Goal: Information Seeking & Learning: Learn about a topic

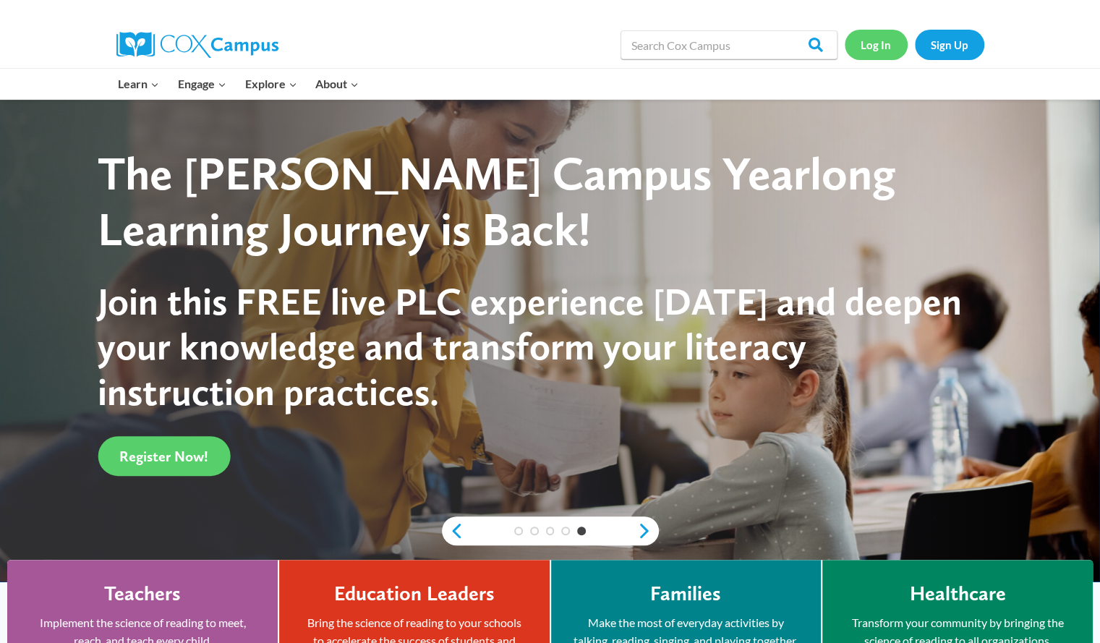
click at [871, 44] on link "Log In" at bounding box center [876, 45] width 63 height 30
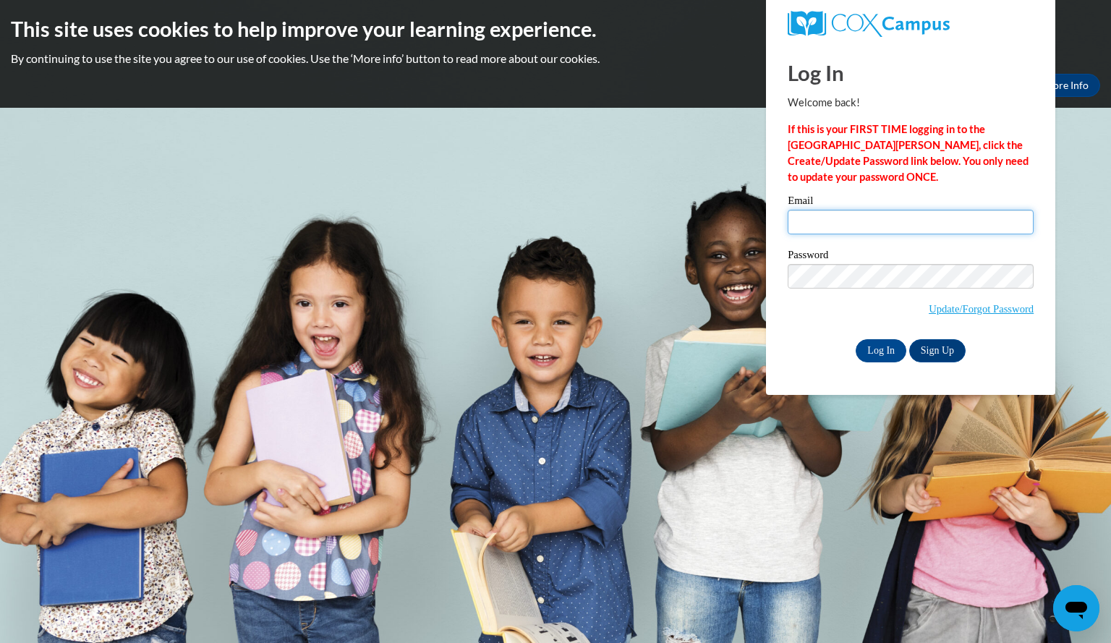
type input "goskarebecca@aasd.k12.wi.us"
click at [873, 366] on div "Log In Welcome back! If this is your FIRST TIME logging in to the NEW Cox Campu…" at bounding box center [910, 218] width 311 height 351
click at [871, 351] on input "Log In" at bounding box center [880, 350] width 51 height 23
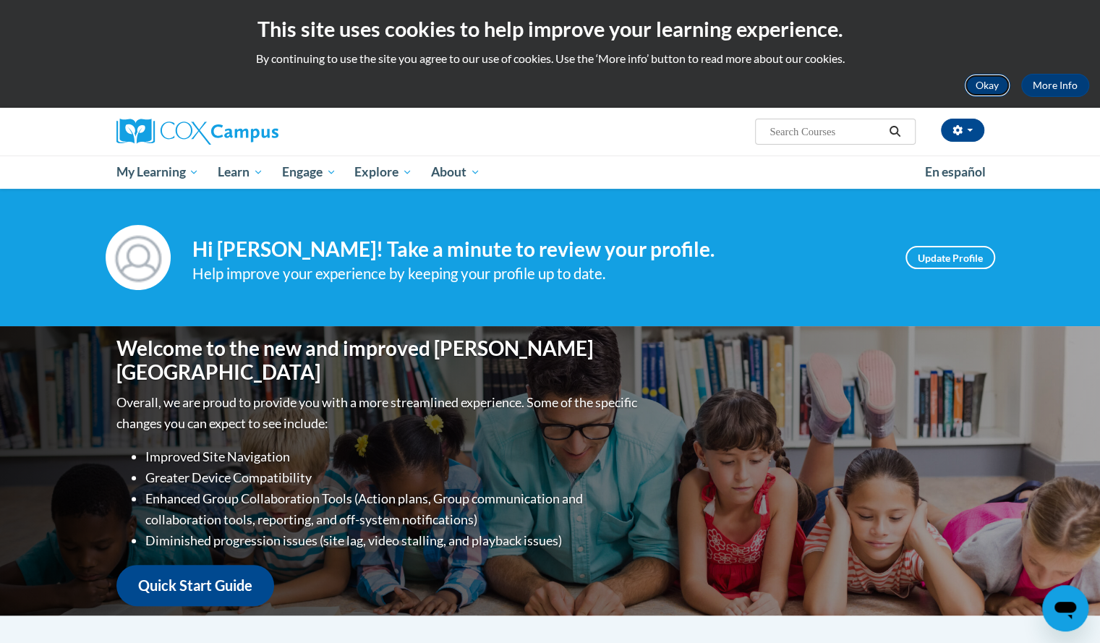
click at [983, 90] on button "Okay" at bounding box center [987, 85] width 46 height 23
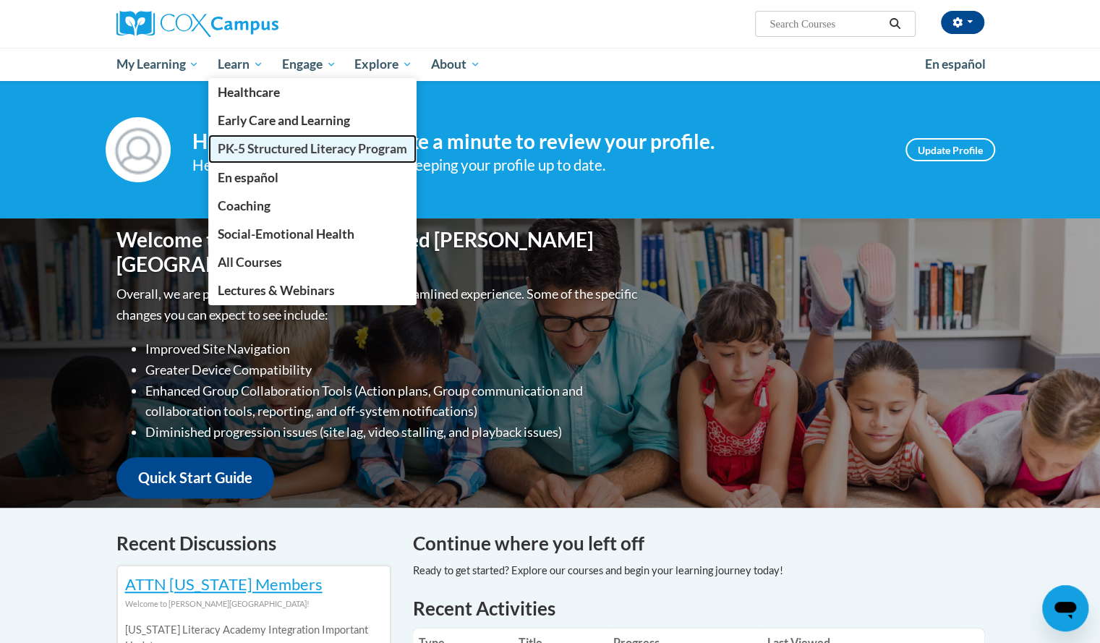
click at [233, 139] on link "PK-5 Structured Literacy Program" at bounding box center [312, 148] width 208 height 28
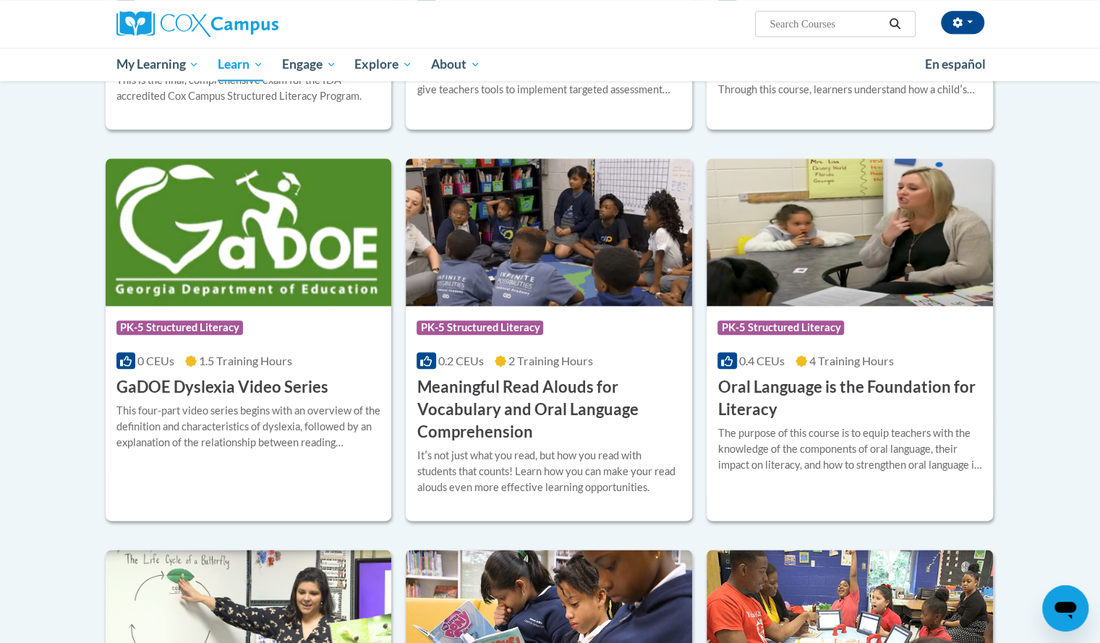
scroll to position [755, 0]
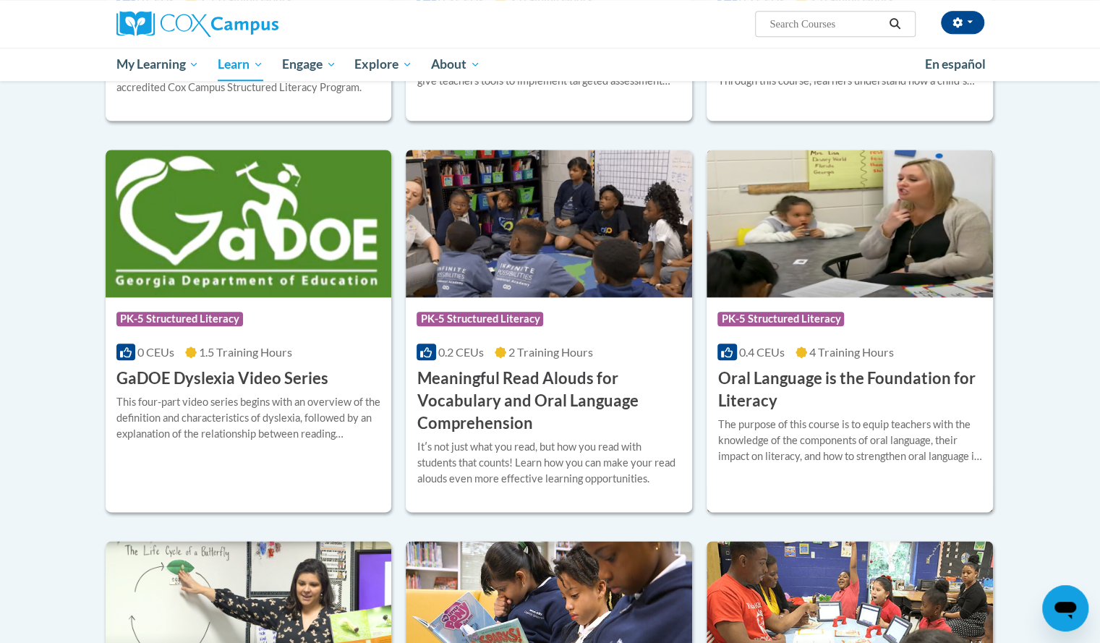
click at [792, 371] on h3 "Oral Language is the Foundation for Literacy" at bounding box center [849, 389] width 265 height 45
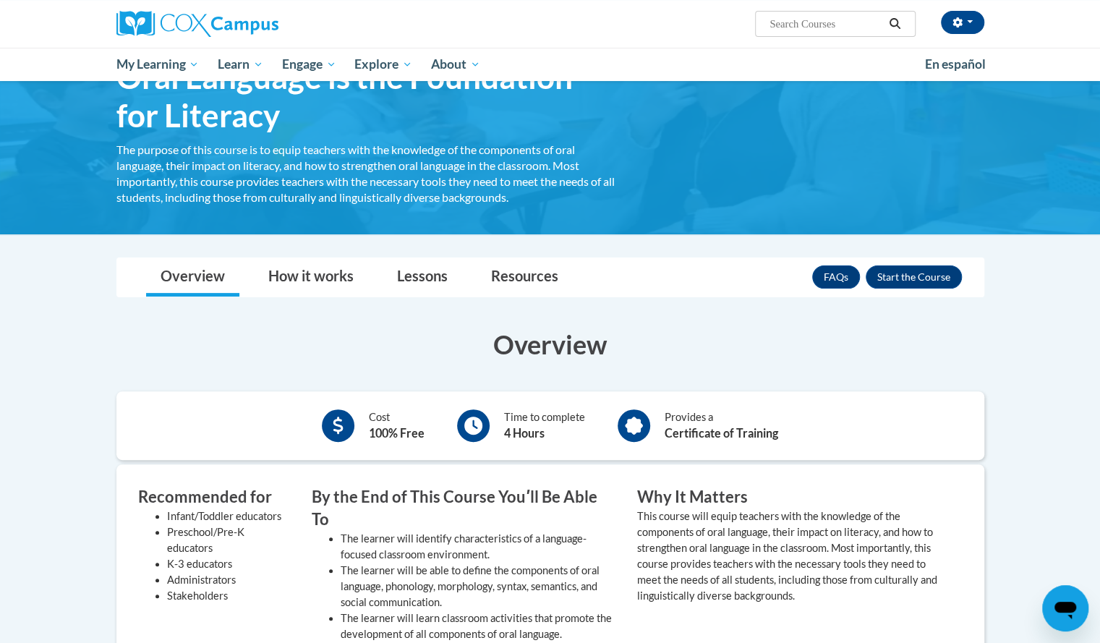
scroll to position [71, 0]
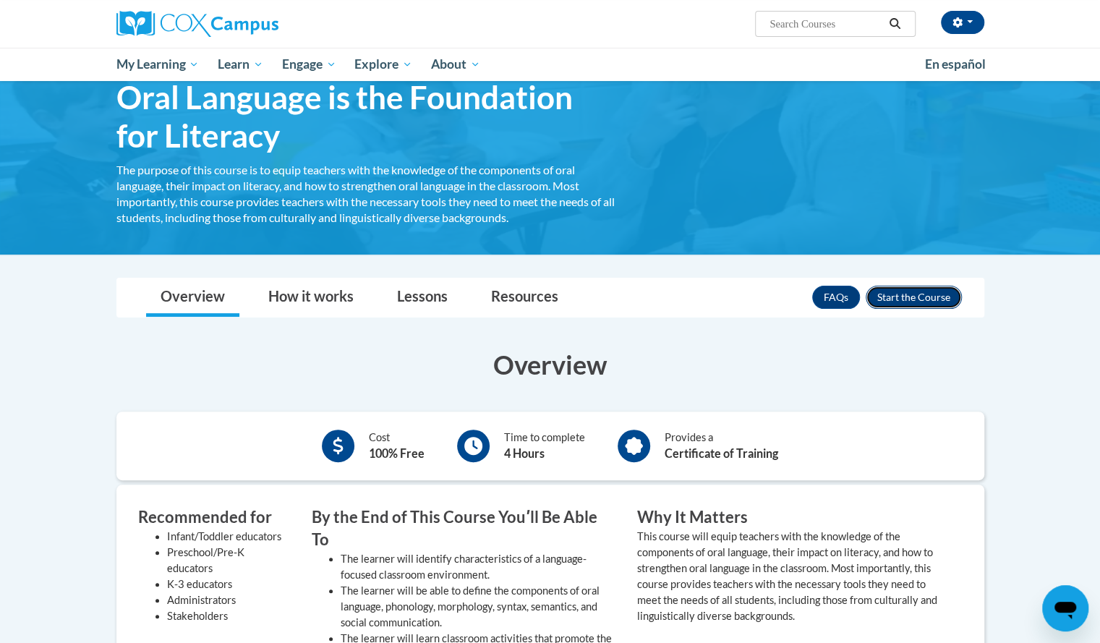
click at [930, 295] on button "Enroll" at bounding box center [913, 297] width 96 height 23
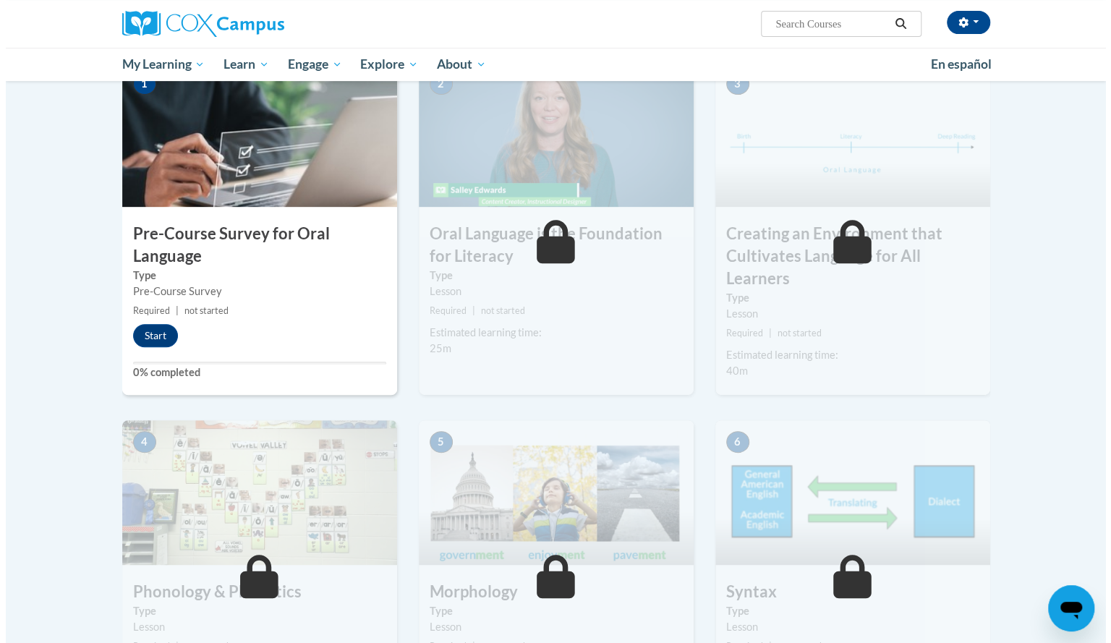
scroll to position [318, 0]
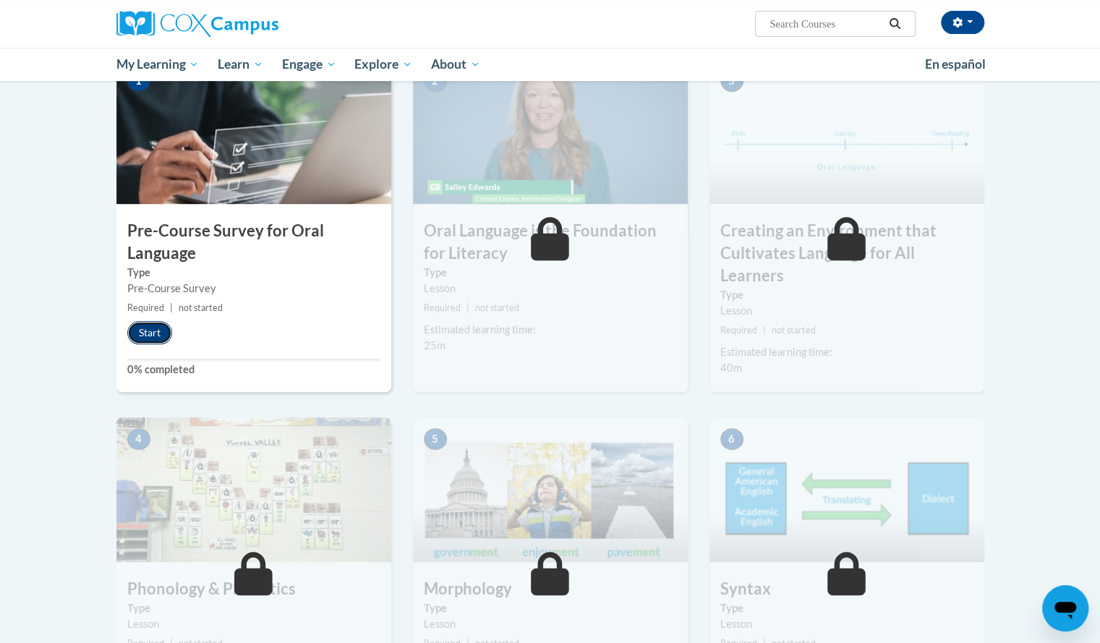
click at [150, 330] on button "Start" at bounding box center [149, 332] width 45 height 23
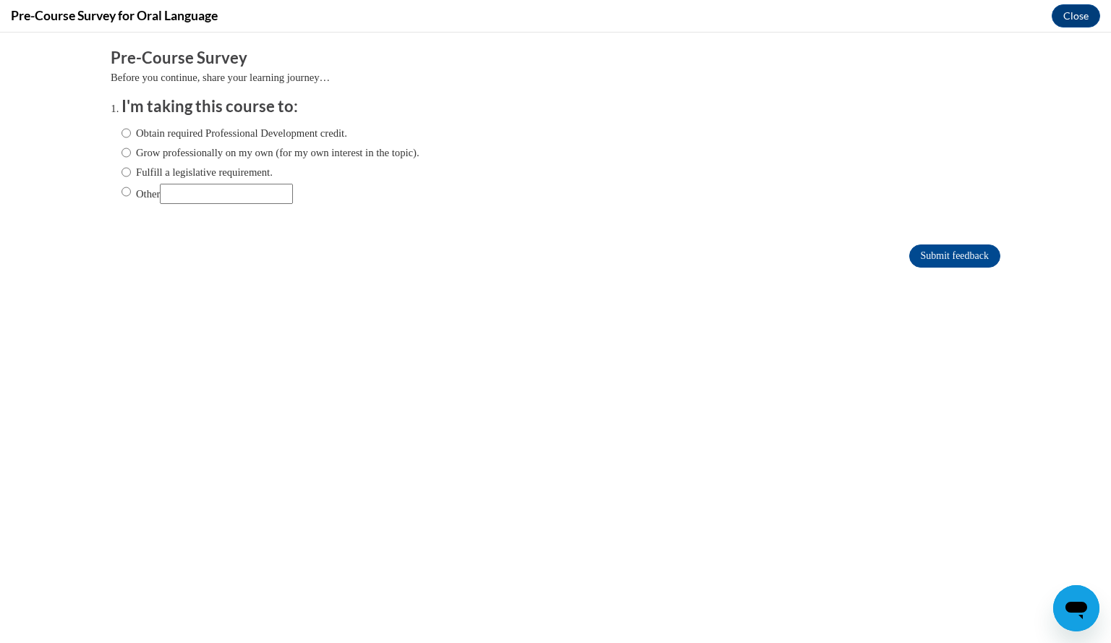
scroll to position [0, 0]
click at [173, 175] on label "Fulfill a legislative requirement." at bounding box center [196, 172] width 151 height 16
click at [131, 175] on input "Fulfill a legislative requirement." at bounding box center [125, 172] width 9 height 16
radio input "true"
click at [934, 246] on input "Submit feedback" at bounding box center [954, 255] width 91 height 23
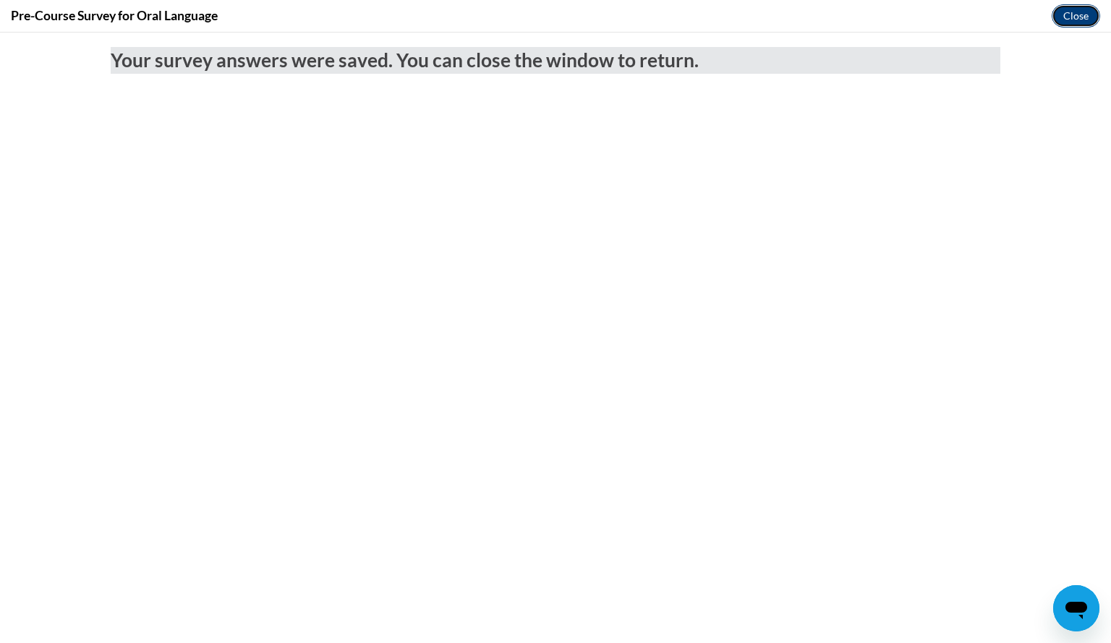
click at [1074, 23] on button "Close" at bounding box center [1075, 15] width 48 height 23
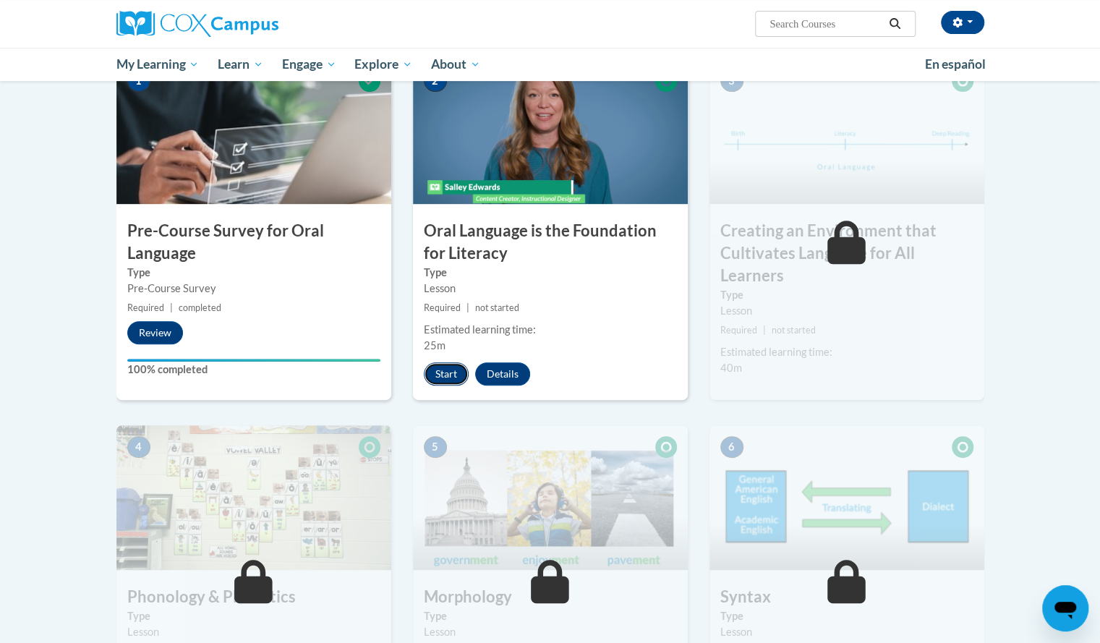
click at [448, 376] on button "Start" at bounding box center [446, 373] width 45 height 23
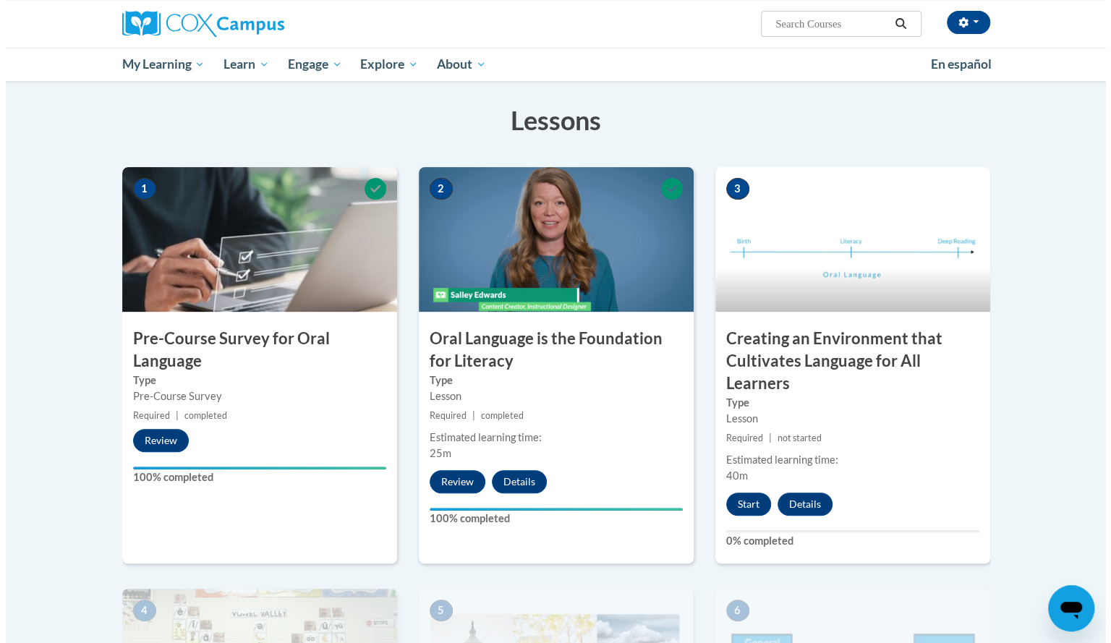
scroll to position [213, 0]
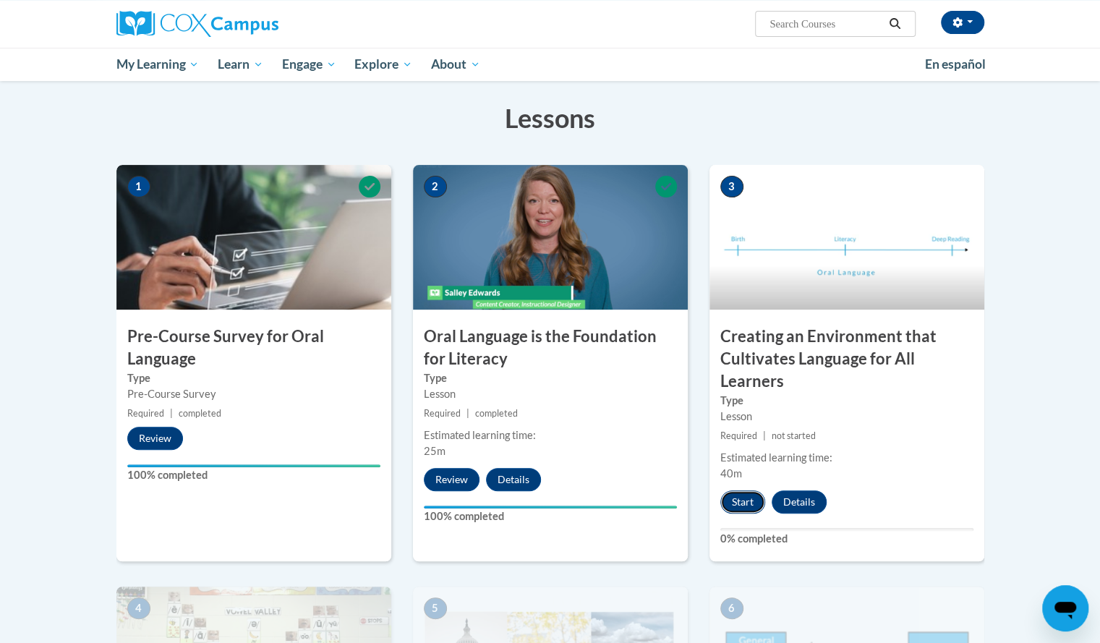
click at [732, 500] on button "Start" at bounding box center [742, 501] width 45 height 23
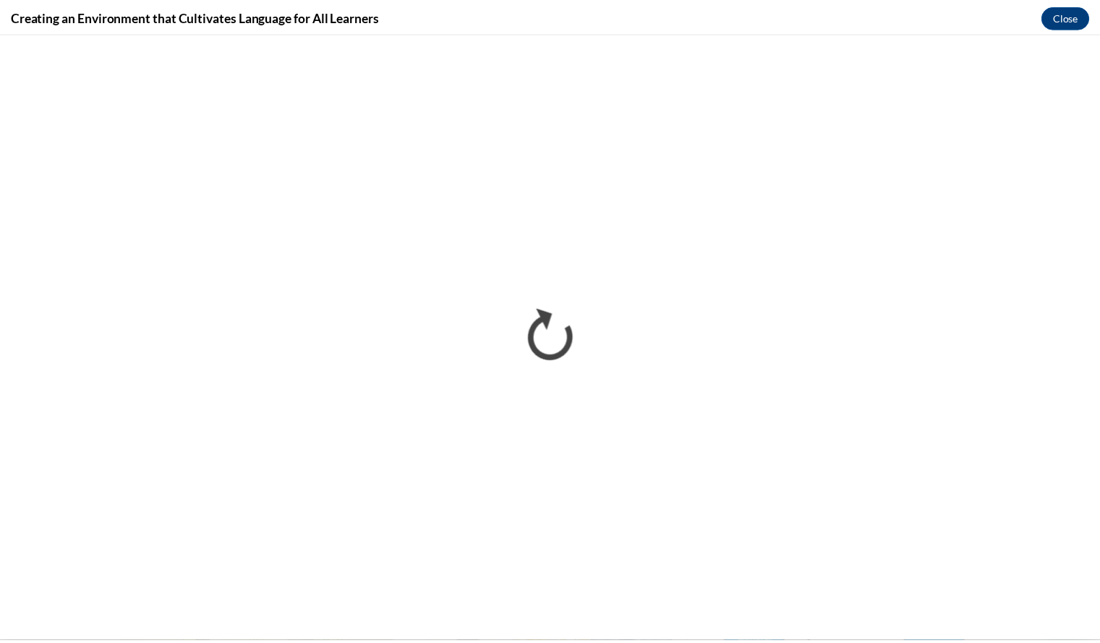
scroll to position [0, 0]
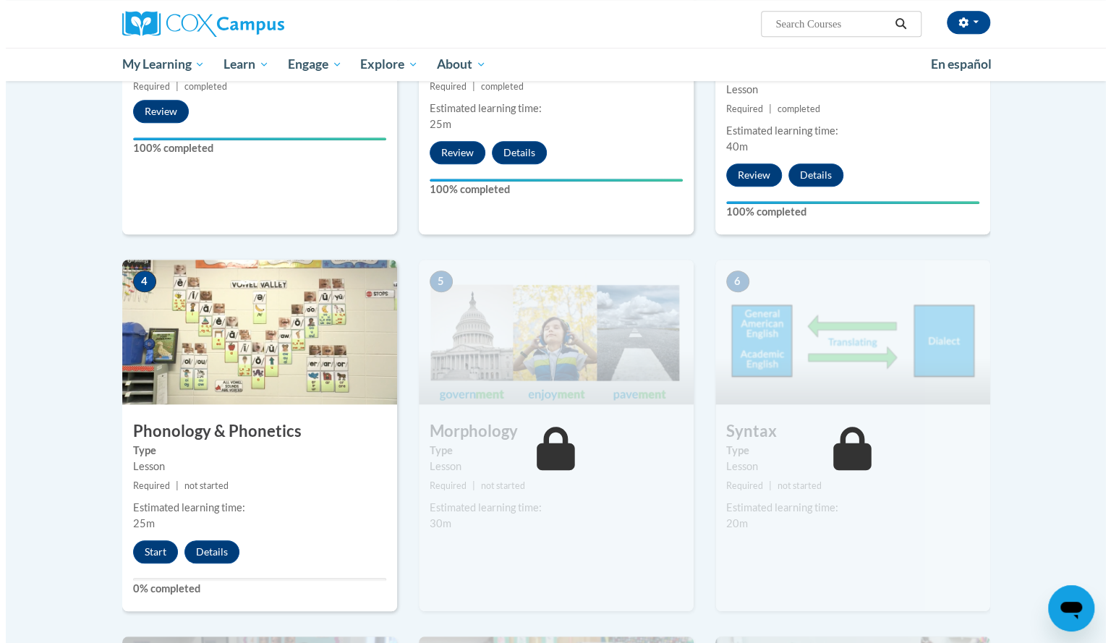
scroll to position [540, 0]
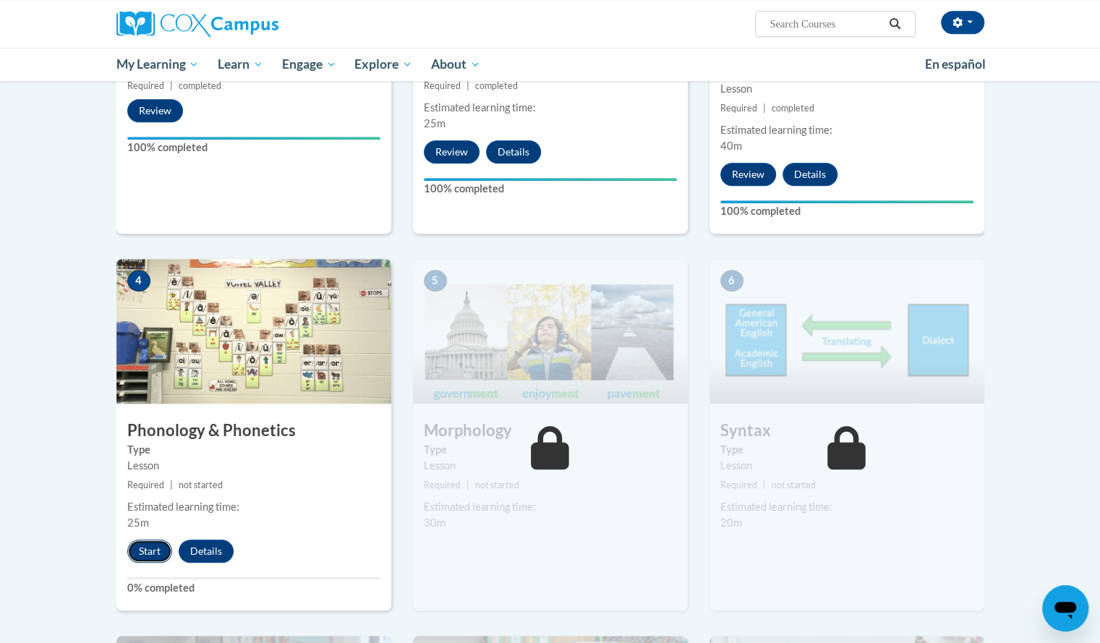
click at [152, 549] on button "Start" at bounding box center [149, 550] width 45 height 23
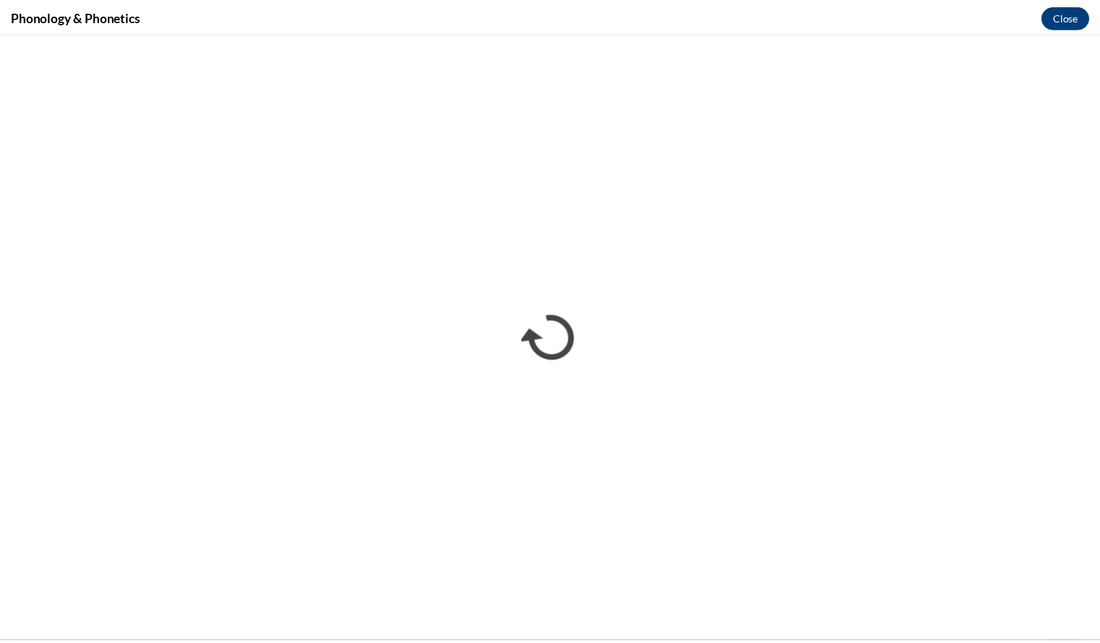
scroll to position [0, 0]
click at [1077, 5] on button "Close" at bounding box center [1075, 15] width 48 height 23
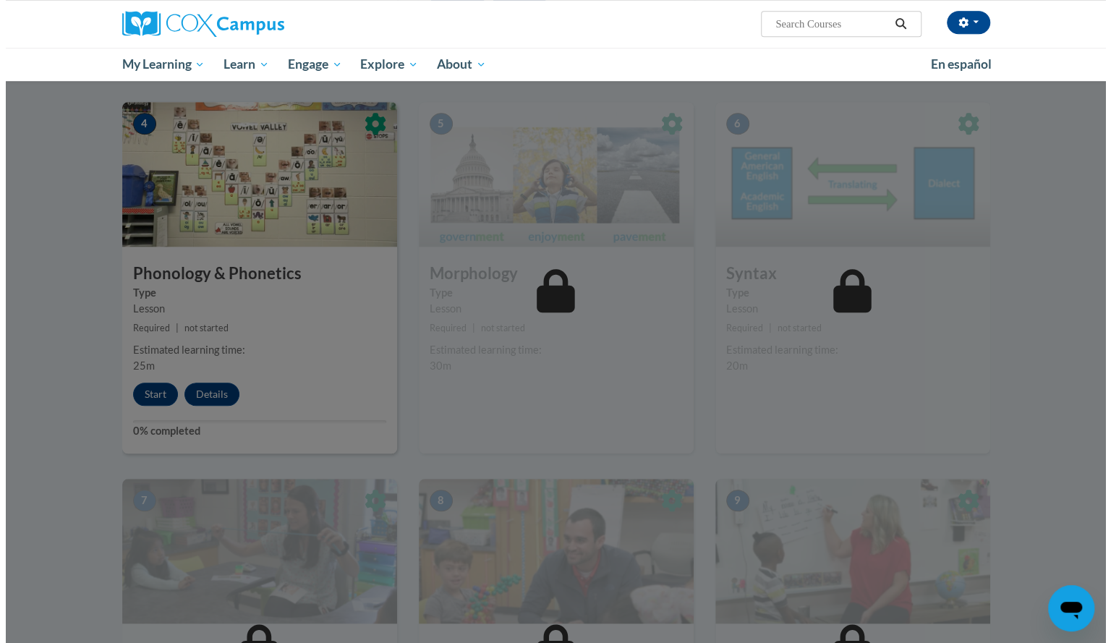
scroll to position [708, 0]
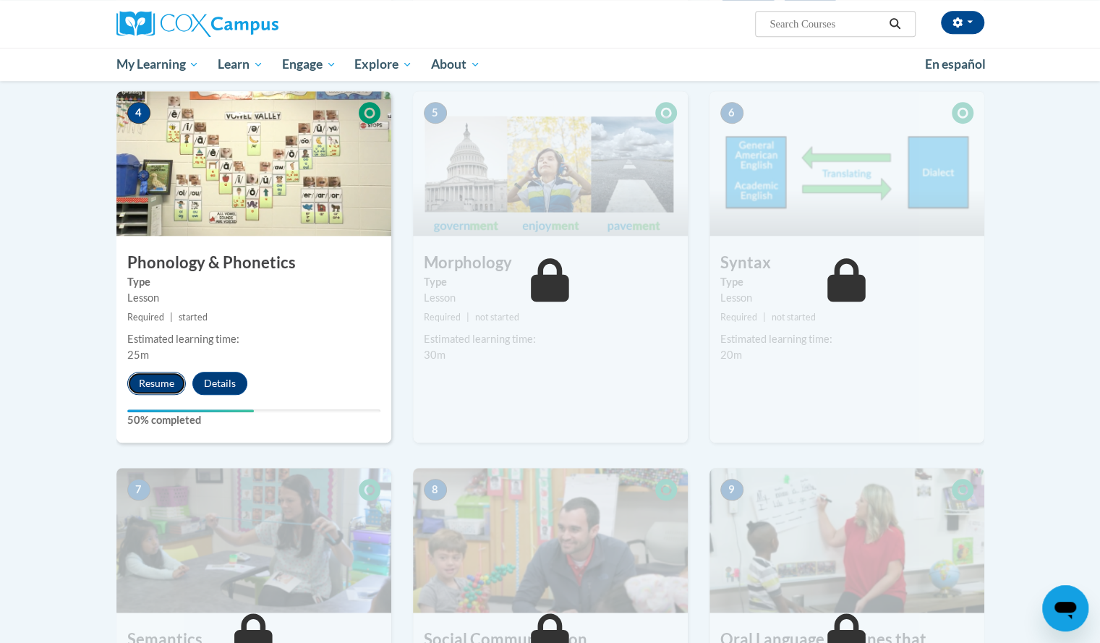
click at [155, 382] on button "Resume" at bounding box center [156, 383] width 59 height 23
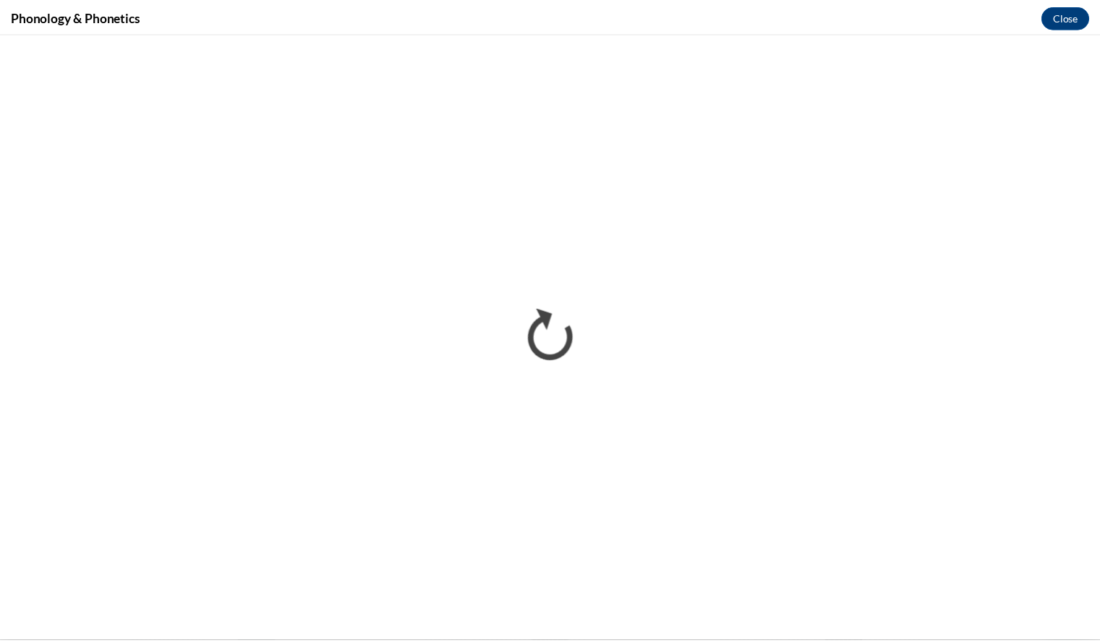
scroll to position [0, 0]
click at [1070, 6] on button "Close" at bounding box center [1075, 15] width 48 height 23
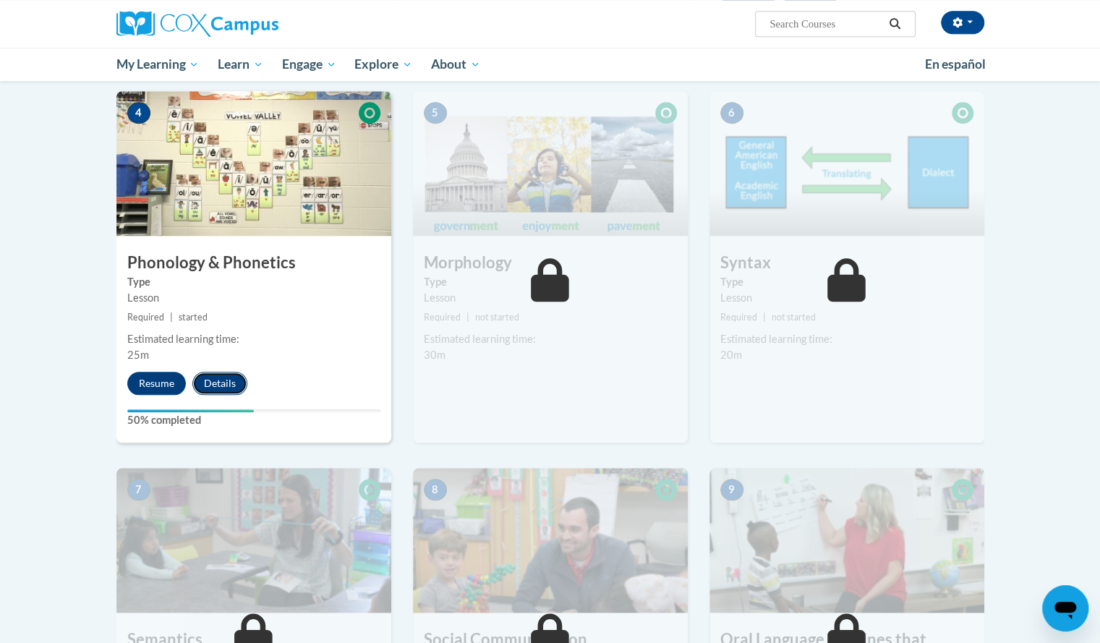
click at [233, 385] on button "Details" at bounding box center [219, 383] width 55 height 23
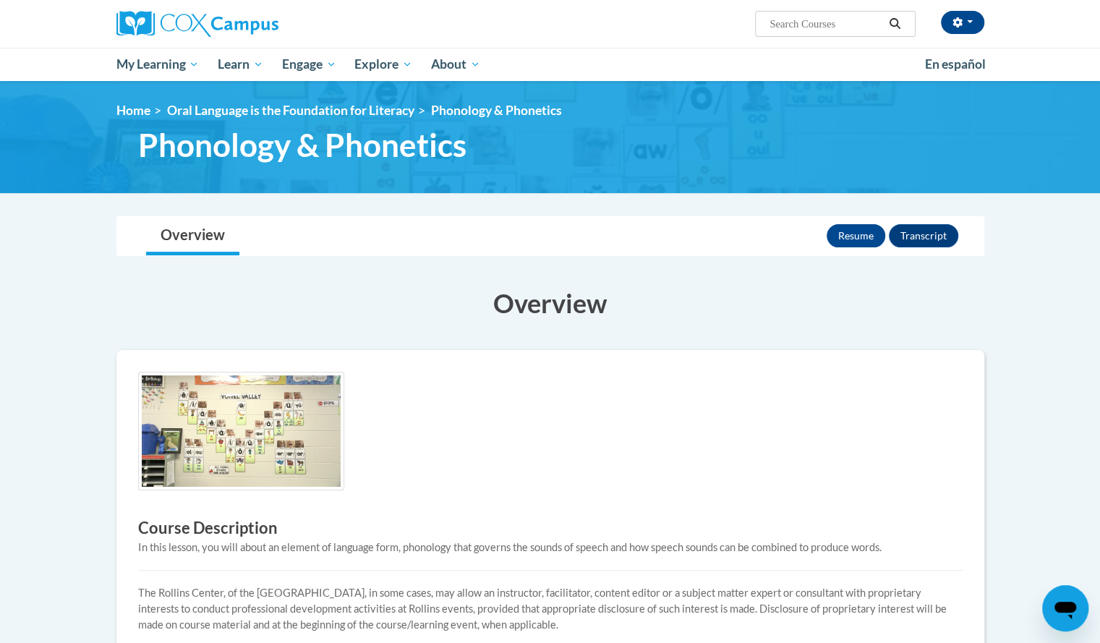
scroll to position [450, 0]
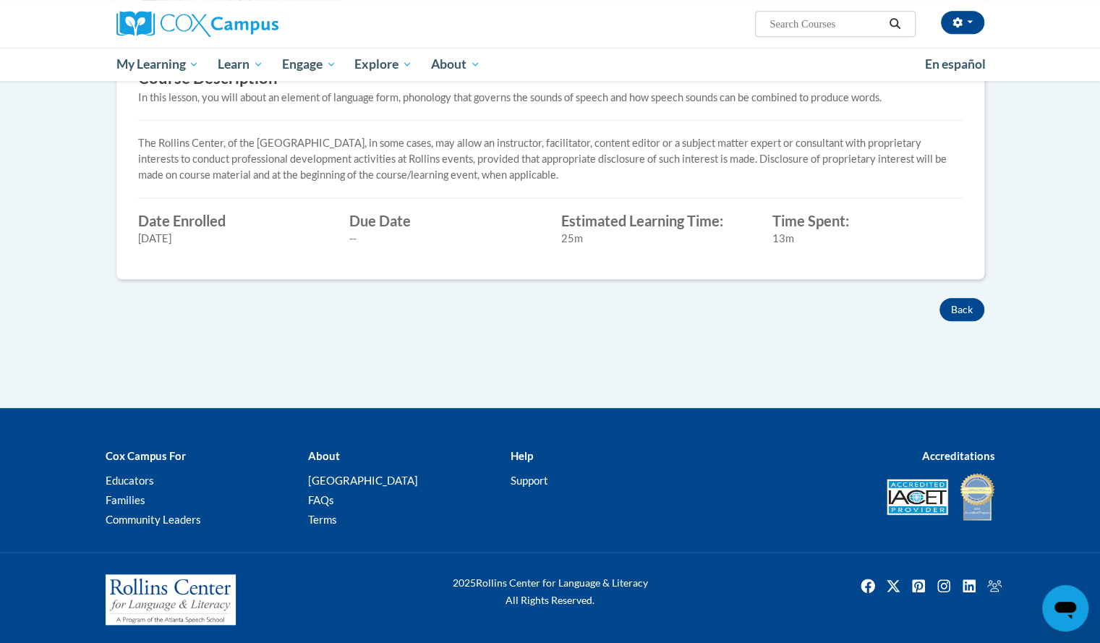
click at [988, 308] on div "Back" at bounding box center [550, 309] width 889 height 23
click at [984, 306] on div "Back" at bounding box center [550, 309] width 889 height 23
click at [979, 304] on button "Back" at bounding box center [961, 309] width 45 height 23
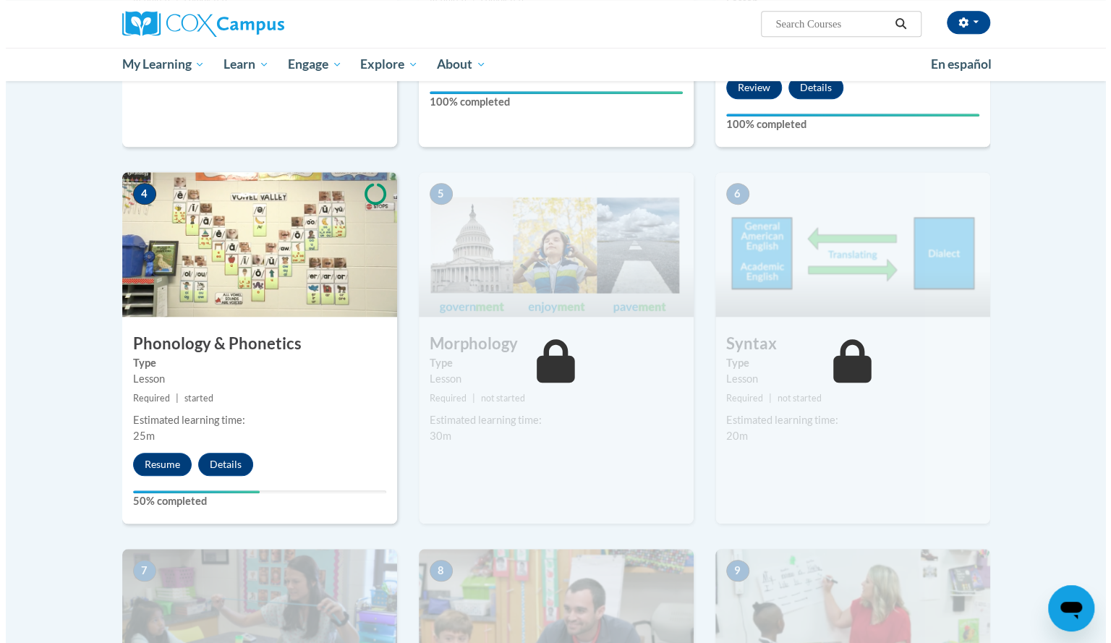
scroll to position [628, 0]
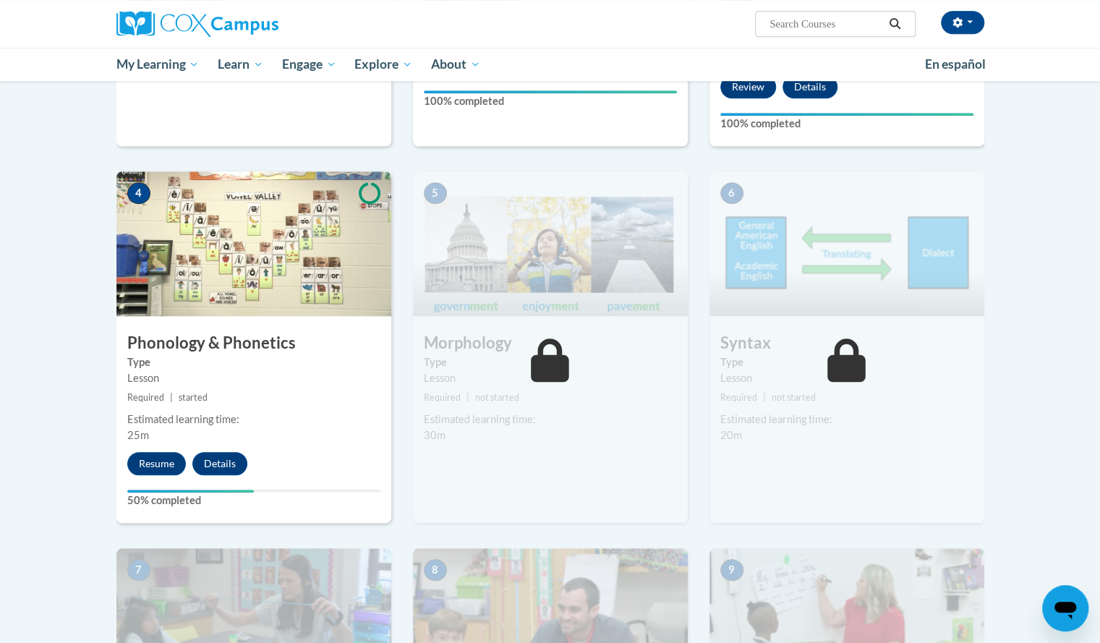
click at [217, 415] on div "Estimated learning time:" at bounding box center [253, 419] width 253 height 16
click at [166, 456] on button "Resume" at bounding box center [156, 463] width 59 height 23
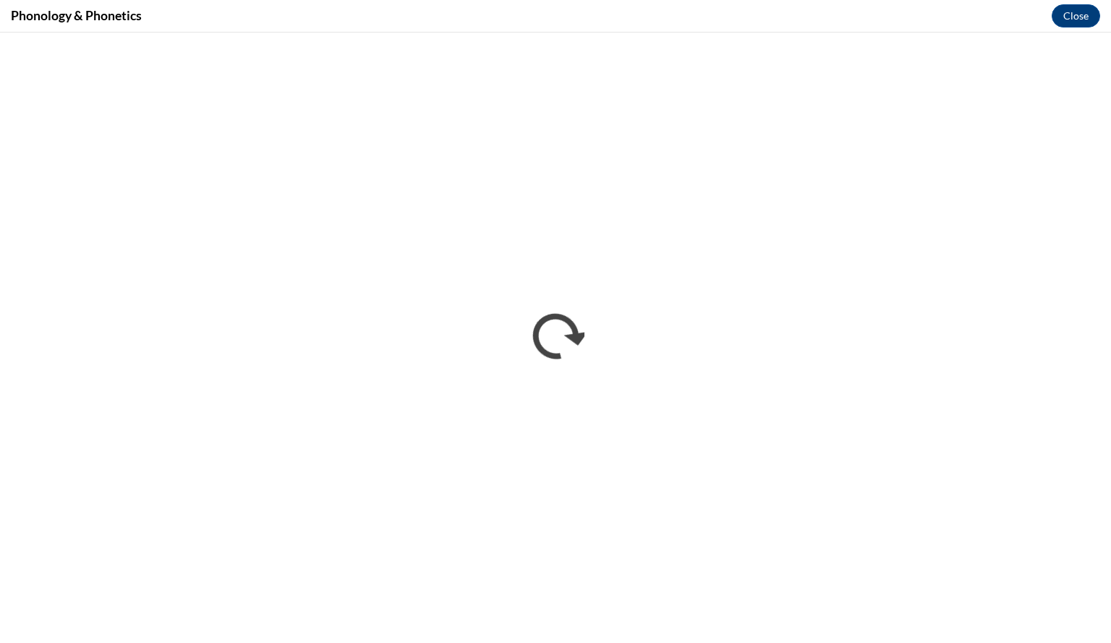
scroll to position [0, 0]
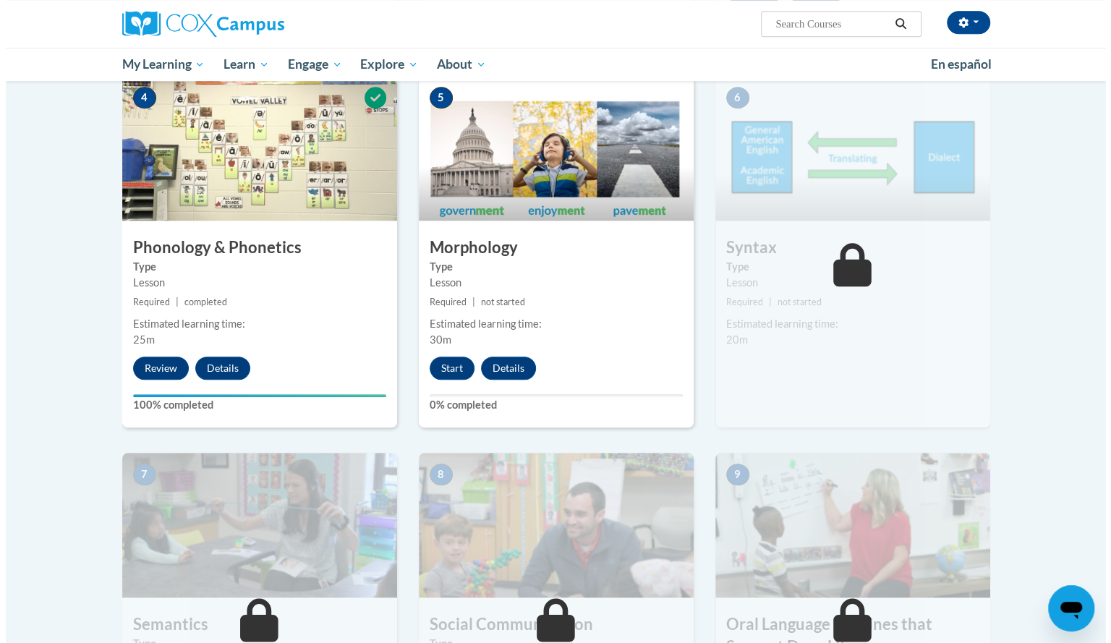
scroll to position [726, 0]
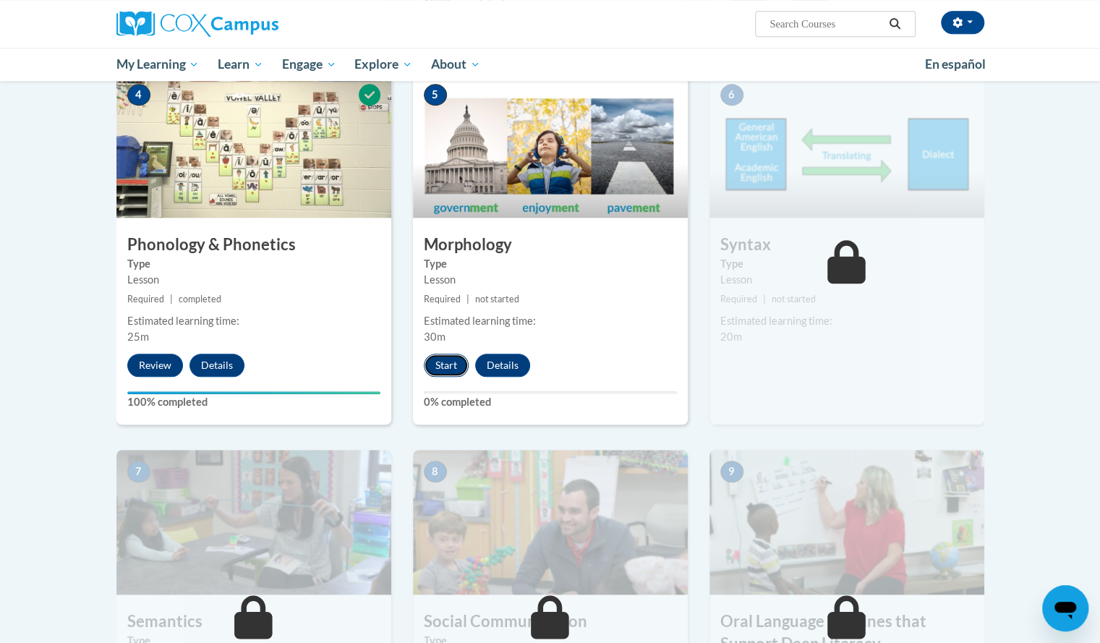
click at [450, 362] on button "Start" at bounding box center [446, 365] width 45 height 23
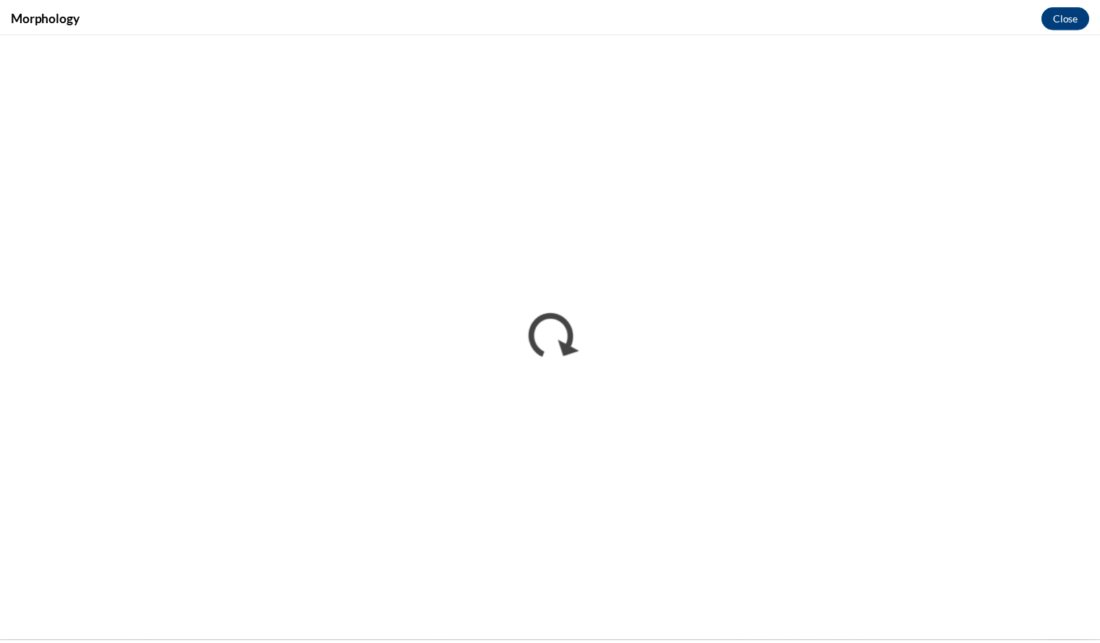
scroll to position [0, 0]
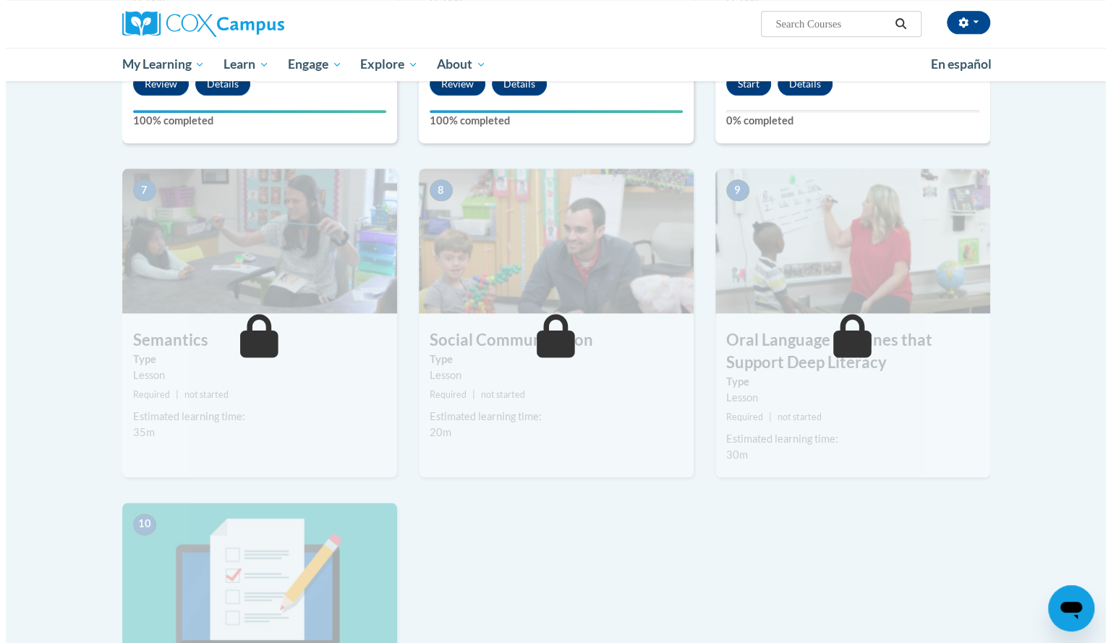
scroll to position [988, 0]
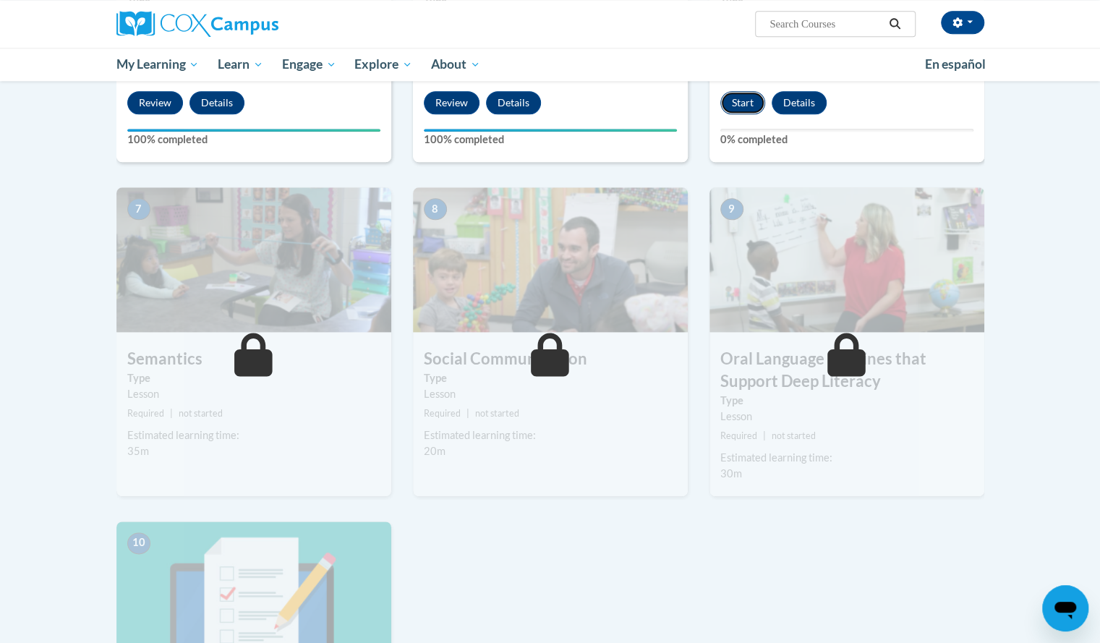
click at [735, 106] on button "Start" at bounding box center [742, 102] width 45 height 23
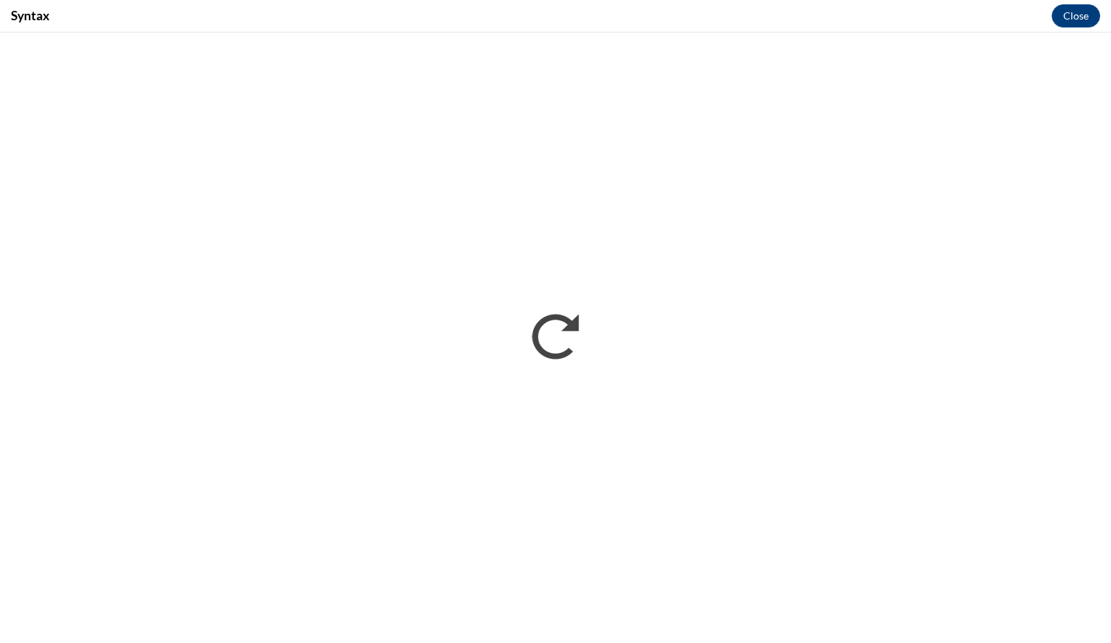
scroll to position [0, 0]
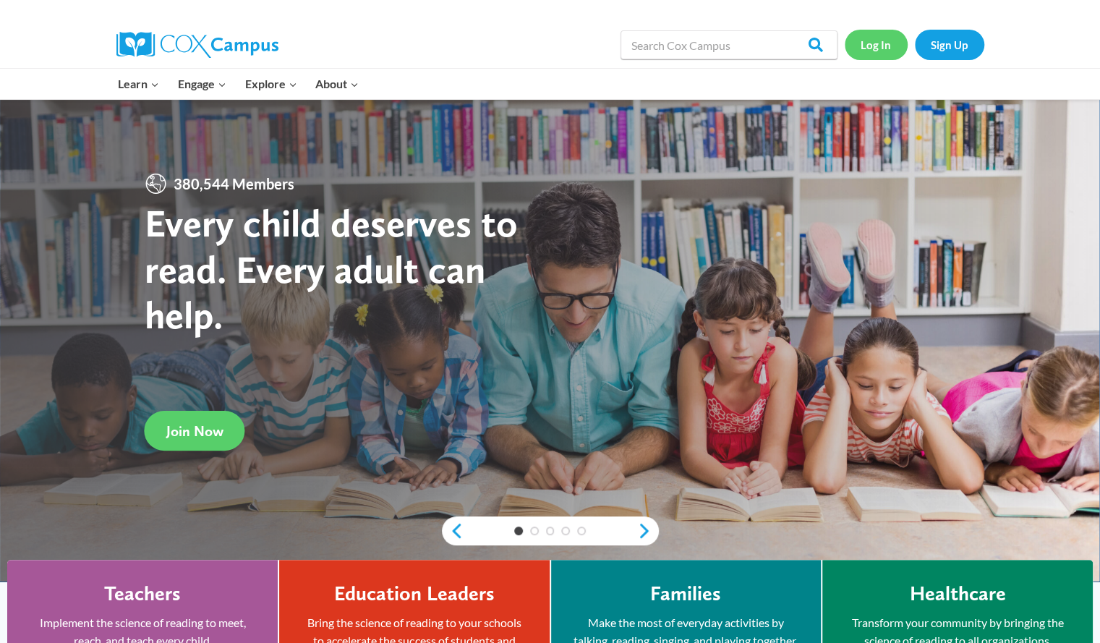
click at [542, 51] on link "Log In" at bounding box center [876, 45] width 63 height 30
click at [542, 48] on link "Log In" at bounding box center [876, 45] width 63 height 30
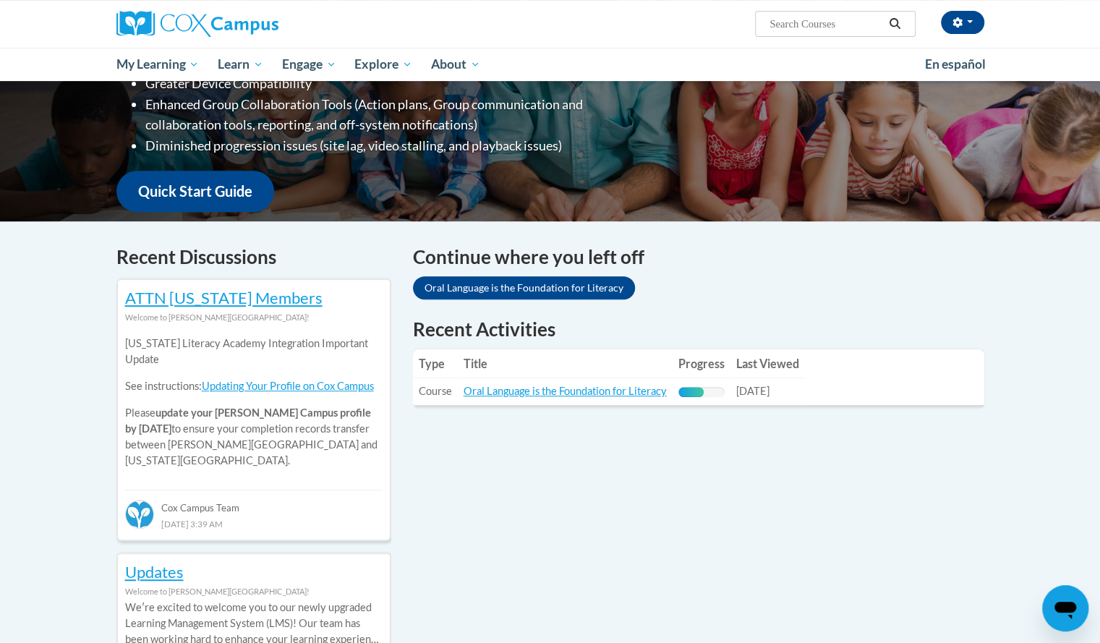
scroll to position [286, 0]
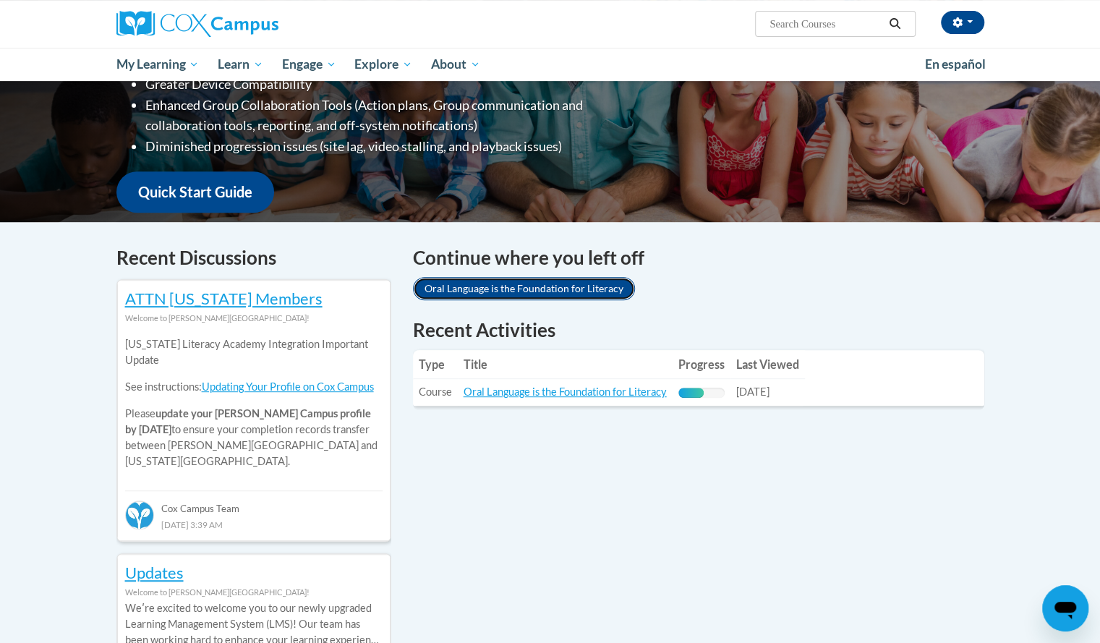
click at [486, 287] on link "Oral Language is the Foundation for Literacy" at bounding box center [524, 288] width 222 height 23
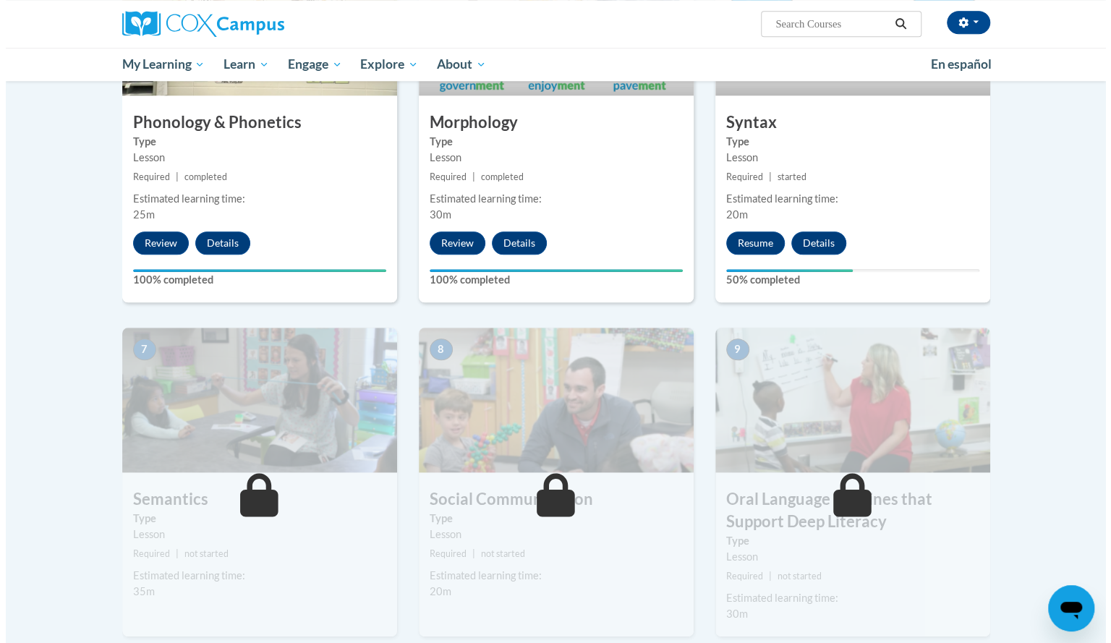
scroll to position [847, 0]
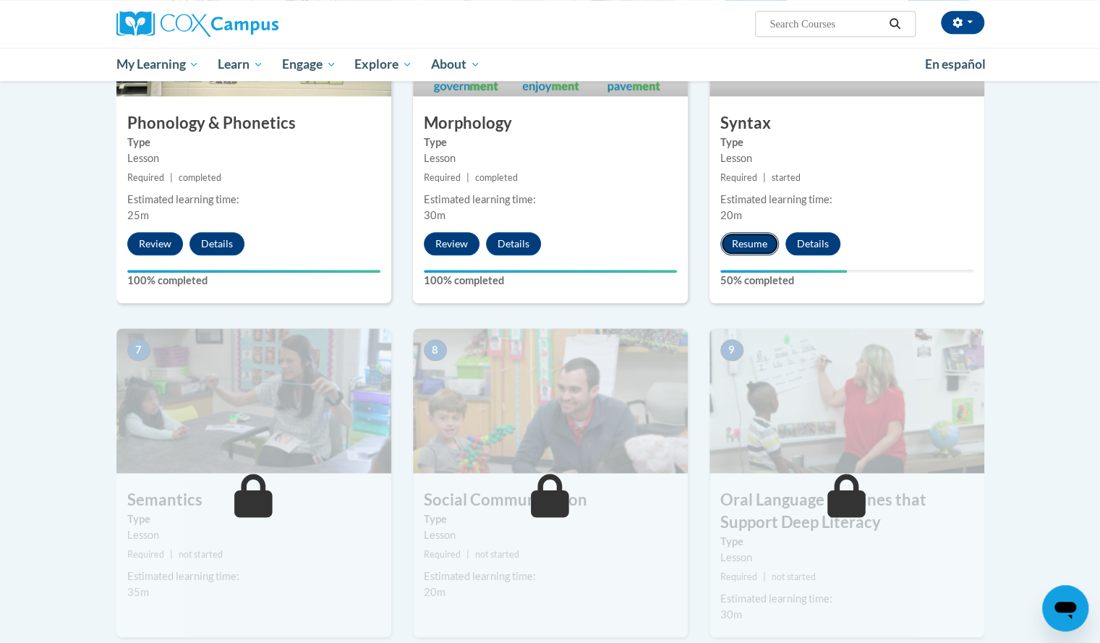
click at [737, 244] on button "Resume" at bounding box center [749, 243] width 59 height 23
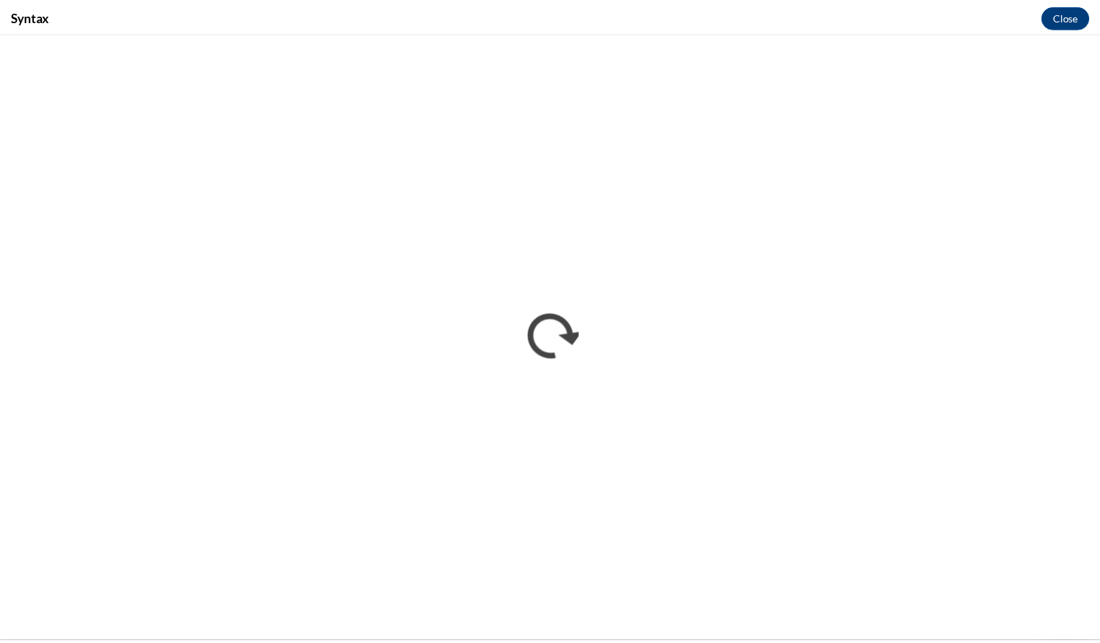
scroll to position [0, 0]
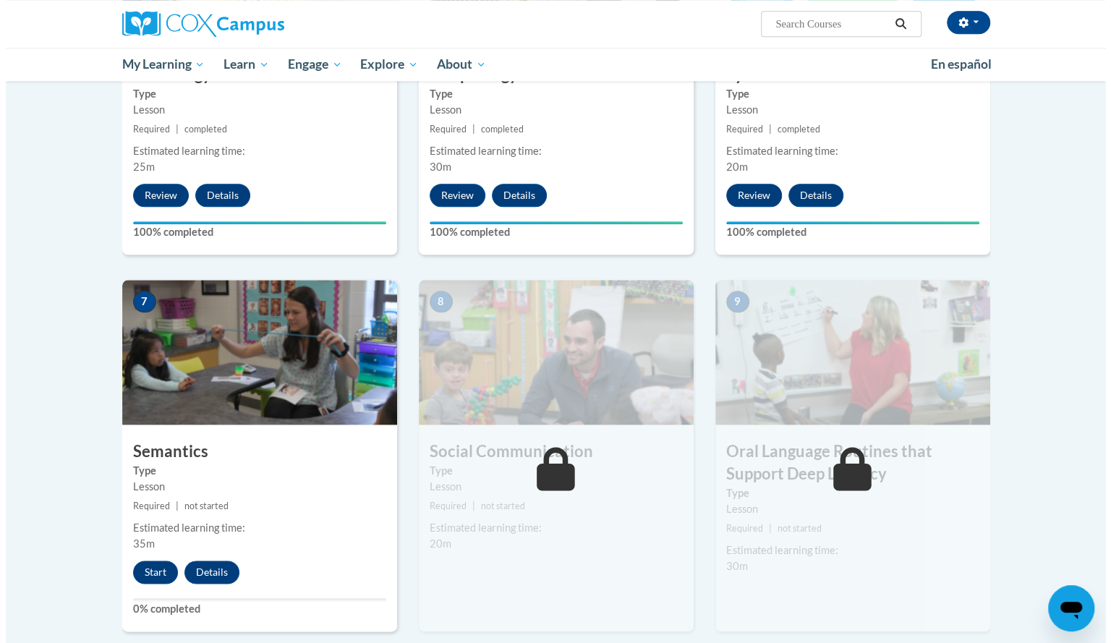
scroll to position [897, 0]
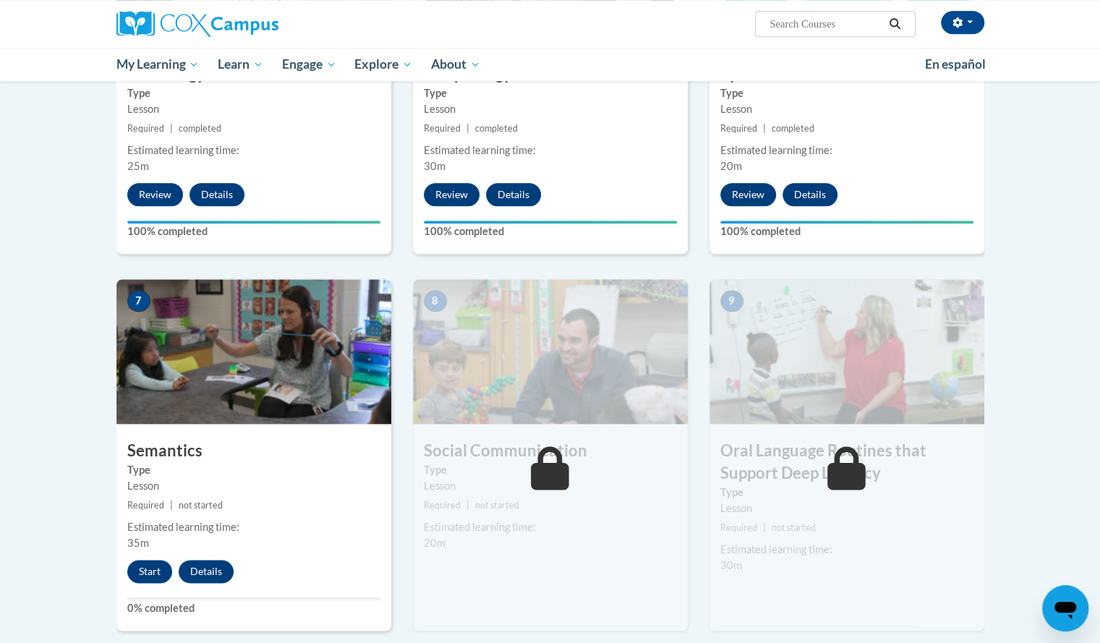
click at [170, 453] on h3 "Semantics" at bounding box center [253, 451] width 275 height 22
click at [143, 565] on button "Start" at bounding box center [149, 571] width 45 height 23
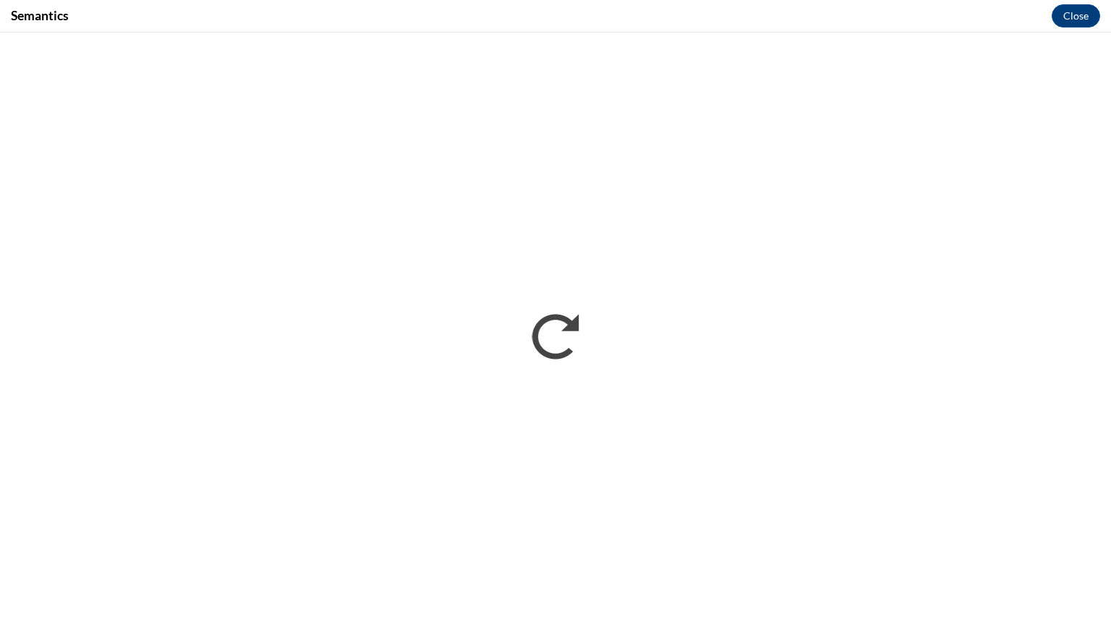
scroll to position [0, 0]
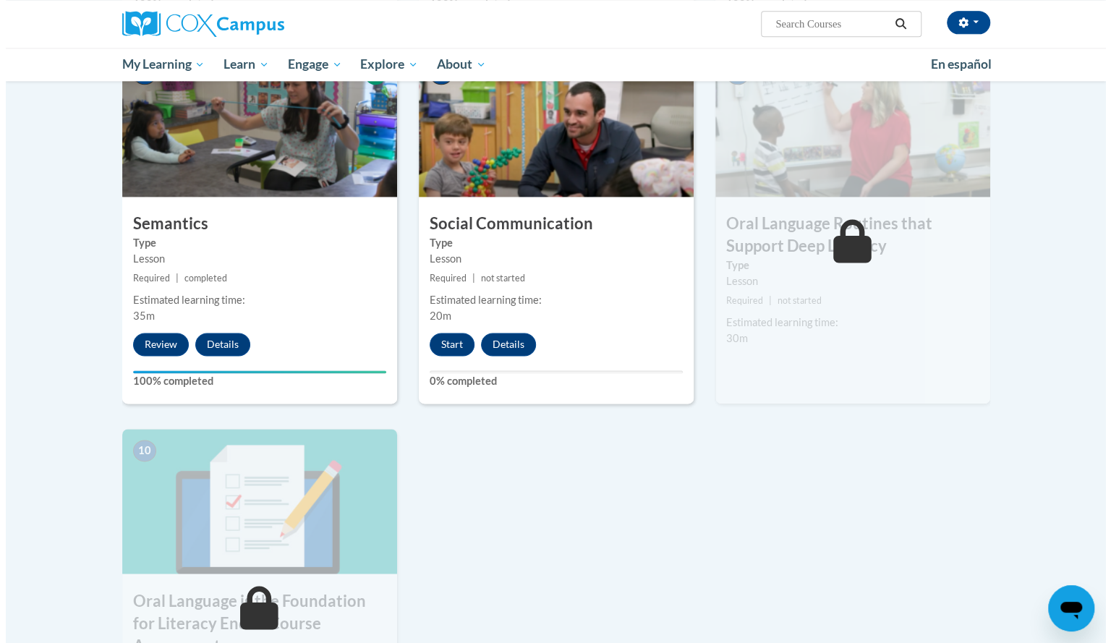
scroll to position [1125, 0]
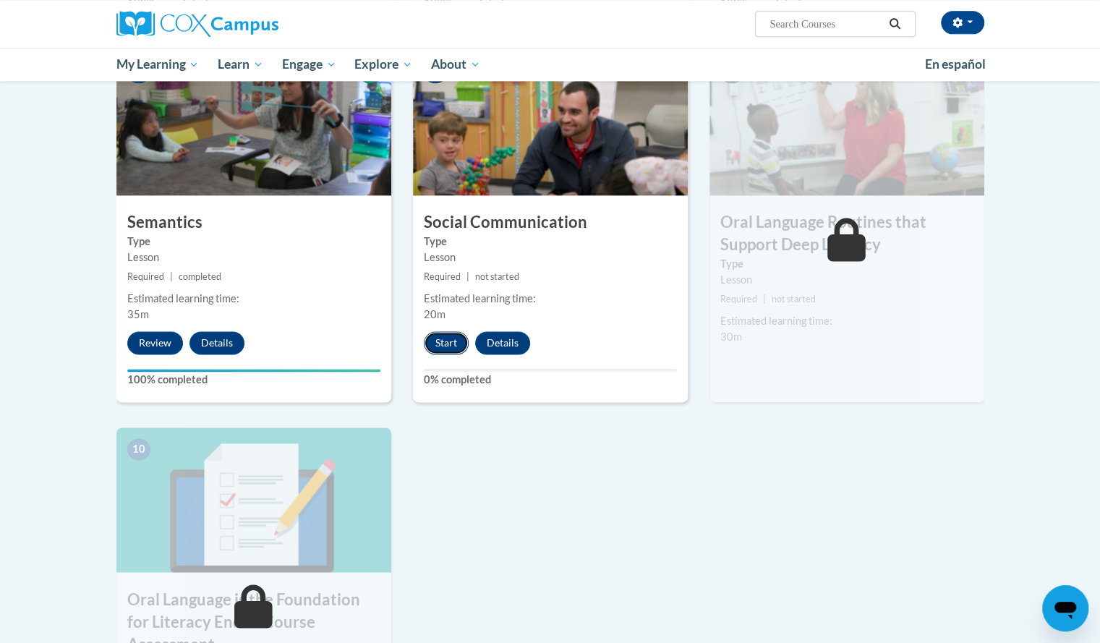
click at [445, 342] on button "Start" at bounding box center [446, 342] width 45 height 23
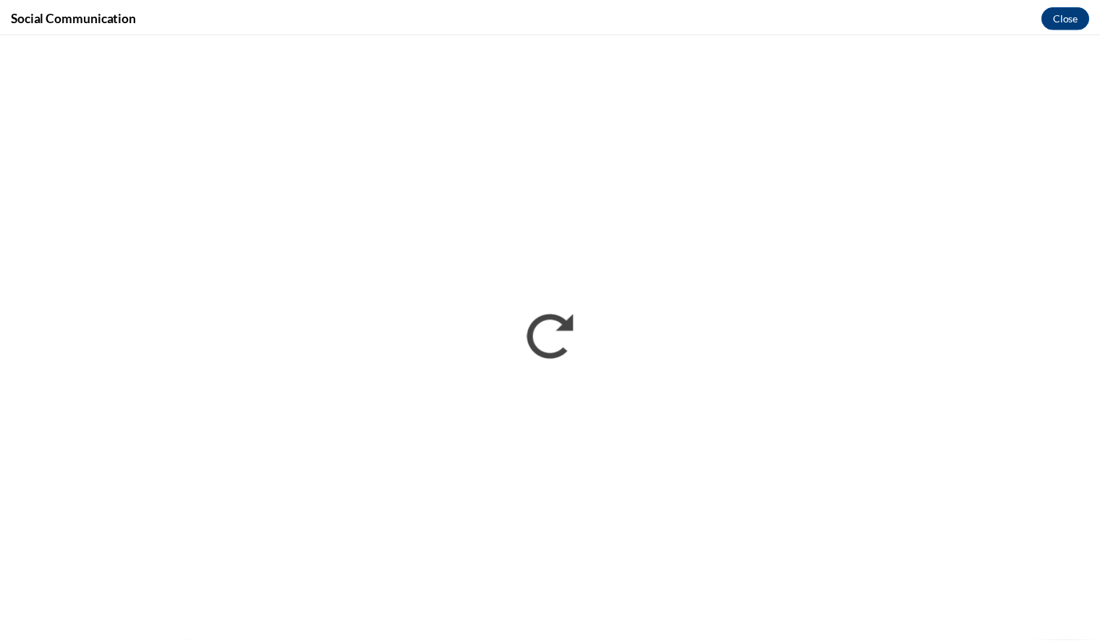
scroll to position [0, 0]
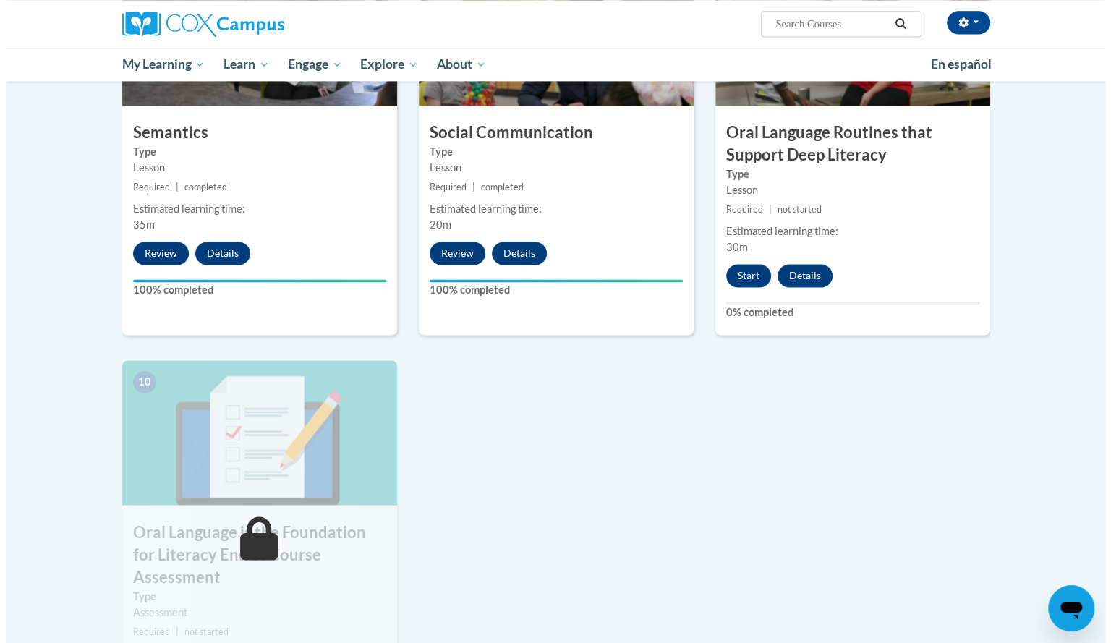
scroll to position [1216, 0]
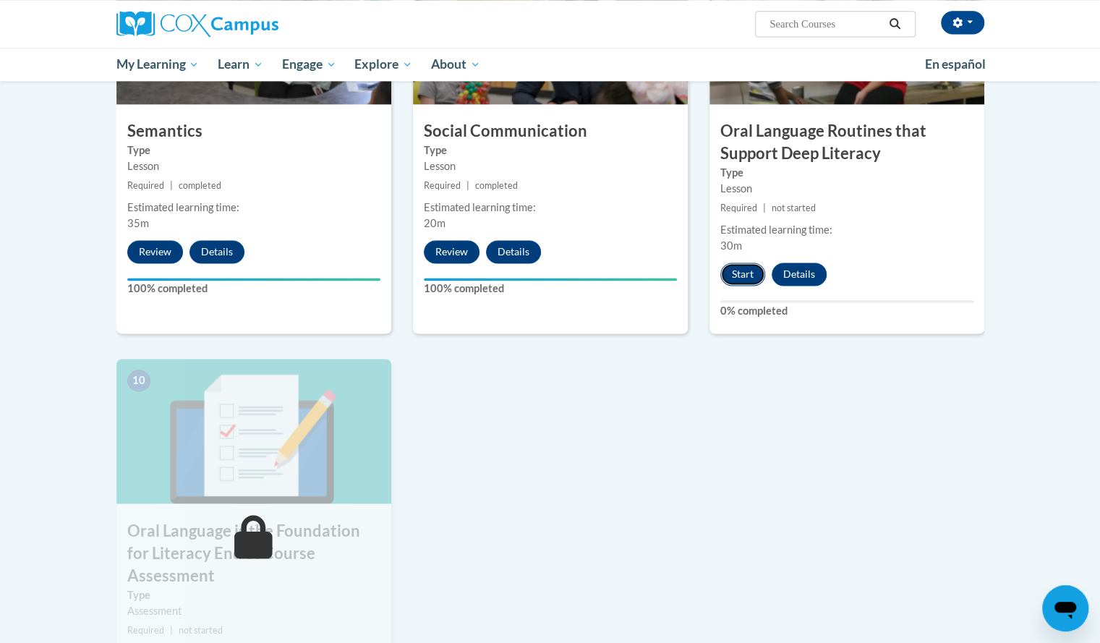
click at [735, 278] on button "Start" at bounding box center [742, 273] width 45 height 23
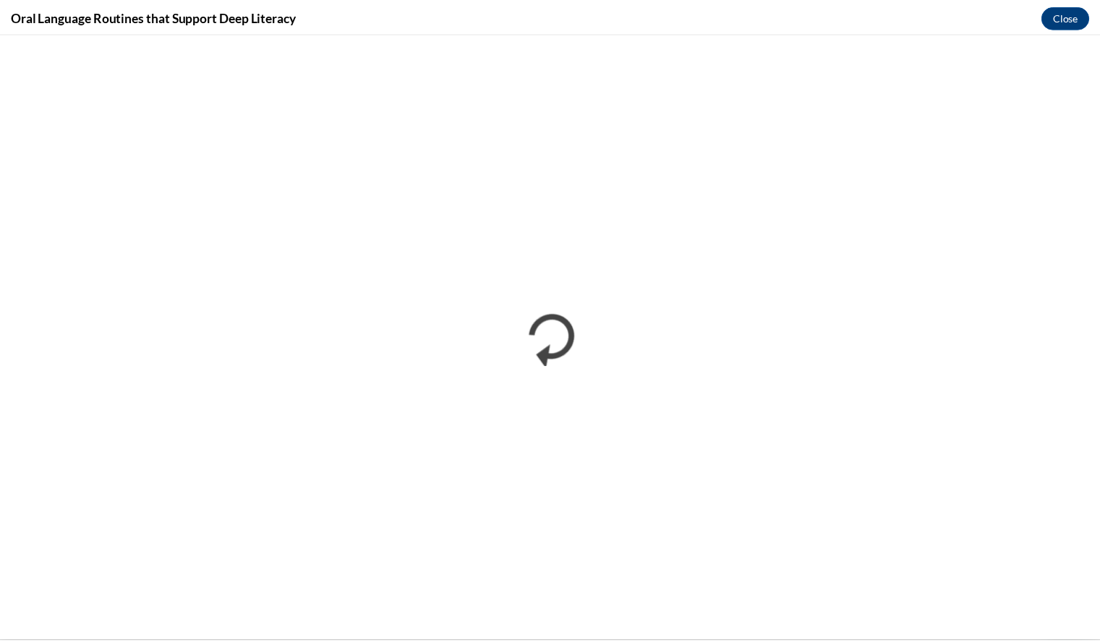
scroll to position [0, 0]
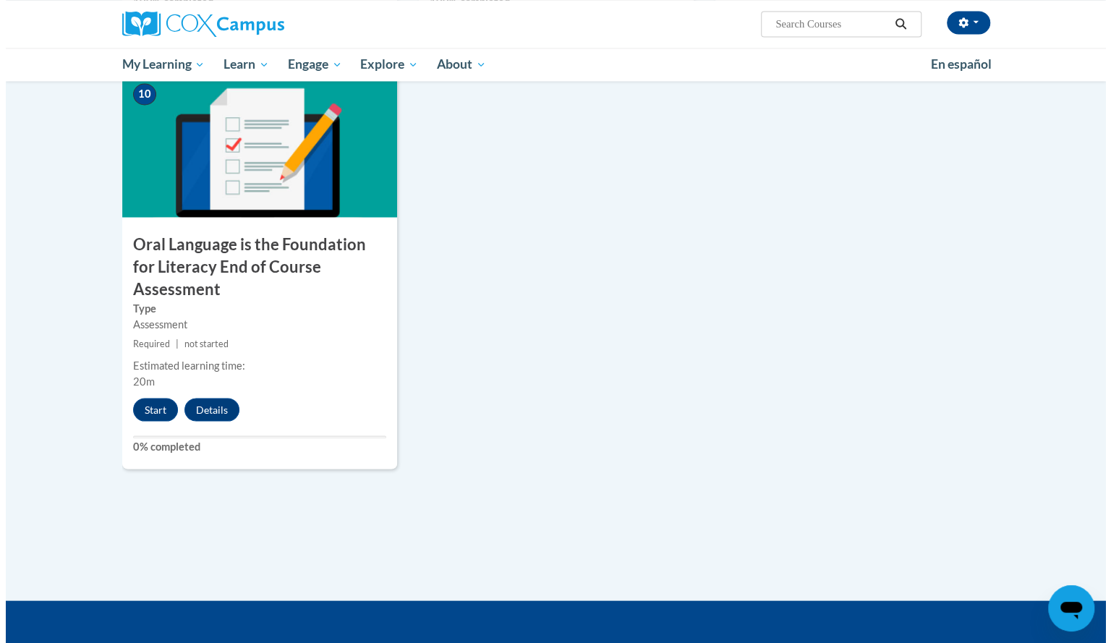
scroll to position [1518, 0]
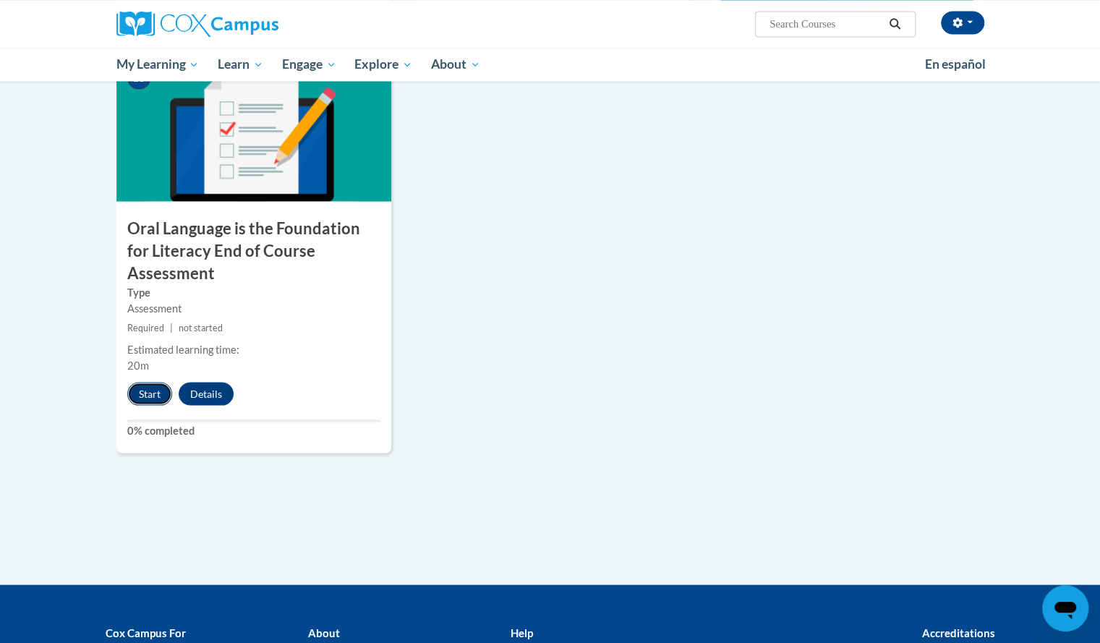
drag, startPoint x: 563, startPoint y: 142, endPoint x: 146, endPoint y: 366, distance: 473.0
click at [146, 382] on button "Start" at bounding box center [149, 393] width 45 height 23
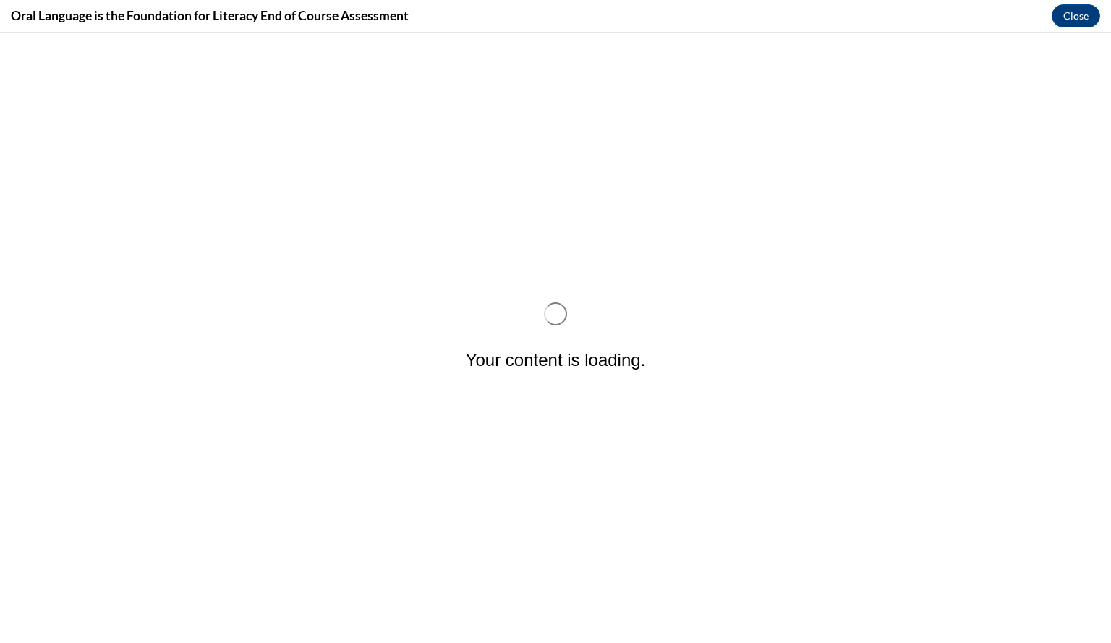
scroll to position [0, 0]
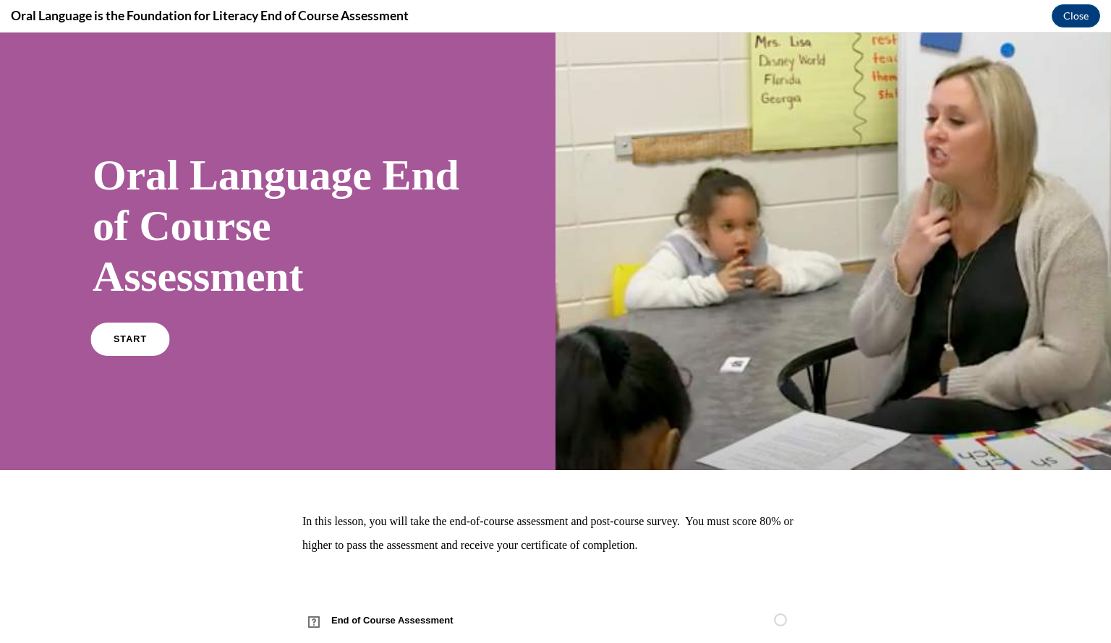
click at [153, 334] on link "START" at bounding box center [129, 338] width 79 height 33
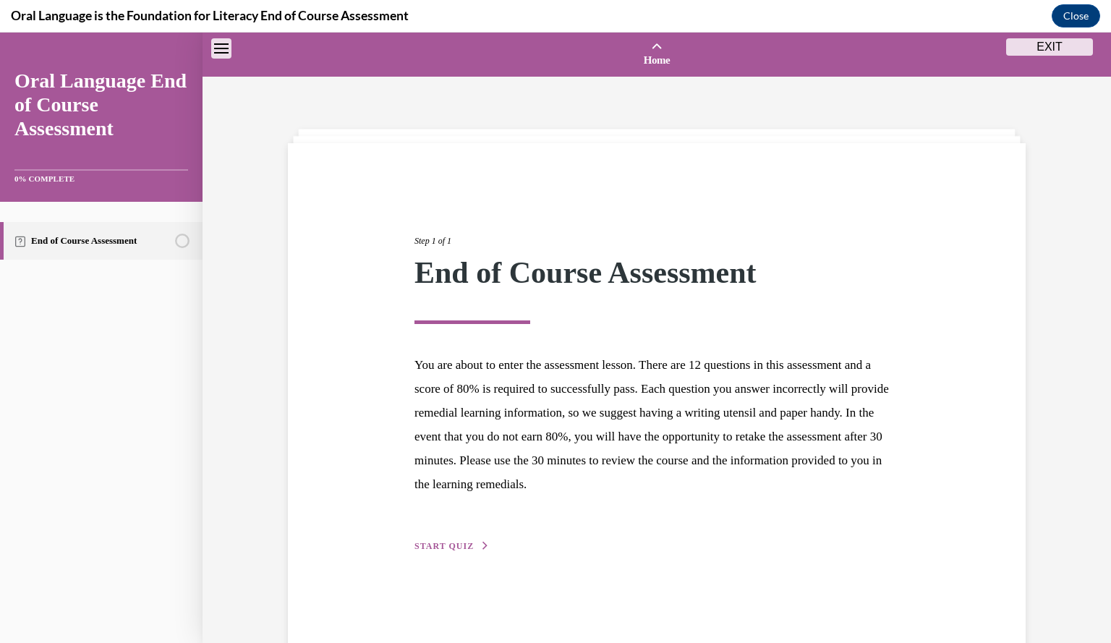
scroll to position [45, 0]
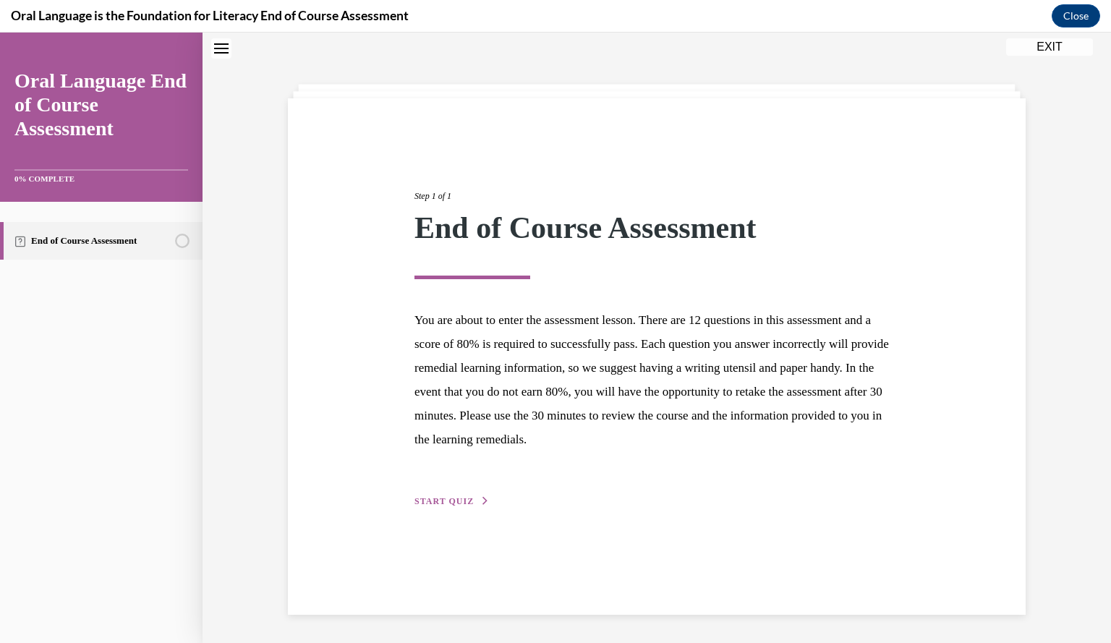
click at [414, 495] on button "START QUIZ" at bounding box center [451, 501] width 75 height 13
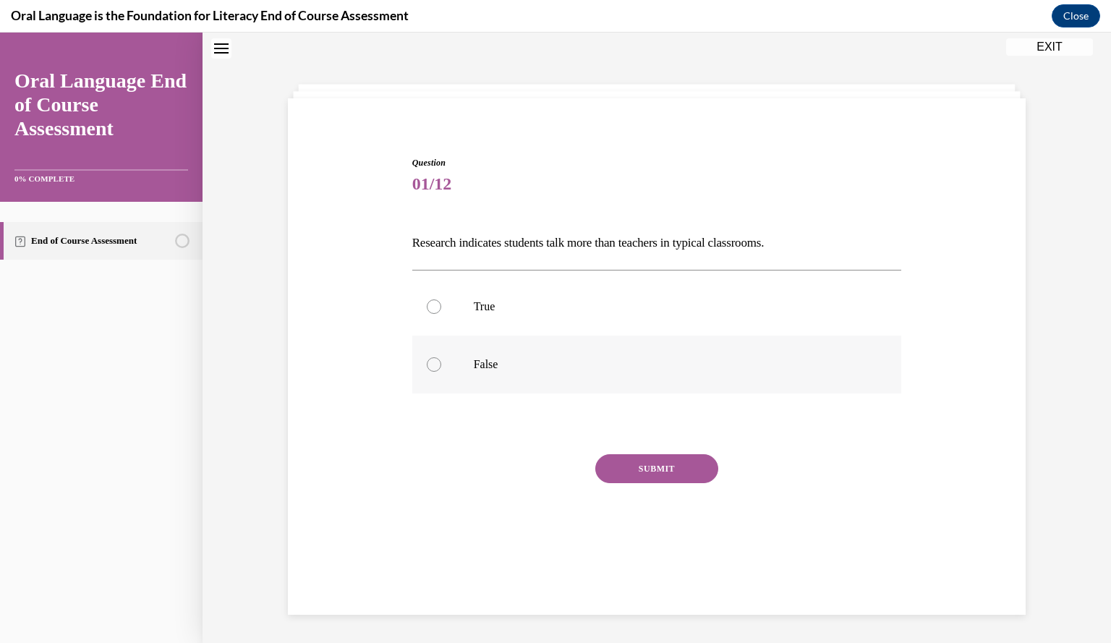
click at [493, 359] on p "False" at bounding box center [670, 364] width 392 height 14
click at [441, 359] on input "False" at bounding box center [434, 364] width 14 height 14
radio input "true"
click at [630, 471] on button "SUBMIT" at bounding box center [656, 468] width 123 height 29
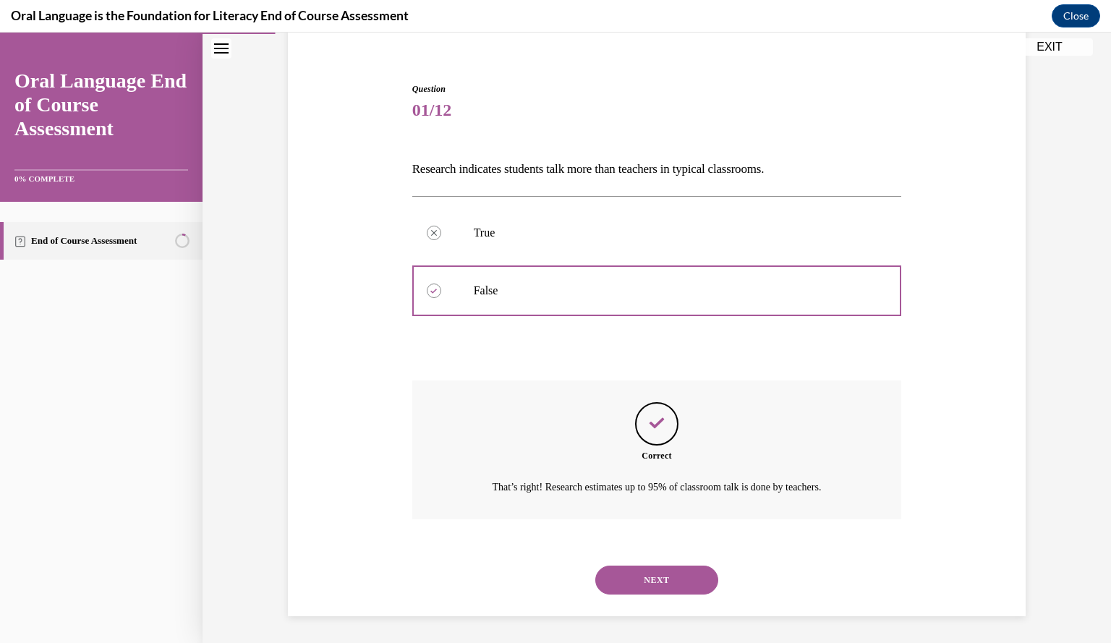
scroll to position [120, 0]
click at [633, 576] on button "NEXT" at bounding box center [656, 578] width 123 height 29
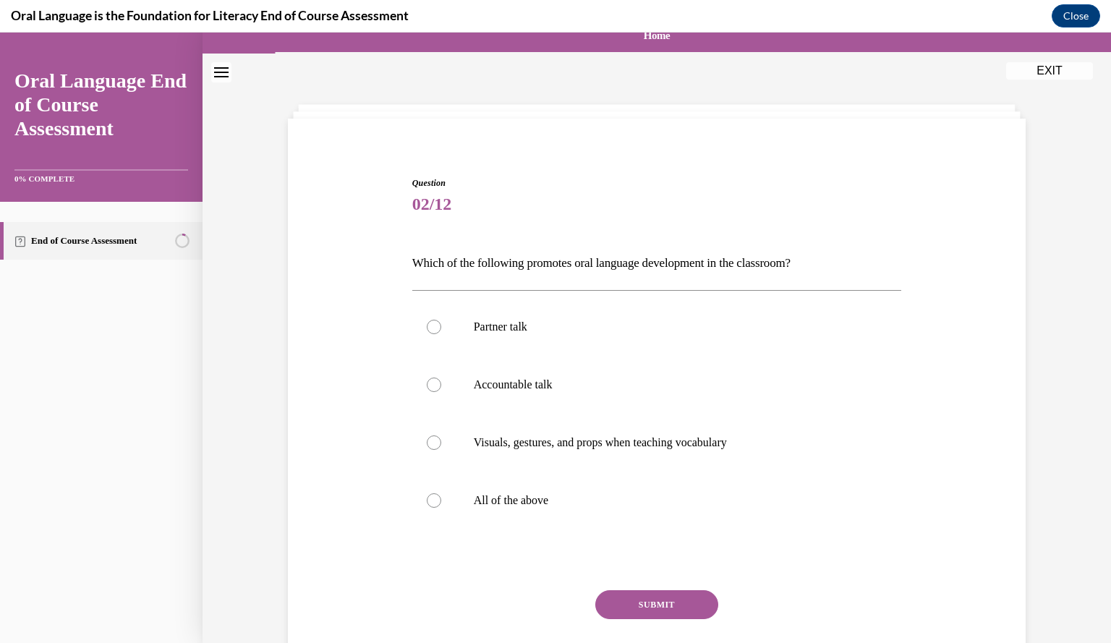
scroll to position [119, 0]
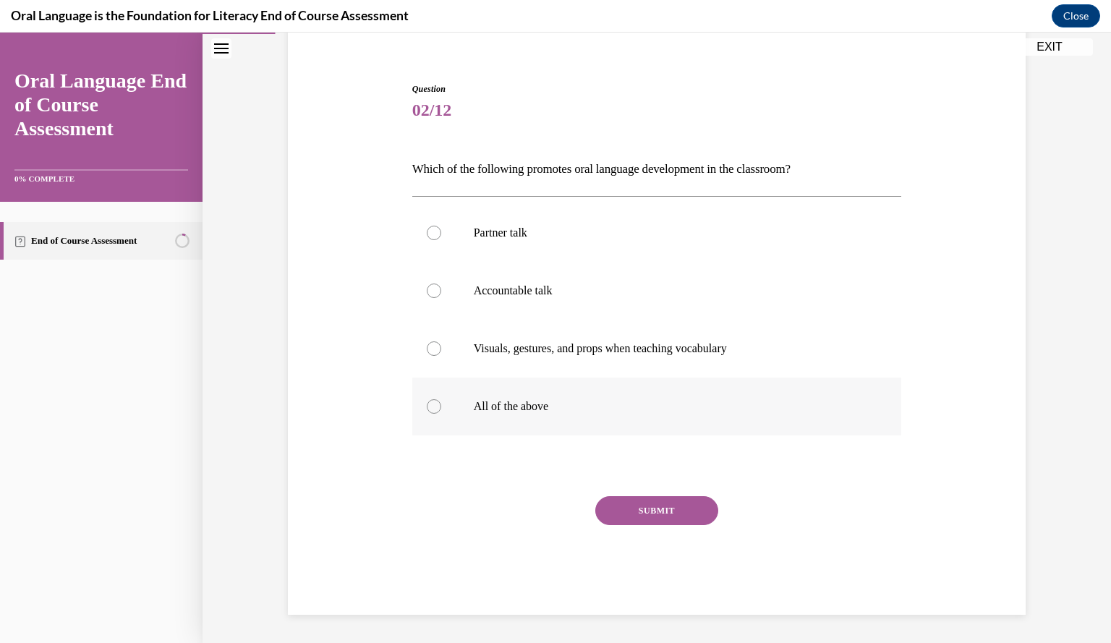
click at [445, 391] on label "All of the above" at bounding box center [656, 406] width 489 height 58
click at [441, 399] on input "All of the above" at bounding box center [434, 406] width 14 height 14
radio input "true"
click at [609, 515] on button "SUBMIT" at bounding box center [656, 510] width 123 height 29
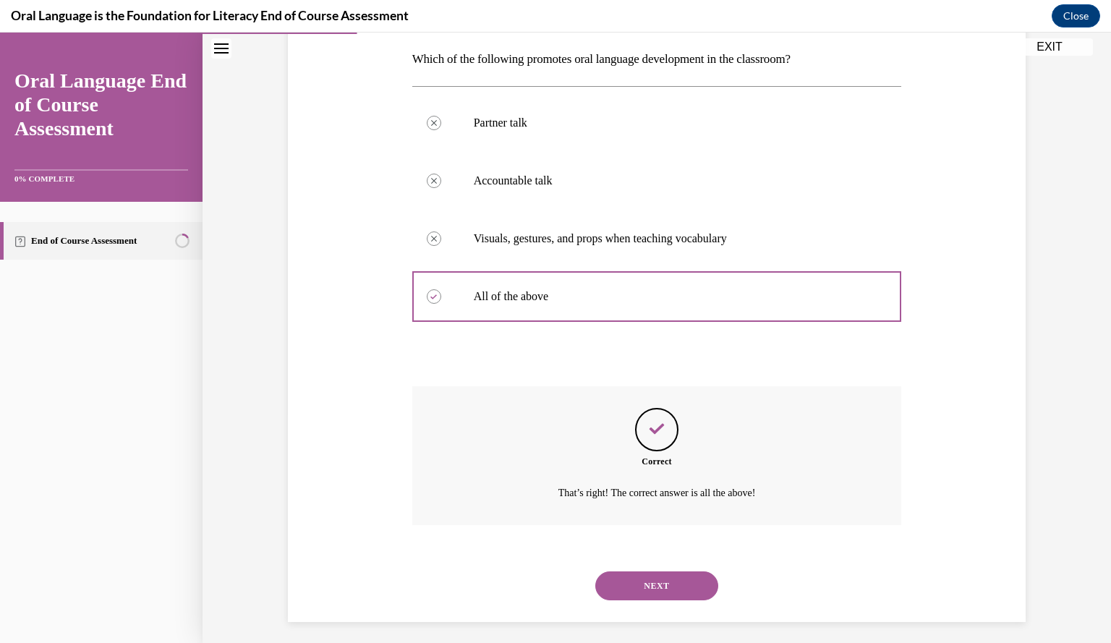
scroll to position [236, 0]
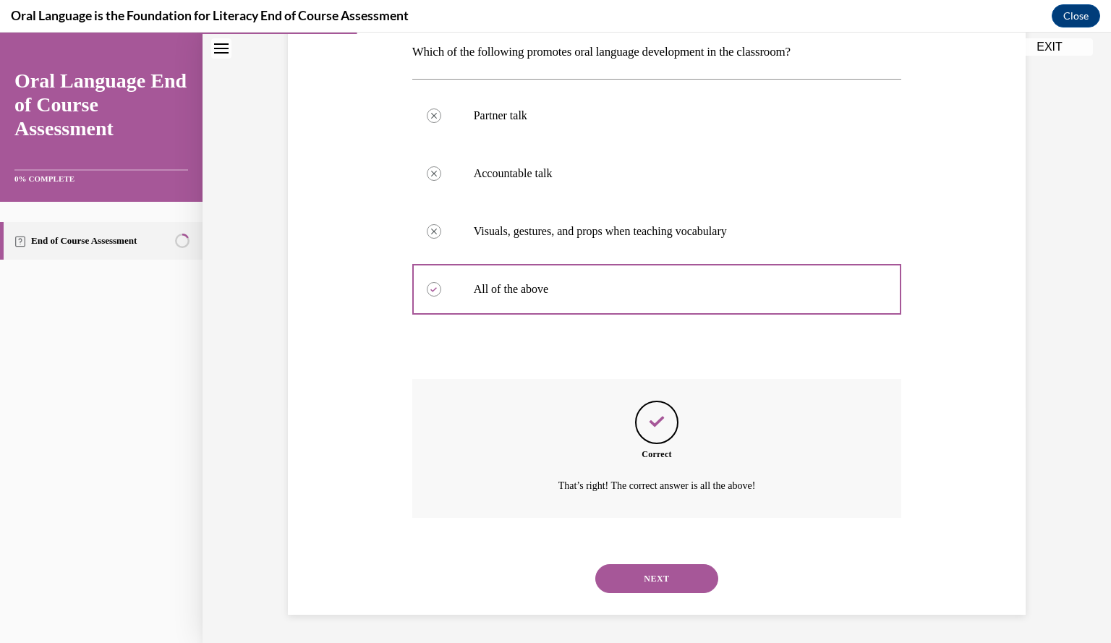
click at [620, 576] on button "NEXT" at bounding box center [656, 578] width 123 height 29
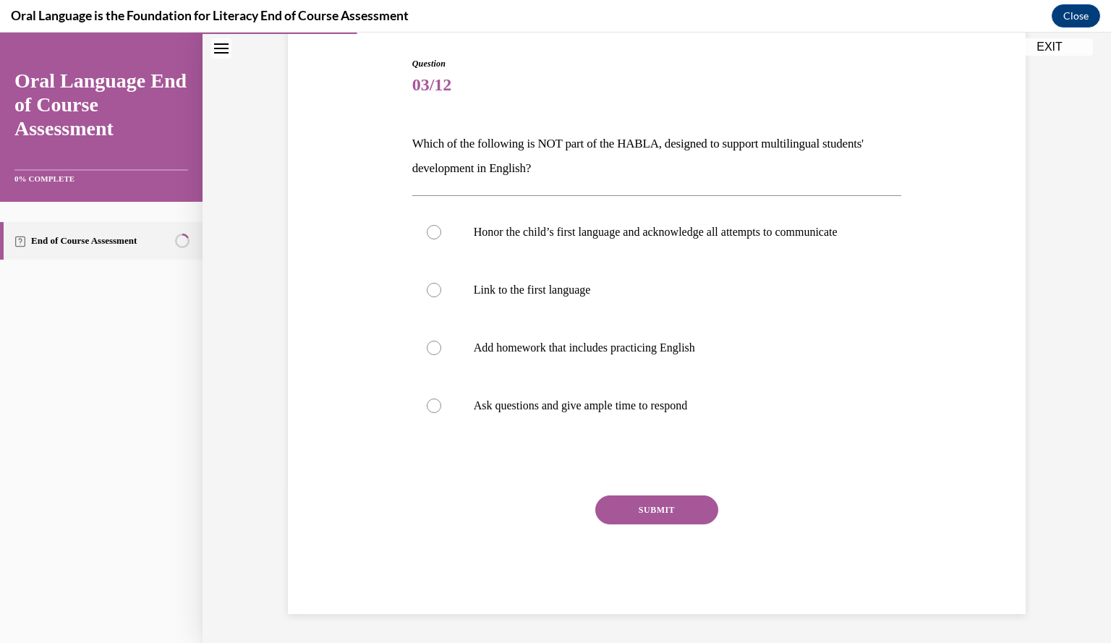
scroll to position [158, 0]
click at [429, 354] on div at bounding box center [434, 348] width 14 height 14
click at [429, 354] on input "Add homework that includes practicing English" at bounding box center [434, 348] width 14 height 14
radio input "true"
click at [621, 507] on button "SUBMIT" at bounding box center [656, 509] width 123 height 29
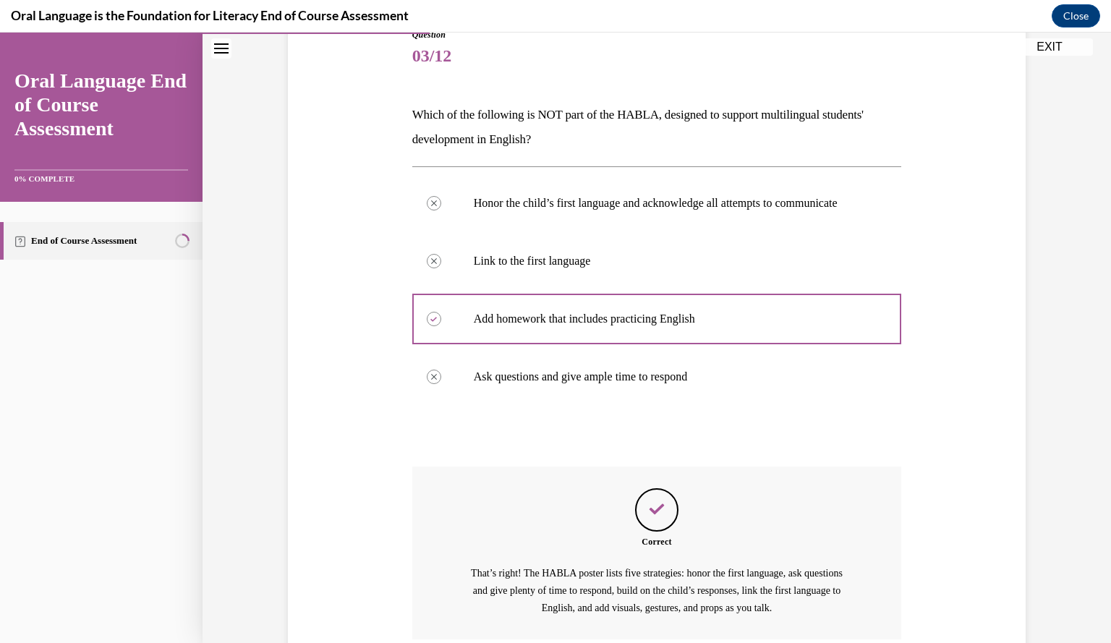
scroll to position [309, 0]
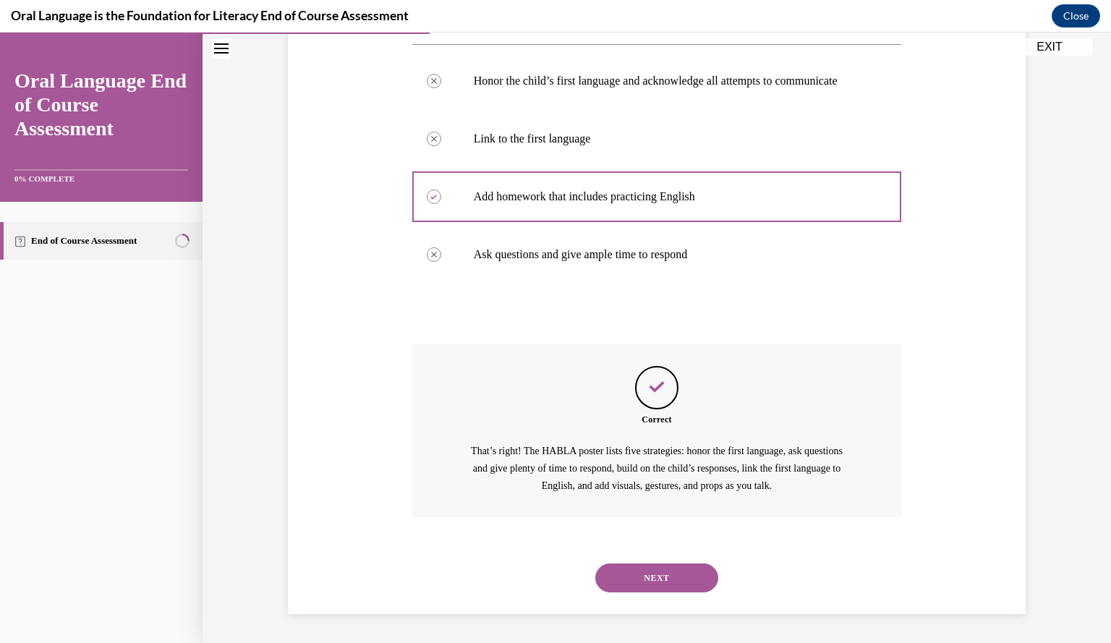
click at [662, 572] on button "NEXT" at bounding box center [656, 577] width 123 height 29
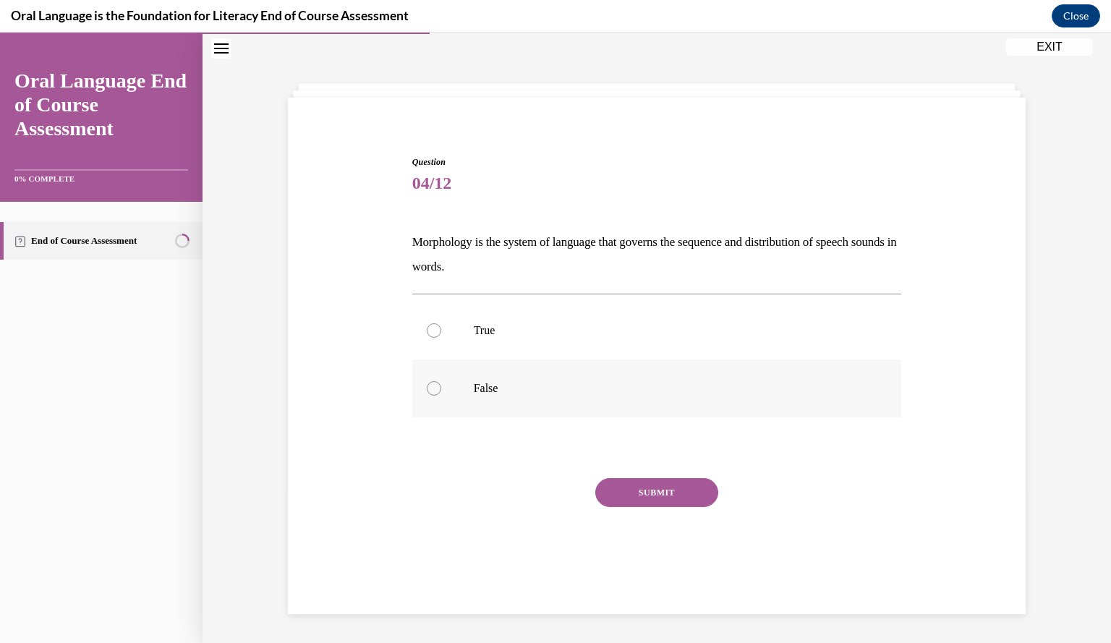
click at [463, 369] on label "False" at bounding box center [656, 388] width 489 height 58
click at [441, 381] on input "False" at bounding box center [434, 388] width 14 height 14
radio input "true"
click at [637, 495] on button "SUBMIT" at bounding box center [656, 492] width 123 height 29
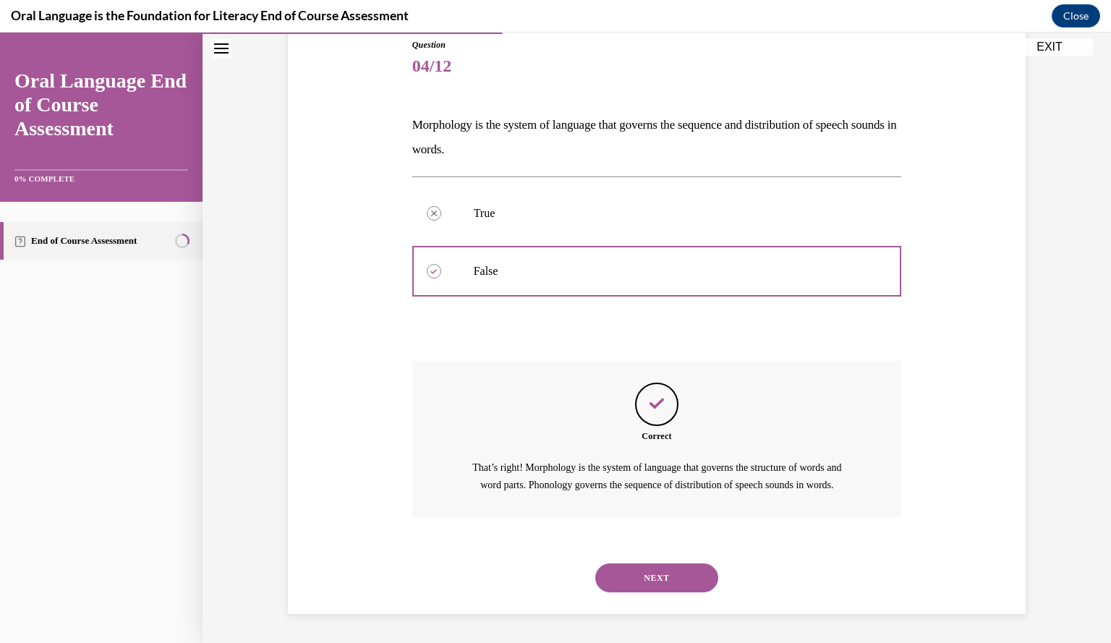
scroll to position [179, 0]
click at [622, 576] on button "NEXT" at bounding box center [656, 577] width 123 height 29
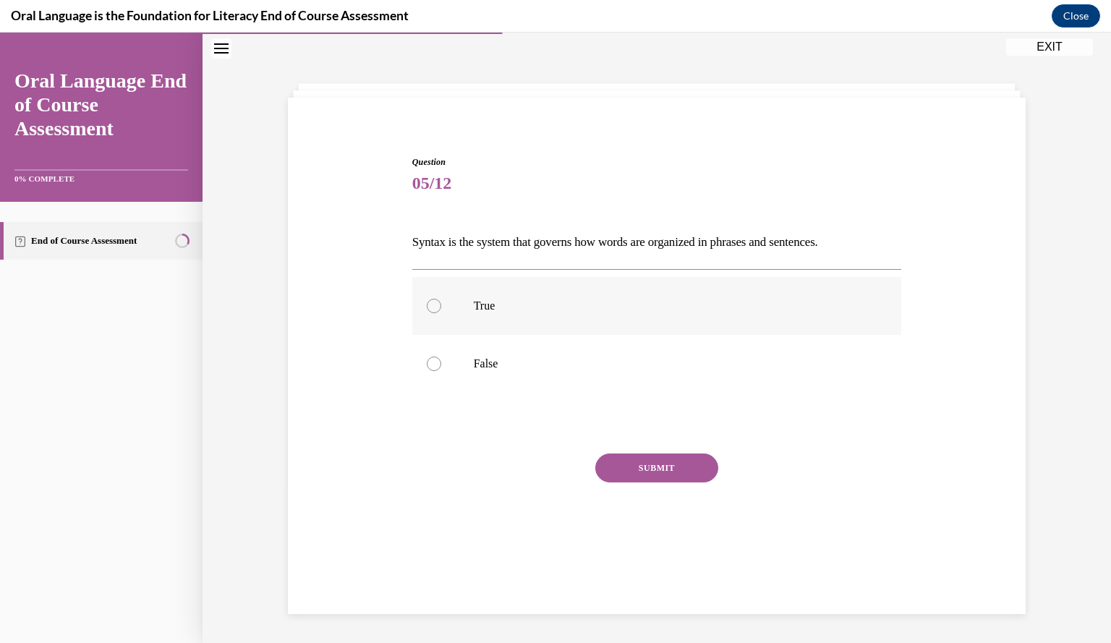
click at [450, 315] on label "True" at bounding box center [656, 306] width 489 height 58
click at [441, 313] on input "True" at bounding box center [434, 306] width 14 height 14
radio input "true"
click at [609, 458] on button "SUBMIT" at bounding box center [656, 467] width 123 height 29
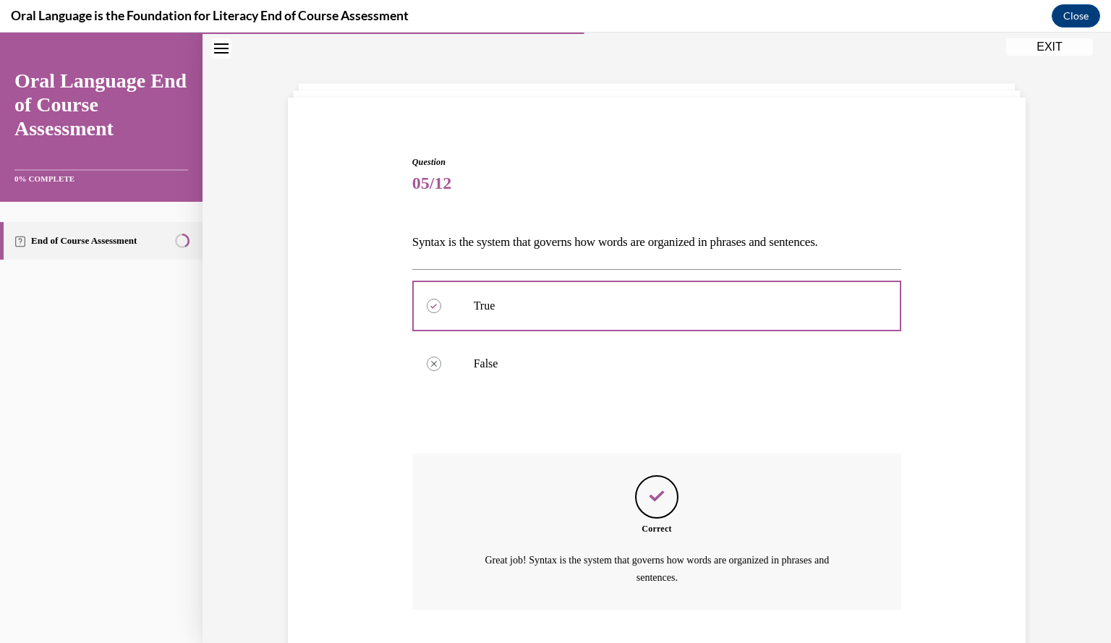
scroll to position [137, 0]
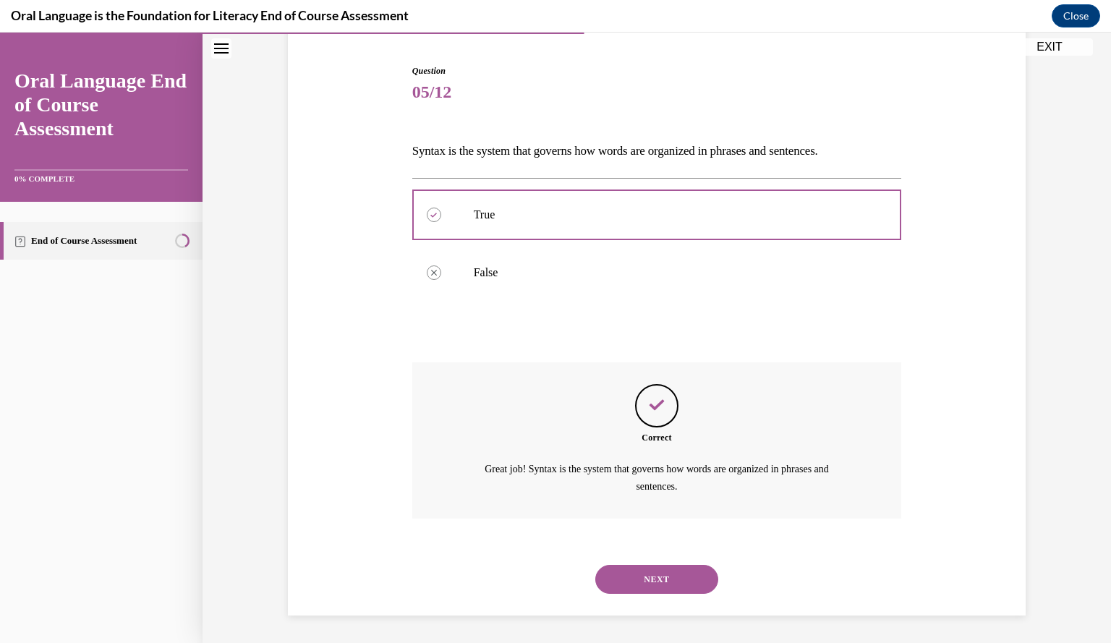
click at [603, 568] on button "NEXT" at bounding box center [656, 579] width 123 height 29
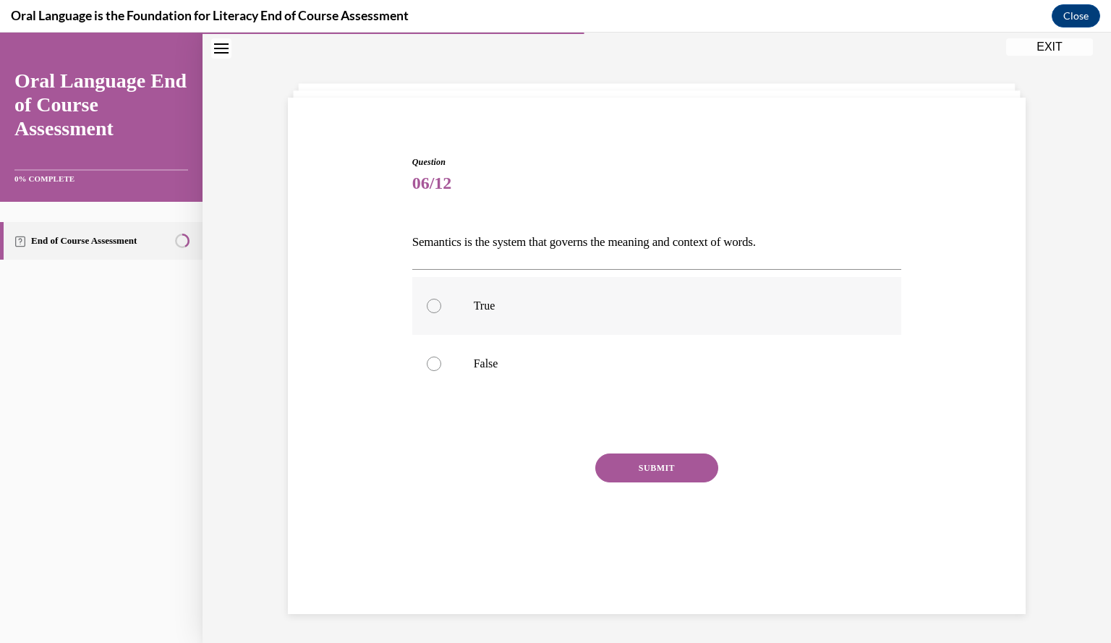
click at [508, 315] on label "True" at bounding box center [656, 306] width 489 height 58
click at [441, 313] on input "True" at bounding box center [434, 306] width 14 height 14
radio input "true"
click at [613, 469] on button "SUBMIT" at bounding box center [656, 467] width 123 height 29
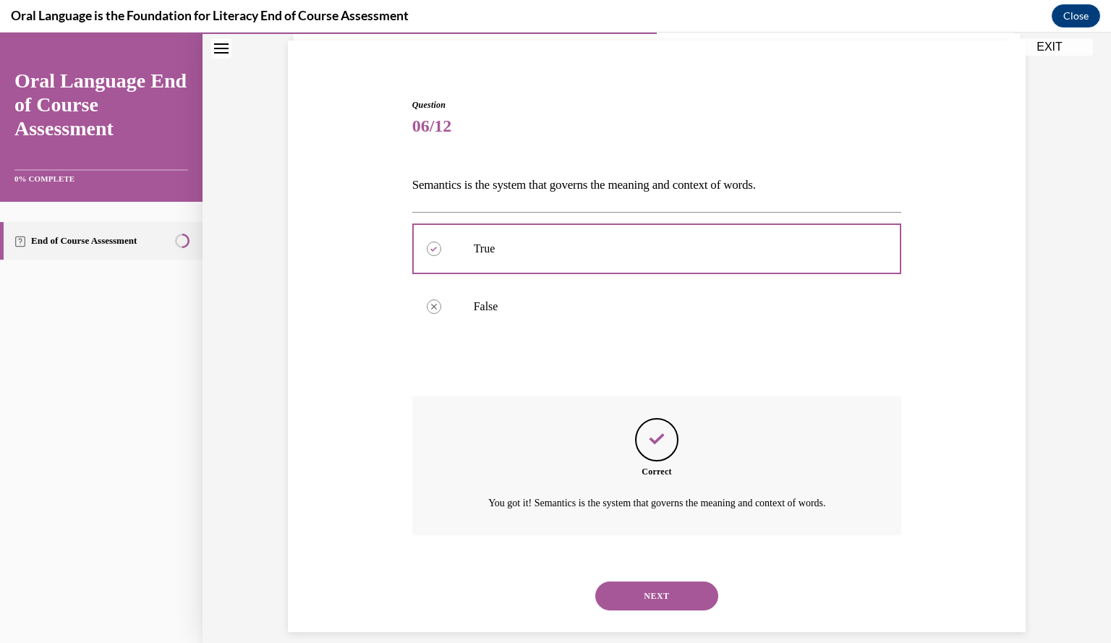
scroll to position [120, 0]
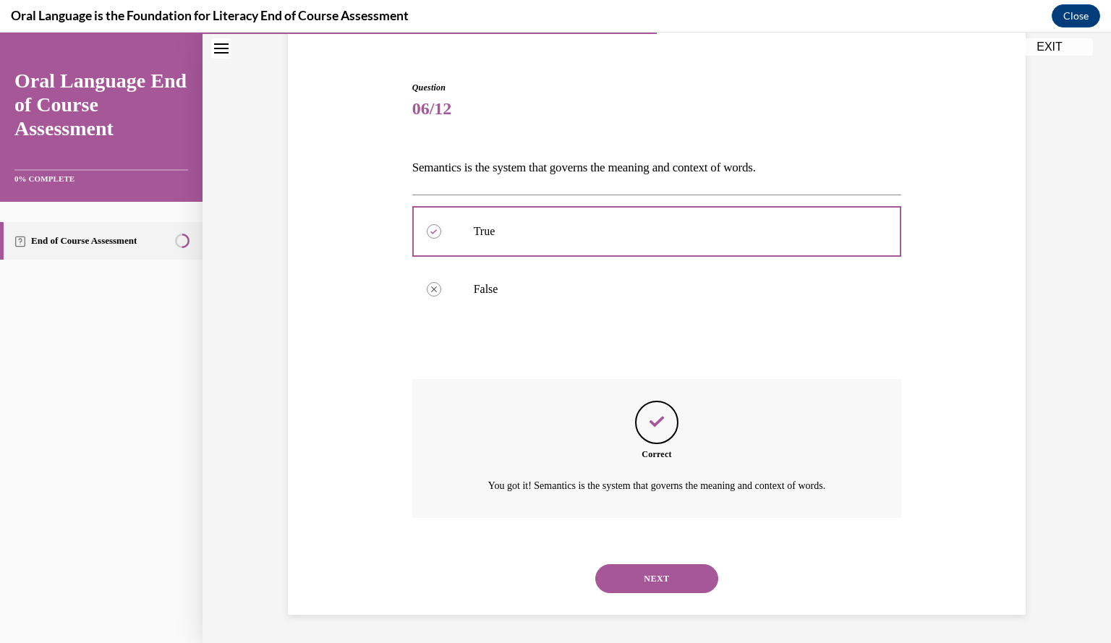
click at [638, 582] on button "NEXT" at bounding box center [656, 578] width 123 height 29
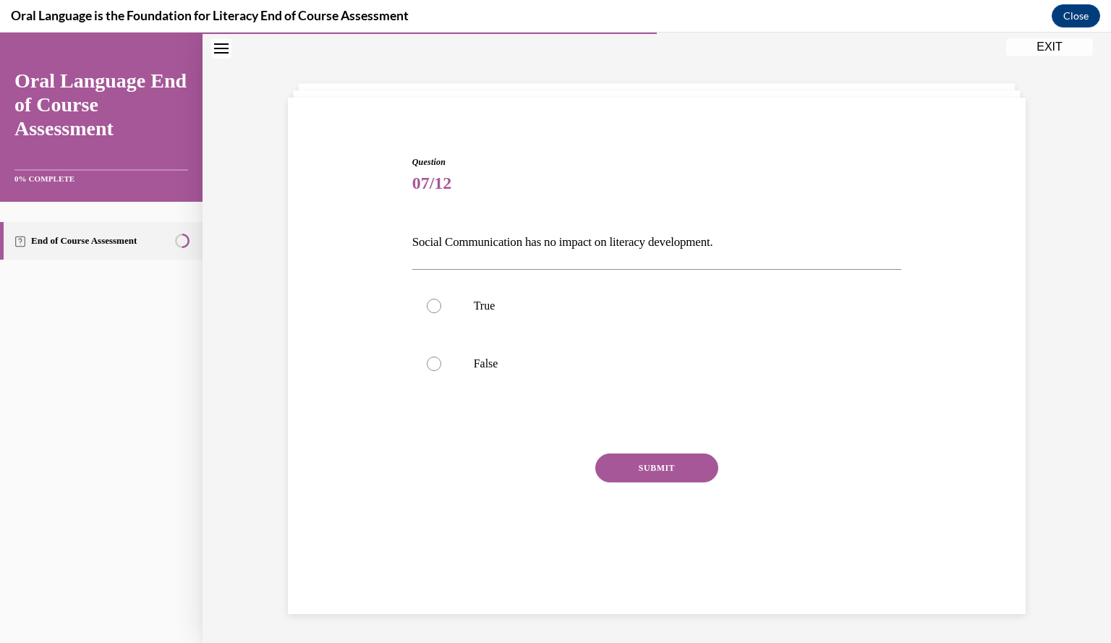
scroll to position [46, 0]
click at [467, 367] on label "False" at bounding box center [656, 364] width 489 height 58
click at [441, 367] on input "False" at bounding box center [434, 363] width 14 height 14
radio input "true"
click at [613, 468] on button "SUBMIT" at bounding box center [656, 467] width 123 height 29
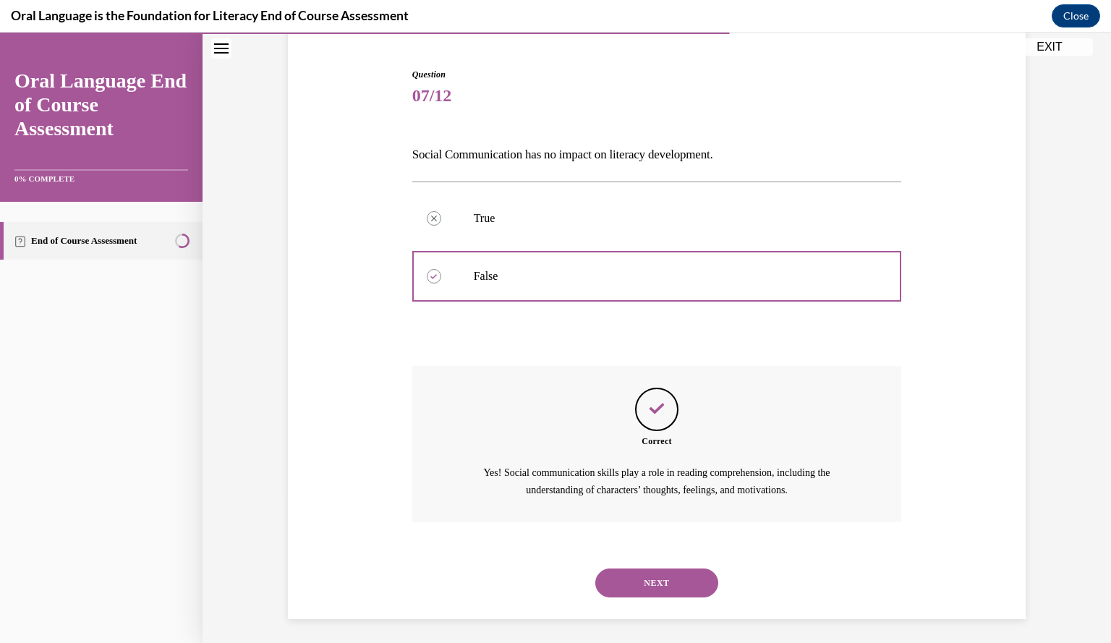
scroll to position [137, 0]
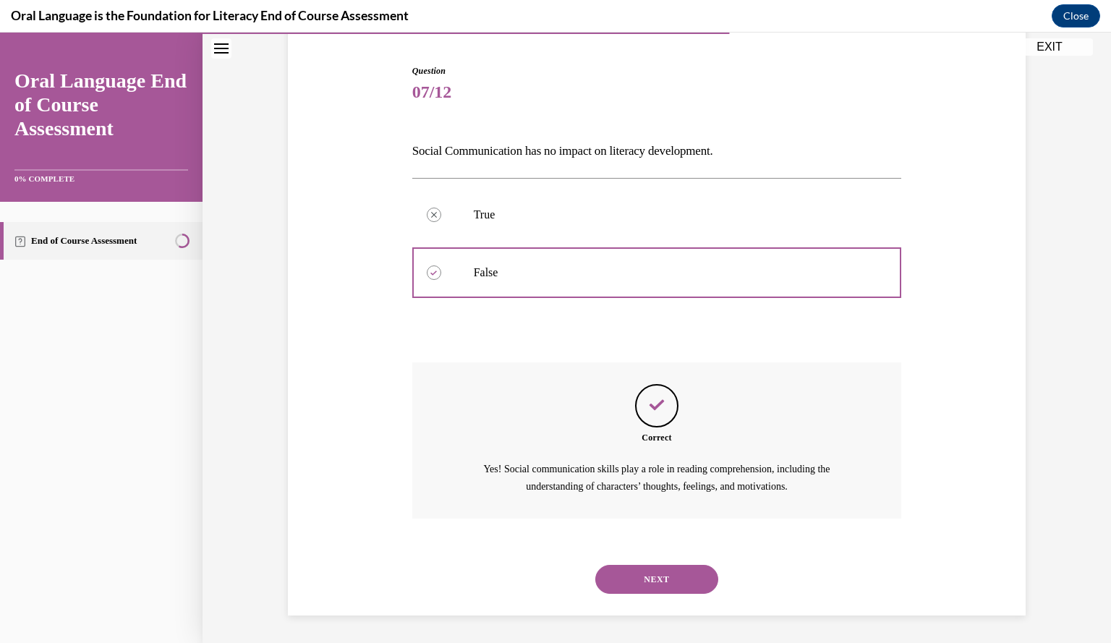
click at [647, 574] on button "NEXT" at bounding box center [656, 579] width 123 height 29
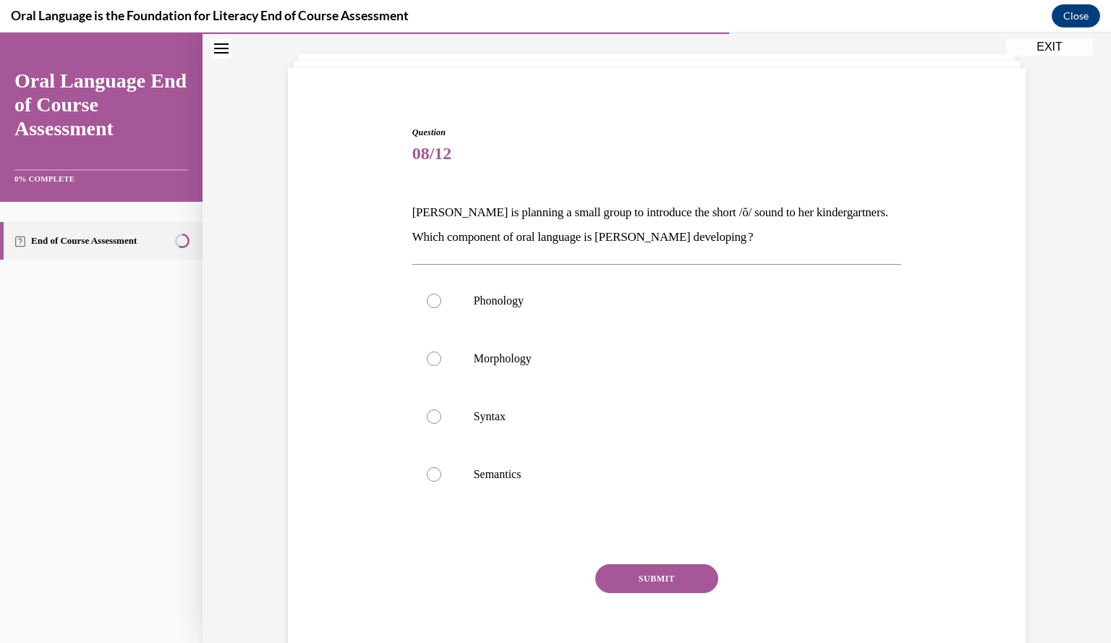
scroll to position [75, 0]
click at [473, 286] on label "Phonology" at bounding box center [656, 301] width 489 height 58
click at [441, 294] on input "Phonology" at bounding box center [434, 301] width 14 height 14
radio input "true"
click at [615, 581] on button "SUBMIT" at bounding box center [656, 578] width 123 height 29
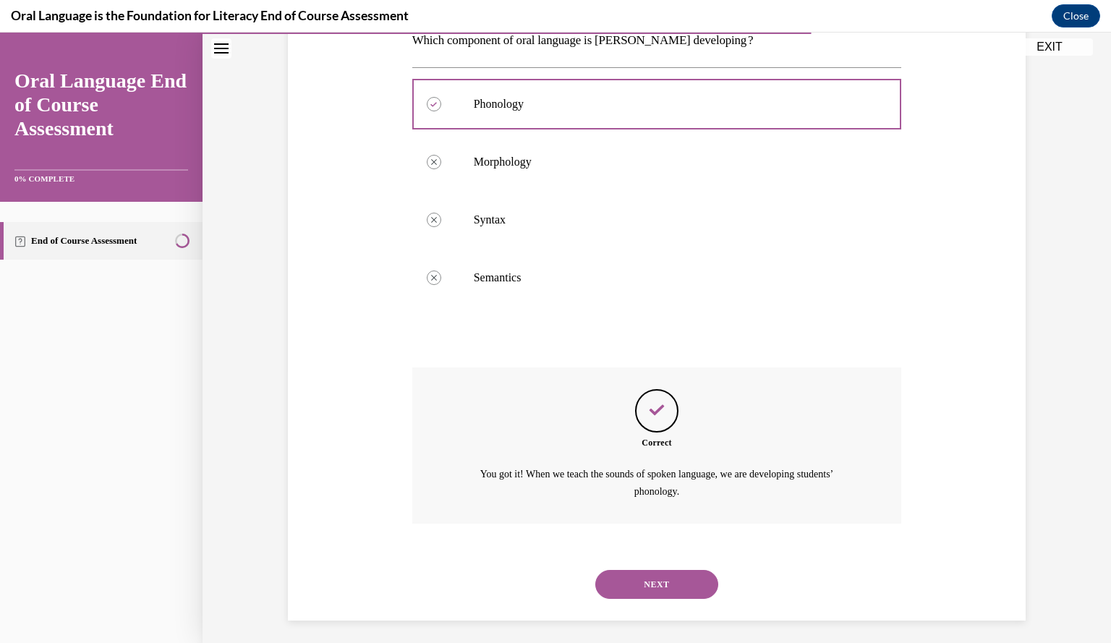
scroll to position [277, 0]
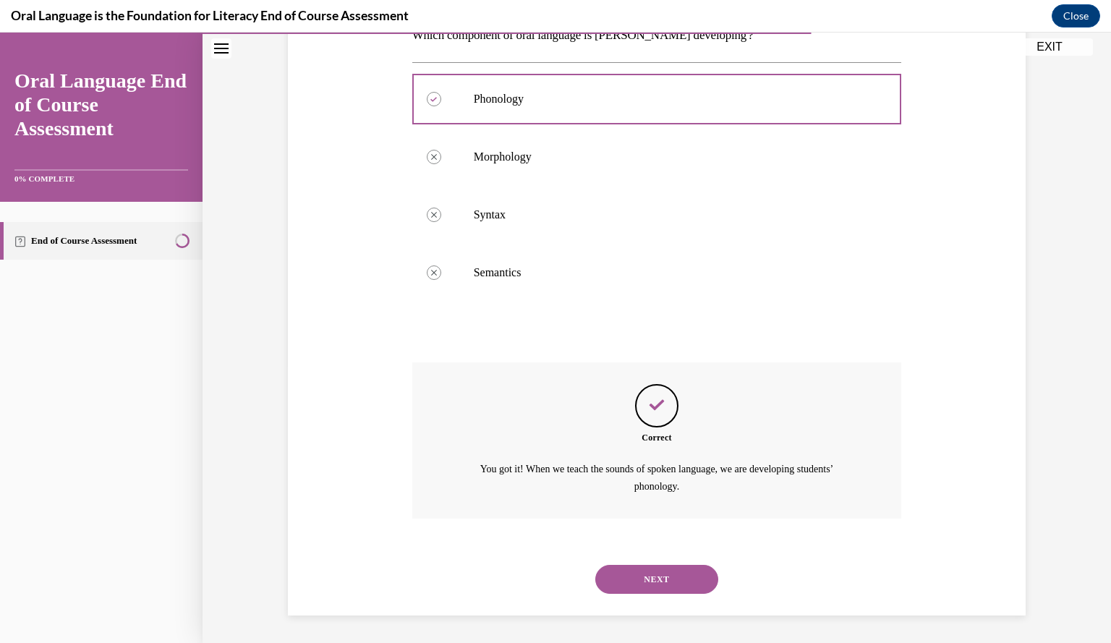
click at [649, 568] on button "NEXT" at bounding box center [656, 579] width 123 height 29
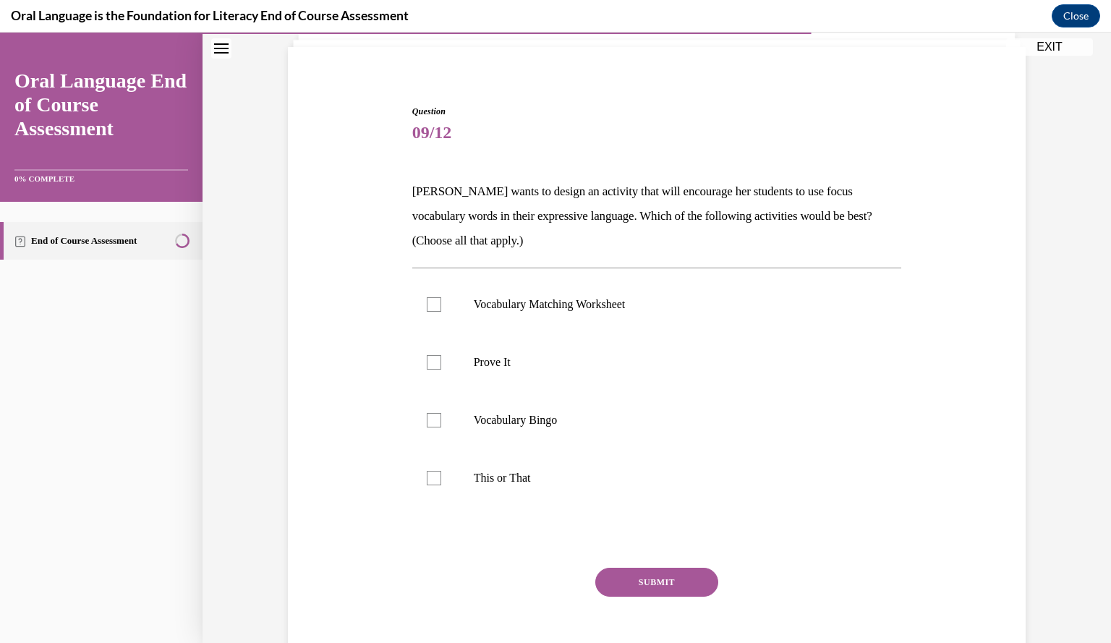
scroll to position [97, 0]
click at [435, 364] on div at bounding box center [434, 361] width 14 height 14
click at [435, 364] on input "Prove It" at bounding box center [434, 361] width 14 height 14
checkbox input "true"
click at [440, 472] on label "This or That" at bounding box center [656, 477] width 489 height 58
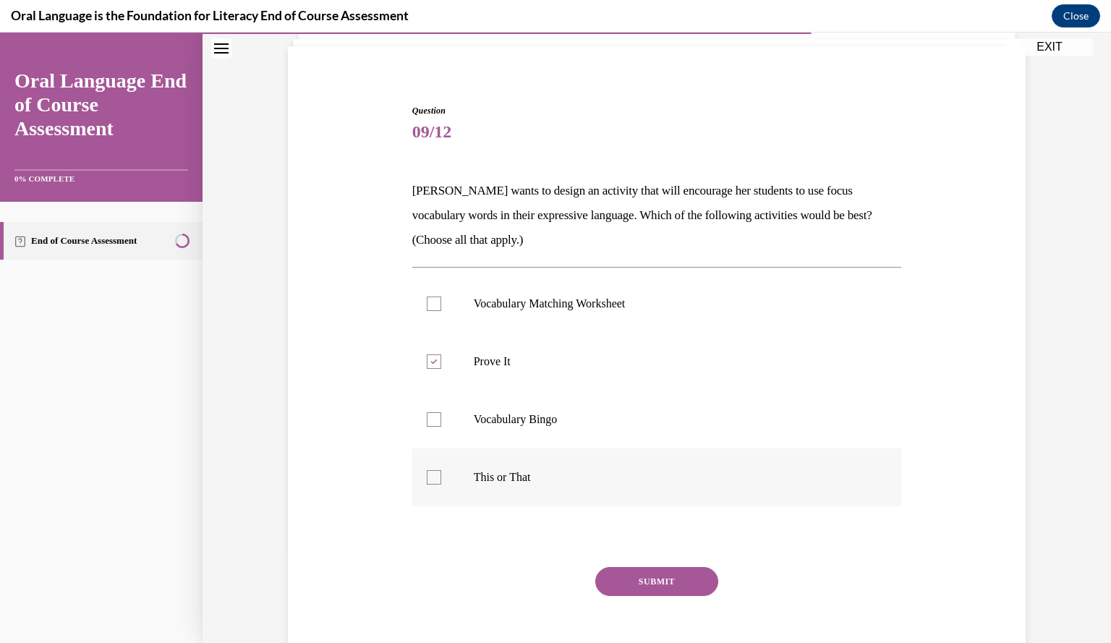
click at [440, 472] on input "This or That" at bounding box center [434, 477] width 14 height 14
checkbox input "true"
click at [604, 570] on button "SUBMIT" at bounding box center [656, 581] width 123 height 29
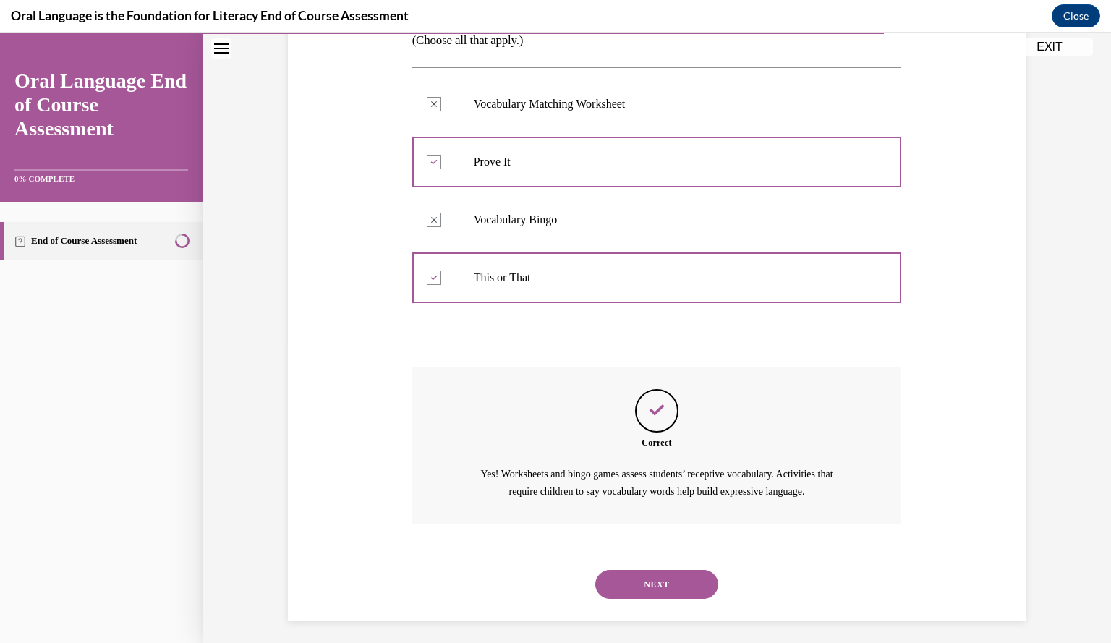
scroll to position [302, 0]
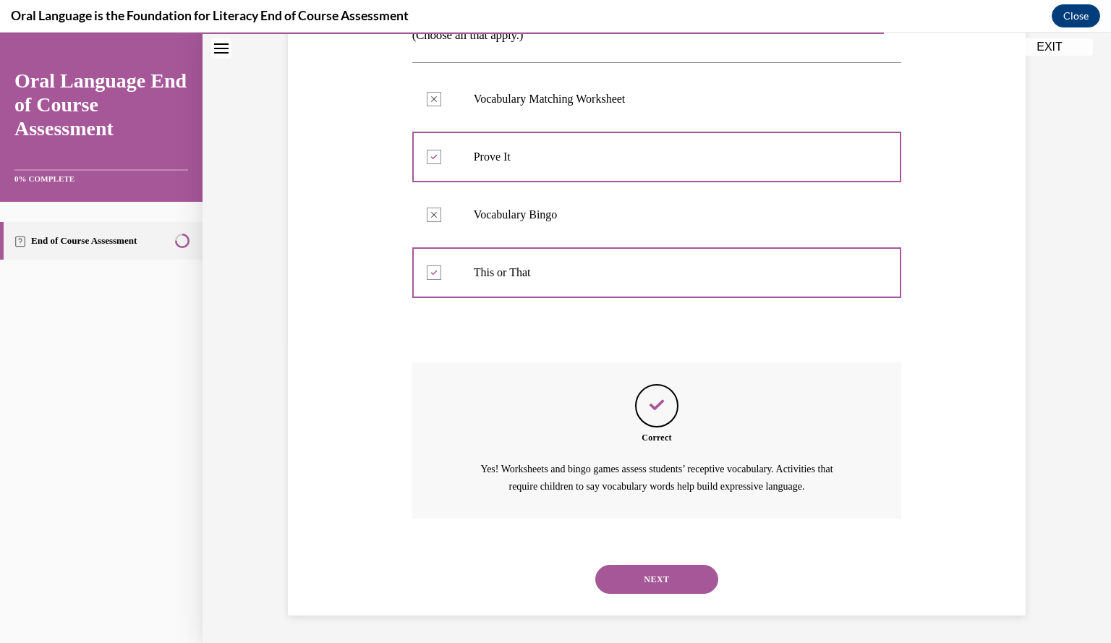
click at [625, 580] on button "NEXT" at bounding box center [656, 579] width 123 height 29
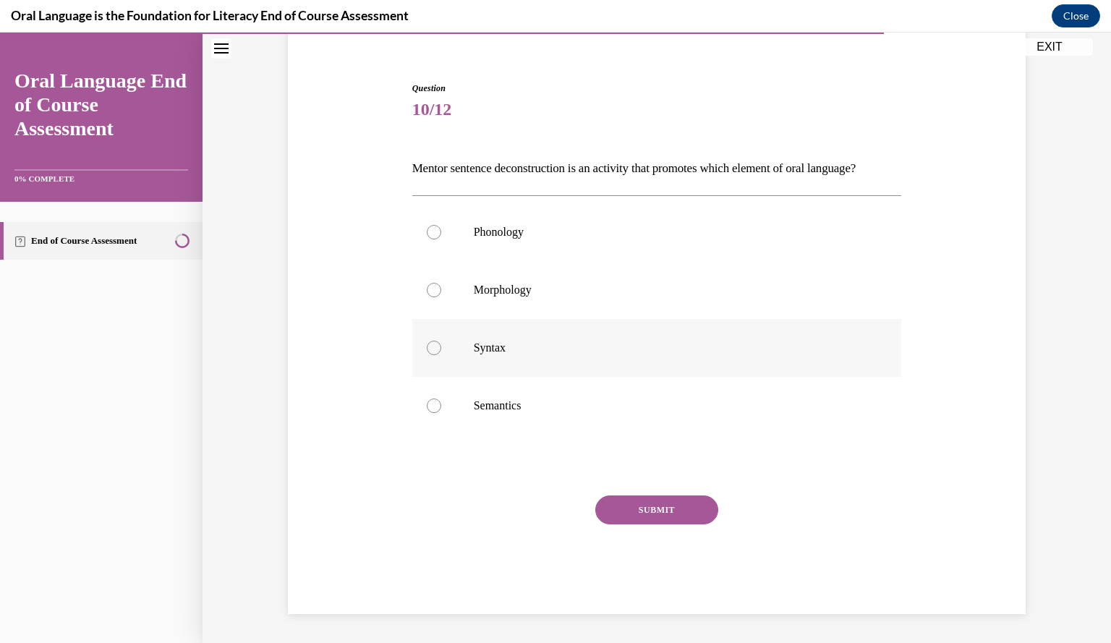
click at [435, 350] on label "Syntax" at bounding box center [656, 348] width 489 height 58
click at [435, 350] on input "Syntax" at bounding box center [434, 348] width 14 height 14
radio input "true"
click at [650, 518] on button "SUBMIT" at bounding box center [656, 509] width 123 height 29
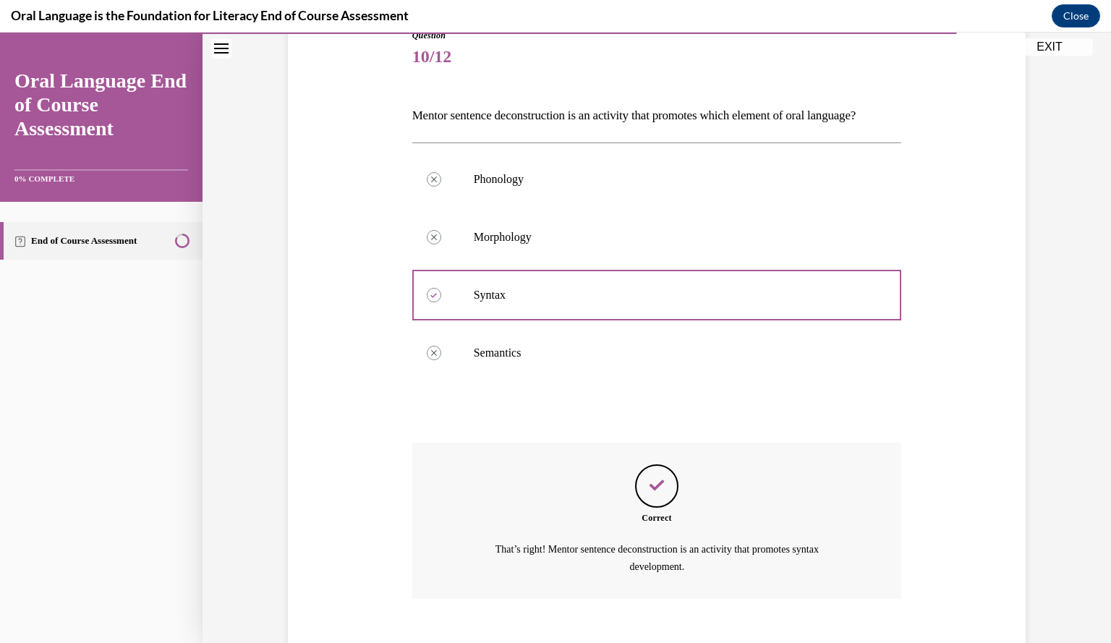
scroll to position [277, 0]
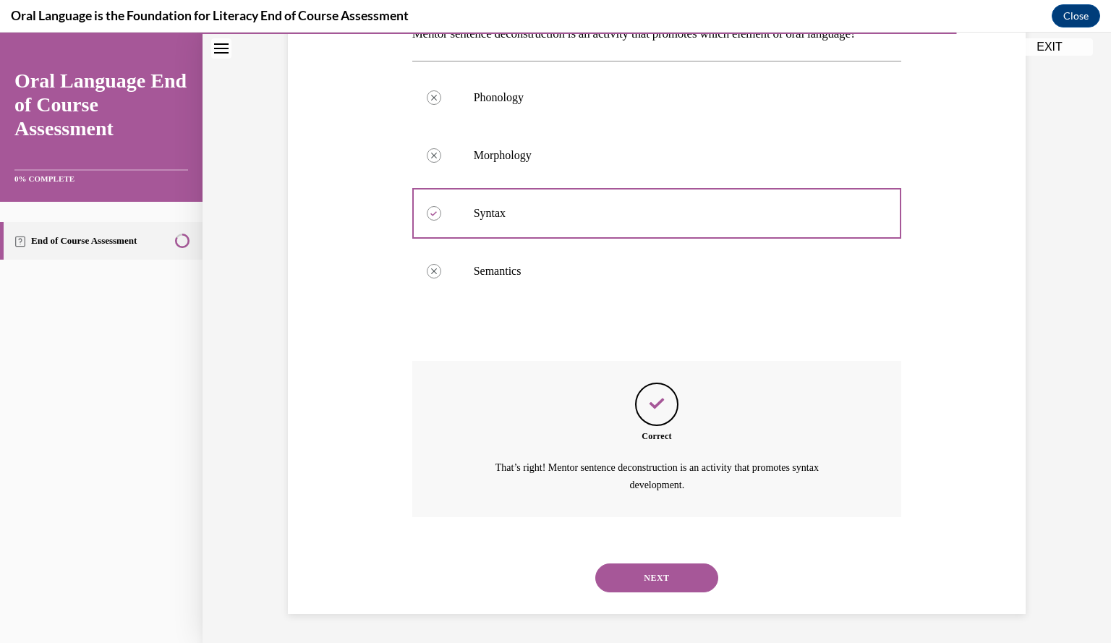
click at [657, 572] on button "NEXT" at bounding box center [656, 577] width 123 height 29
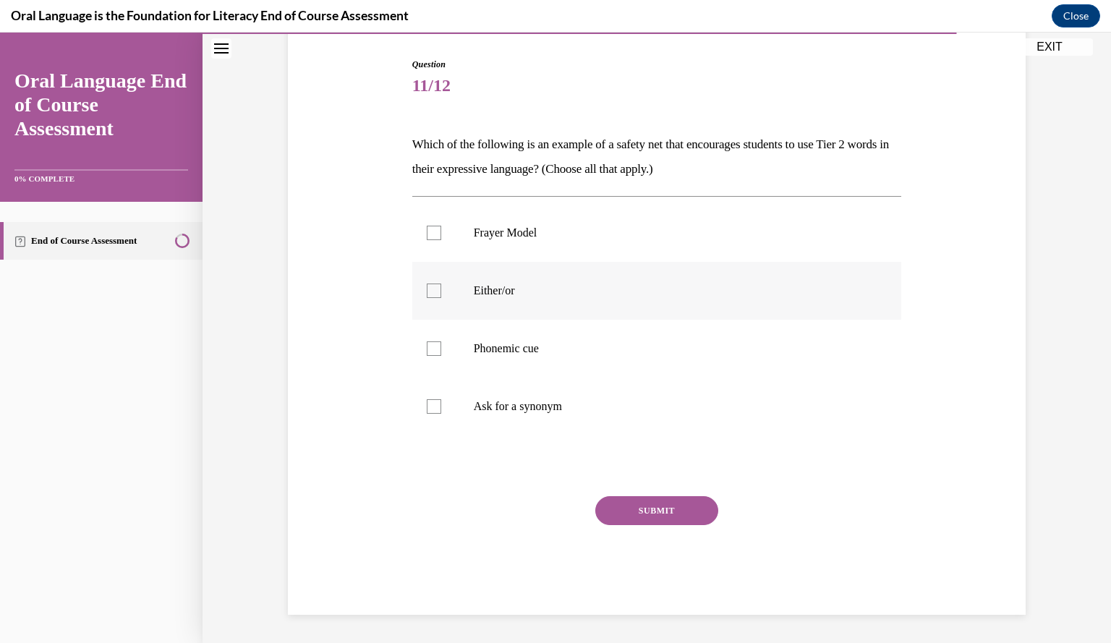
click at [427, 293] on div at bounding box center [434, 290] width 14 height 14
click at [427, 293] on input "Either/or" at bounding box center [434, 290] width 14 height 14
checkbox input "true"
click at [424, 357] on label "Phonemic cue" at bounding box center [656, 349] width 489 height 58
click at [427, 356] on input "Phonemic cue" at bounding box center [434, 348] width 14 height 14
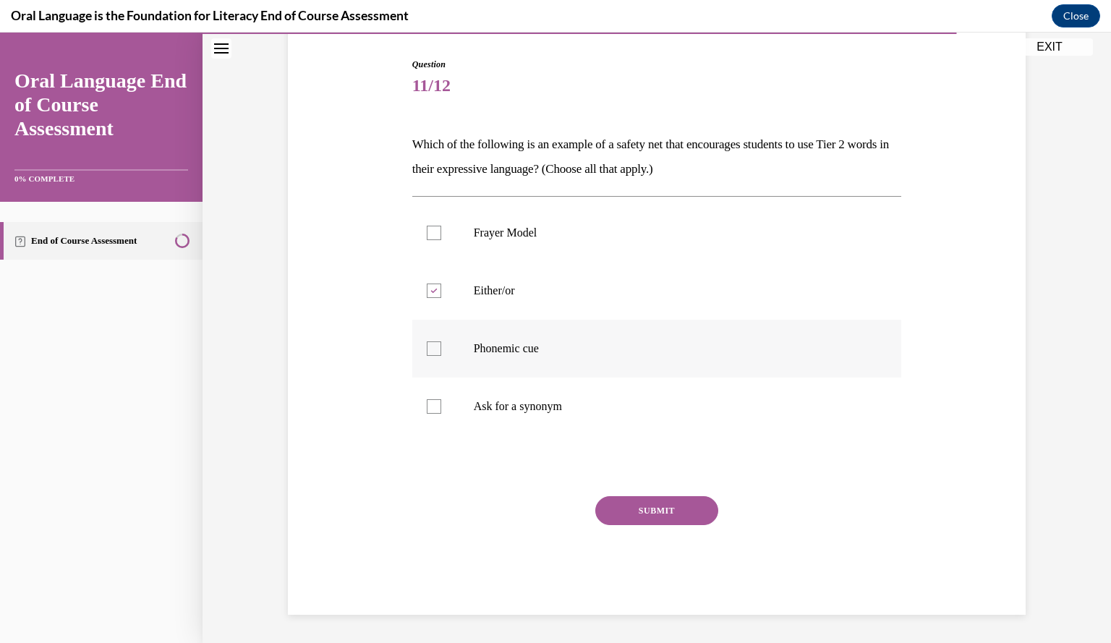
checkbox input "true"
click at [426, 395] on label "Ask for a synonym" at bounding box center [656, 406] width 489 height 58
click at [427, 399] on input "Ask for a synonym" at bounding box center [434, 406] width 14 height 14
checkbox input "true"
click at [636, 511] on button "SUBMIT" at bounding box center [656, 510] width 123 height 29
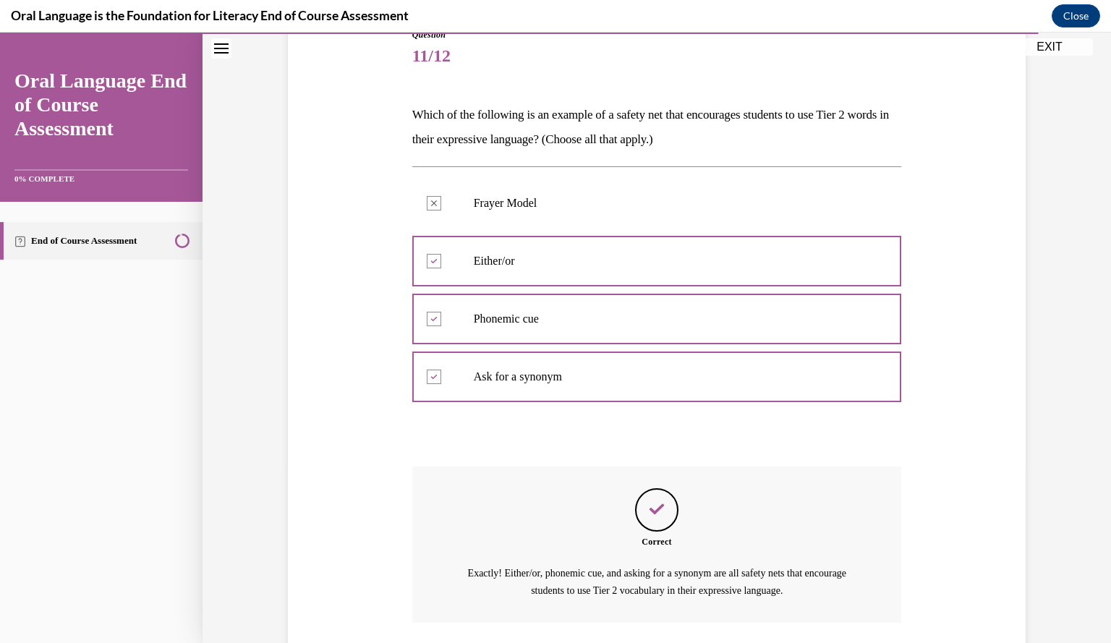
scroll to position [277, 0]
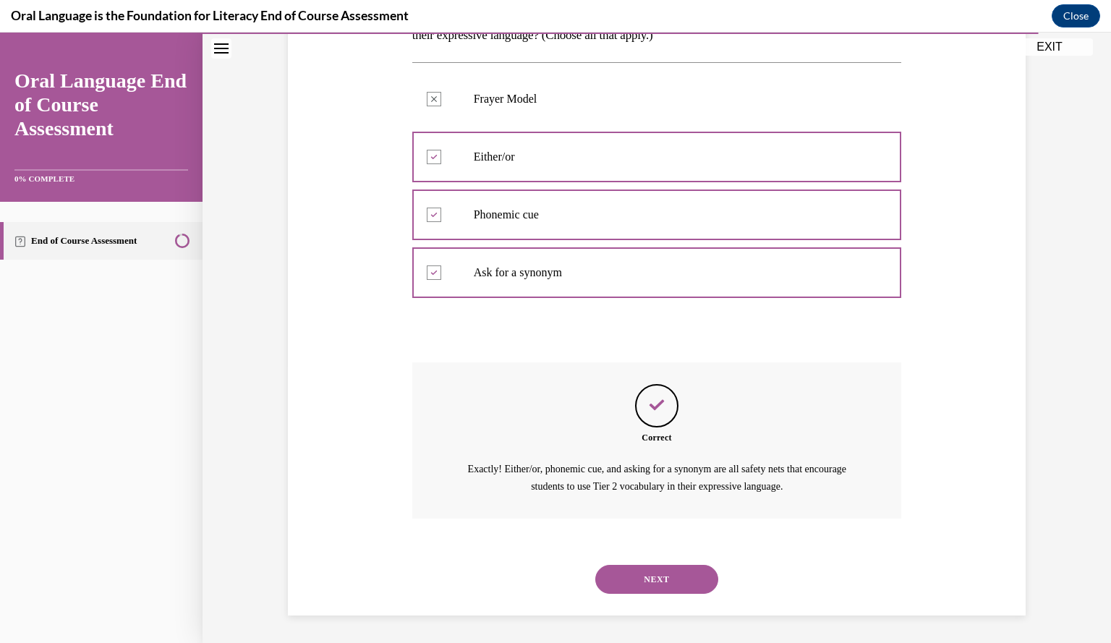
click at [646, 573] on button "NEXT" at bounding box center [656, 579] width 123 height 29
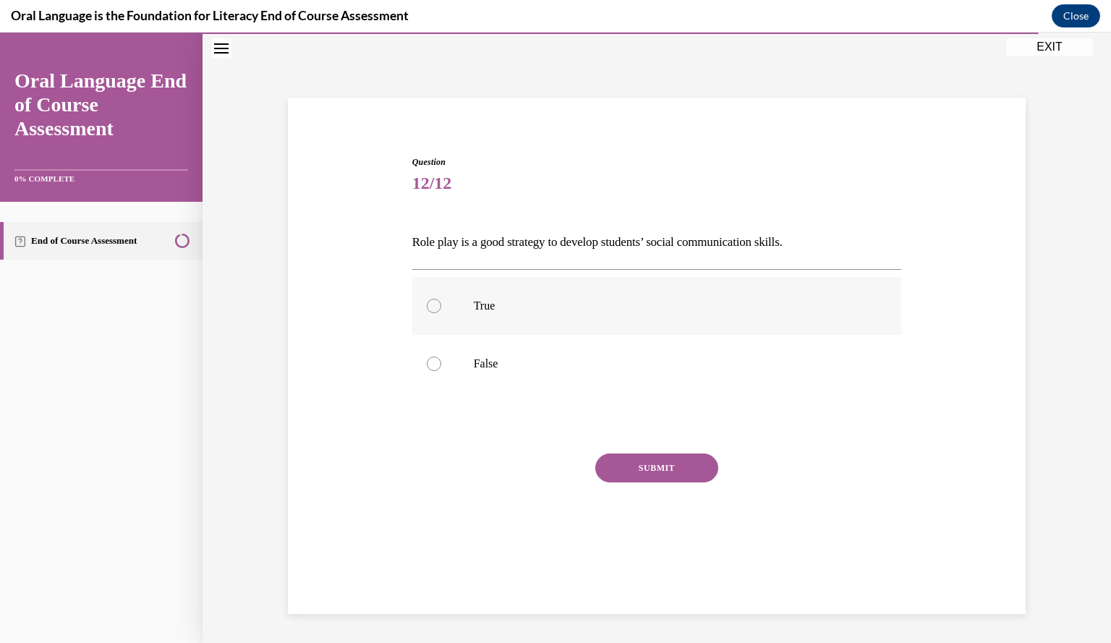
click at [517, 312] on p "True" at bounding box center [670, 306] width 392 height 14
click at [441, 312] on input "True" at bounding box center [434, 306] width 14 height 14
radio input "true"
click at [632, 478] on button "SUBMIT" at bounding box center [656, 467] width 123 height 29
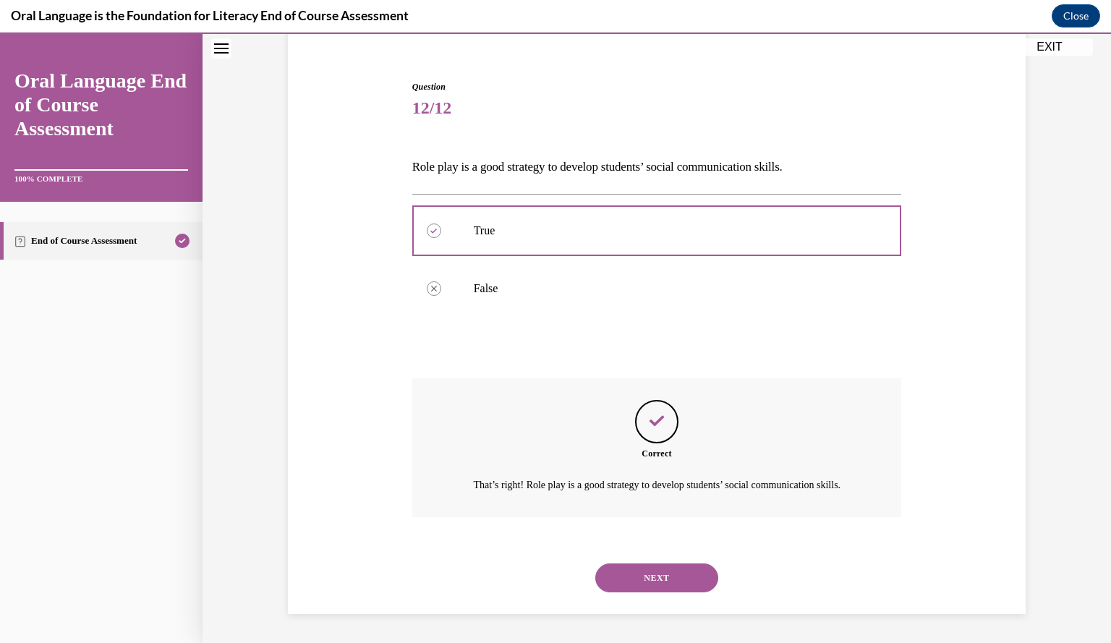
scroll to position [137, 0]
click at [643, 587] on button "NEXT" at bounding box center [656, 577] width 123 height 29
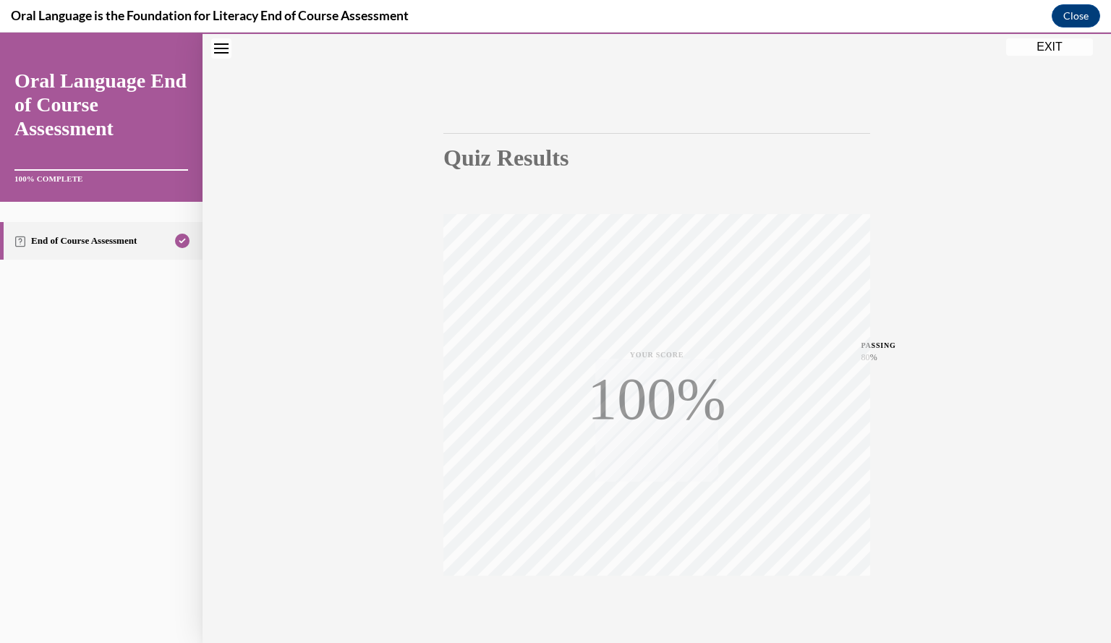
scroll to position [130, 0]
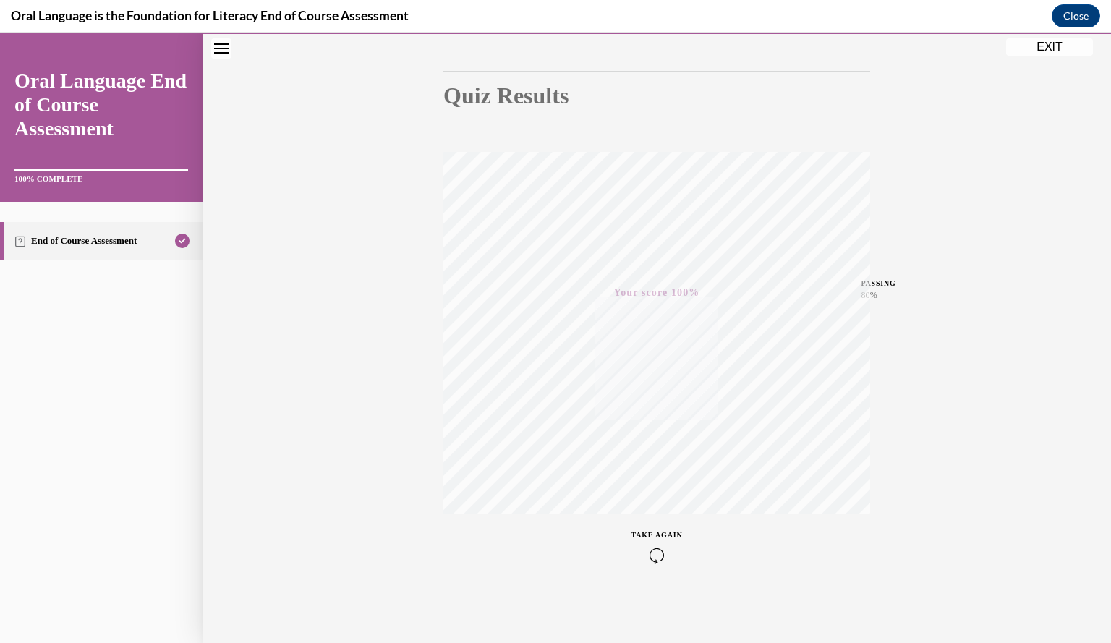
click at [1024, 51] on button "EXIT" at bounding box center [1049, 46] width 87 height 17
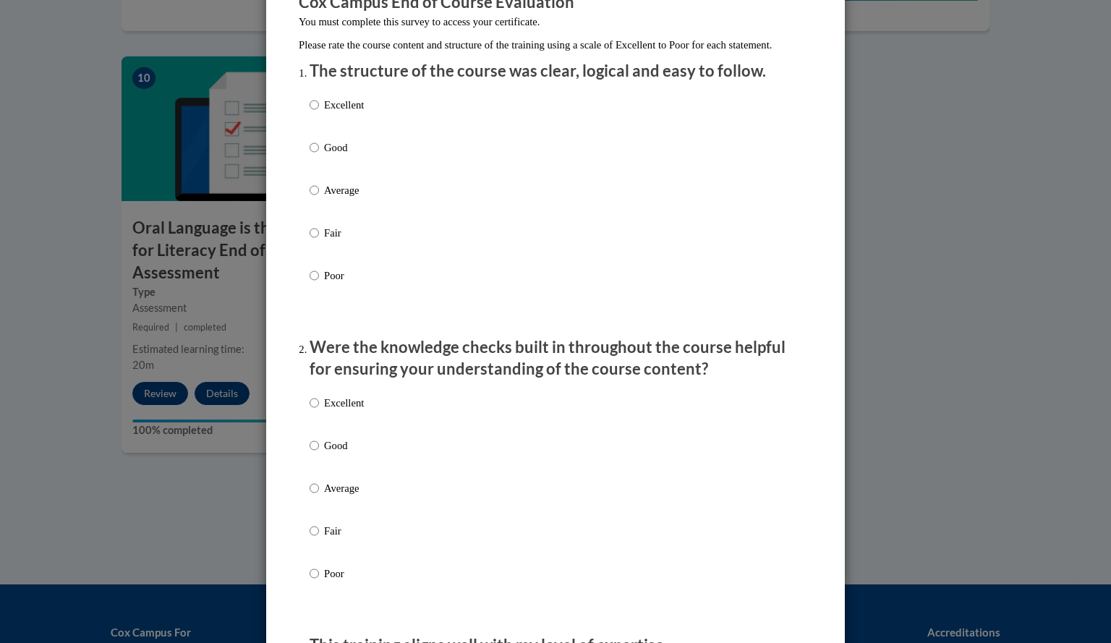
scroll to position [142, 0]
click at [315, 159] on label "Good" at bounding box center [336, 159] width 54 height 39
click at [315, 155] on input "Good" at bounding box center [313, 148] width 9 height 16
radio input "true"
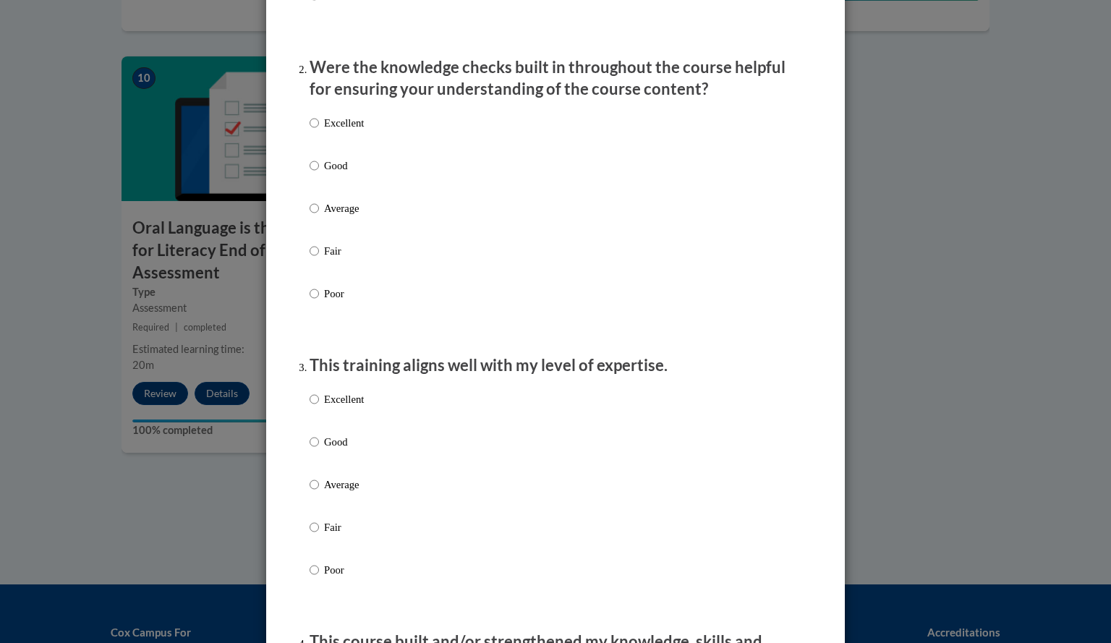
click at [317, 182] on label "Good" at bounding box center [336, 177] width 54 height 39
click at [317, 174] on input "Good" at bounding box center [313, 166] width 9 height 16
radio input "true"
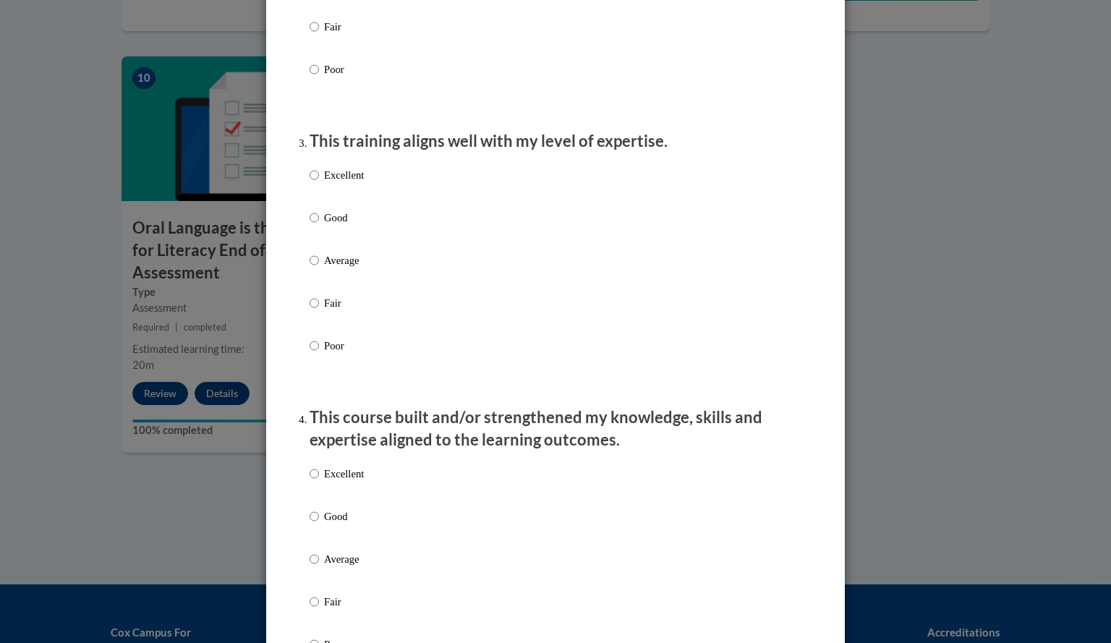
scroll to position [651, 0]
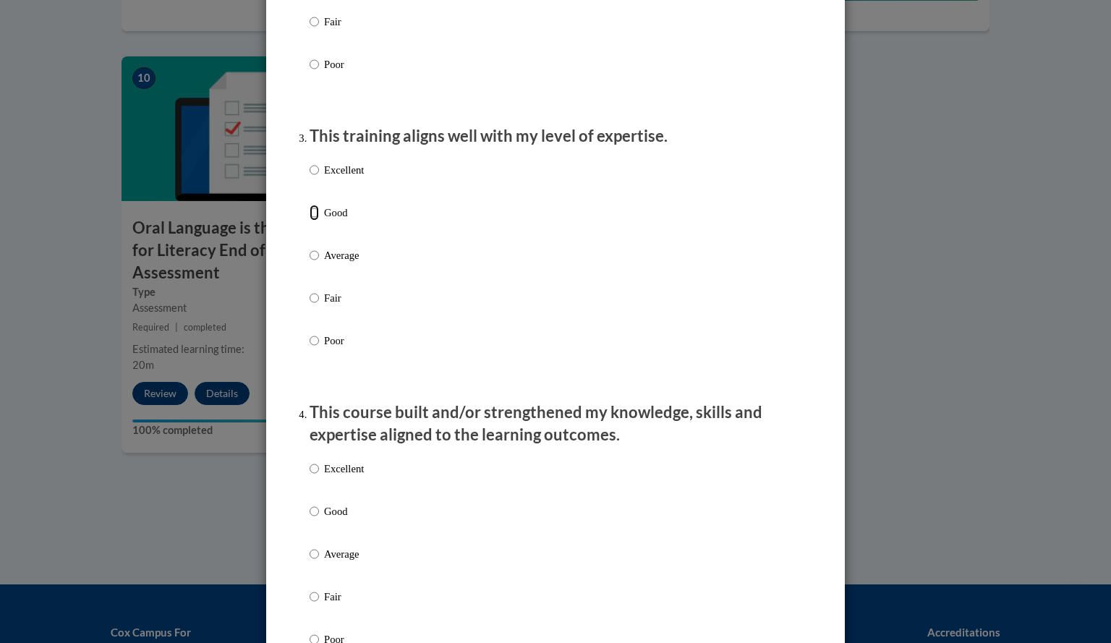
click at [312, 221] on input "Good" at bounding box center [313, 213] width 9 height 16
radio input "true"
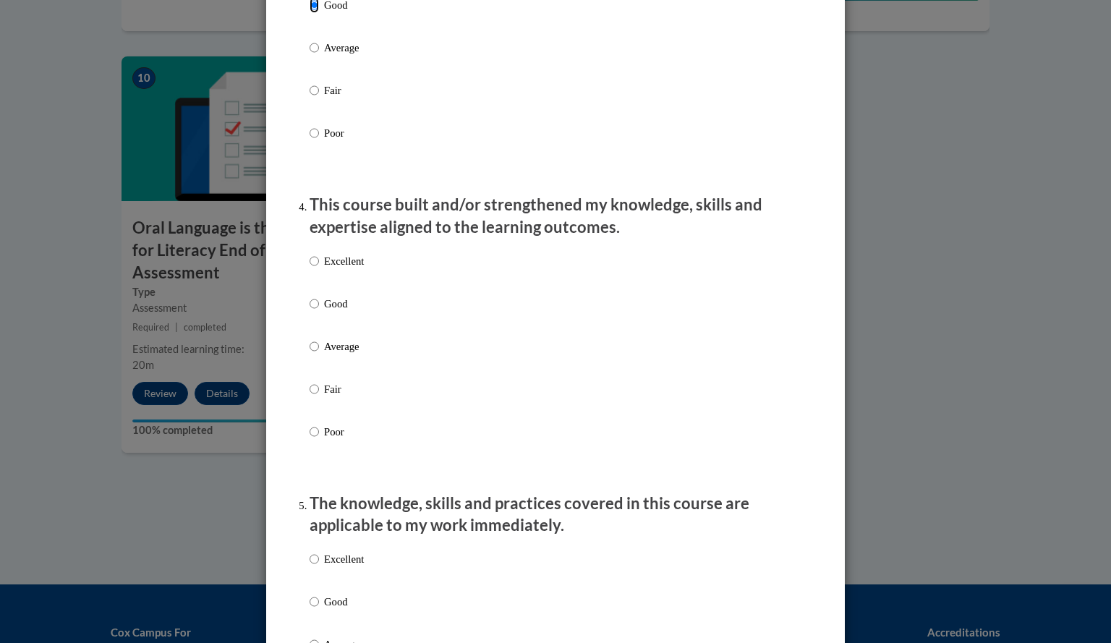
scroll to position [860, 0]
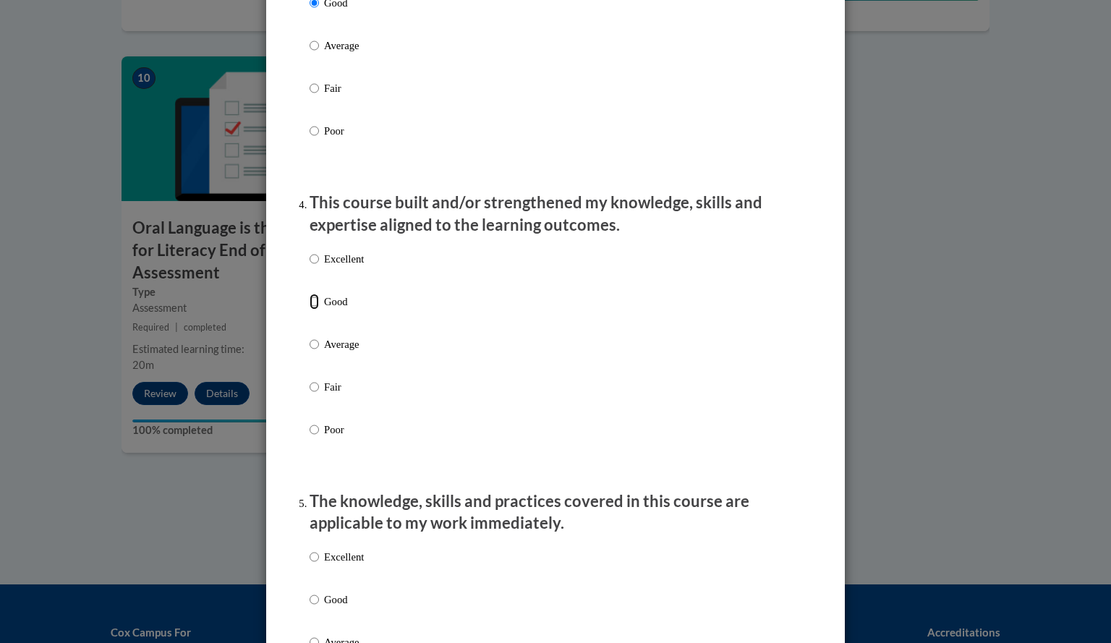
click at [312, 309] on input "Good" at bounding box center [313, 302] width 9 height 16
radio input "true"
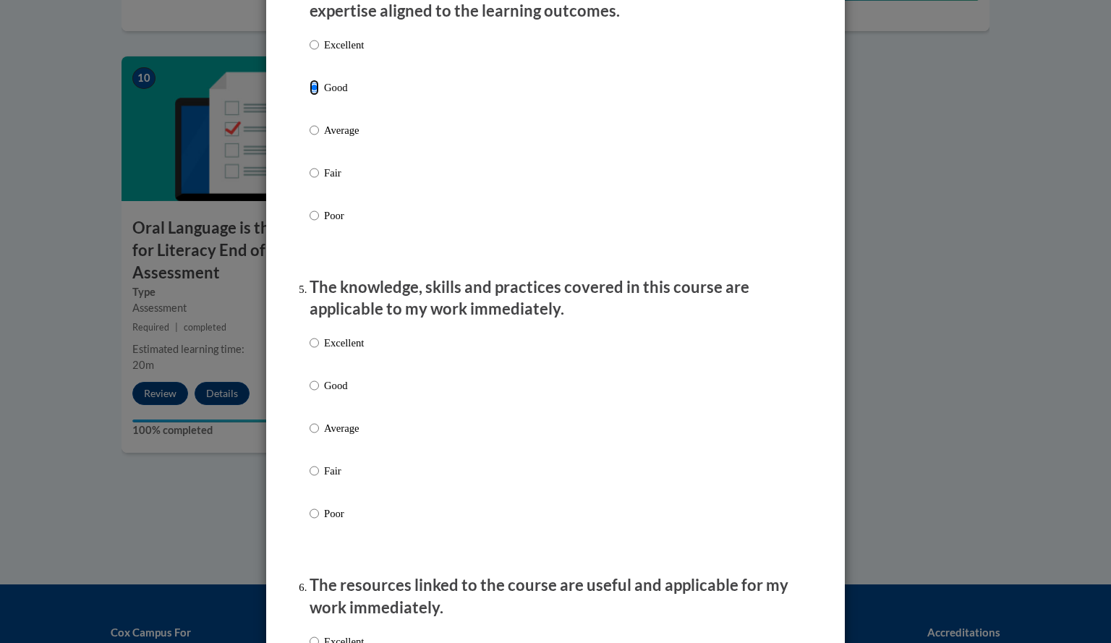
scroll to position [1075, 0]
click at [324, 393] on p "Good" at bounding box center [344, 385] width 40 height 16
click at [318, 393] on input "Good" at bounding box center [313, 385] width 9 height 16
radio input "true"
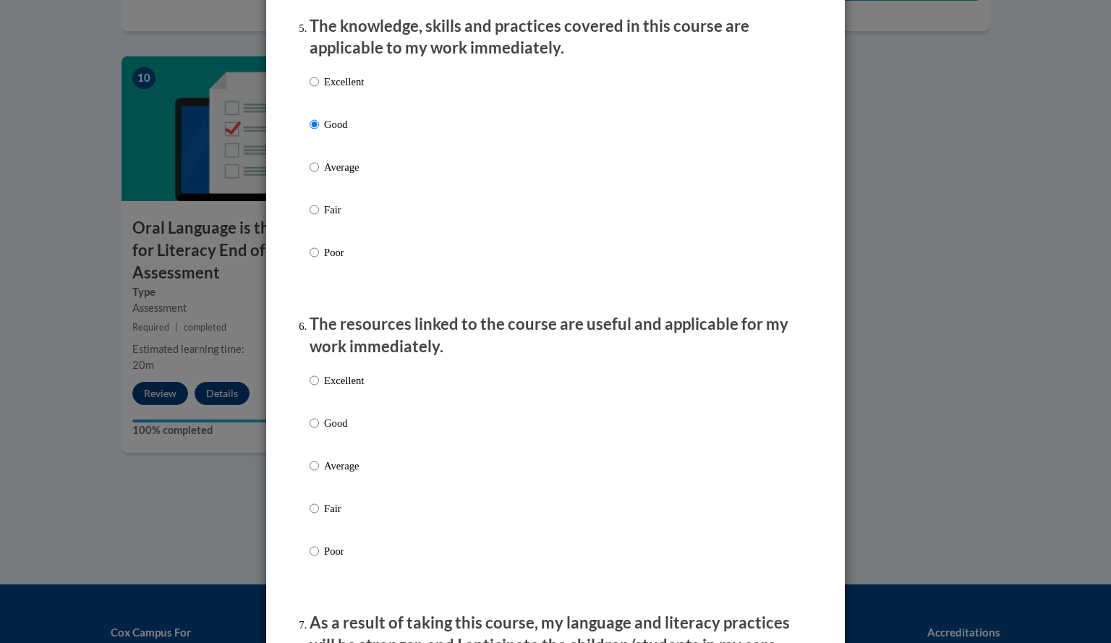
click at [320, 446] on label "Good" at bounding box center [336, 434] width 54 height 39
click at [319, 431] on input "Good" at bounding box center [313, 423] width 9 height 16
radio input "true"
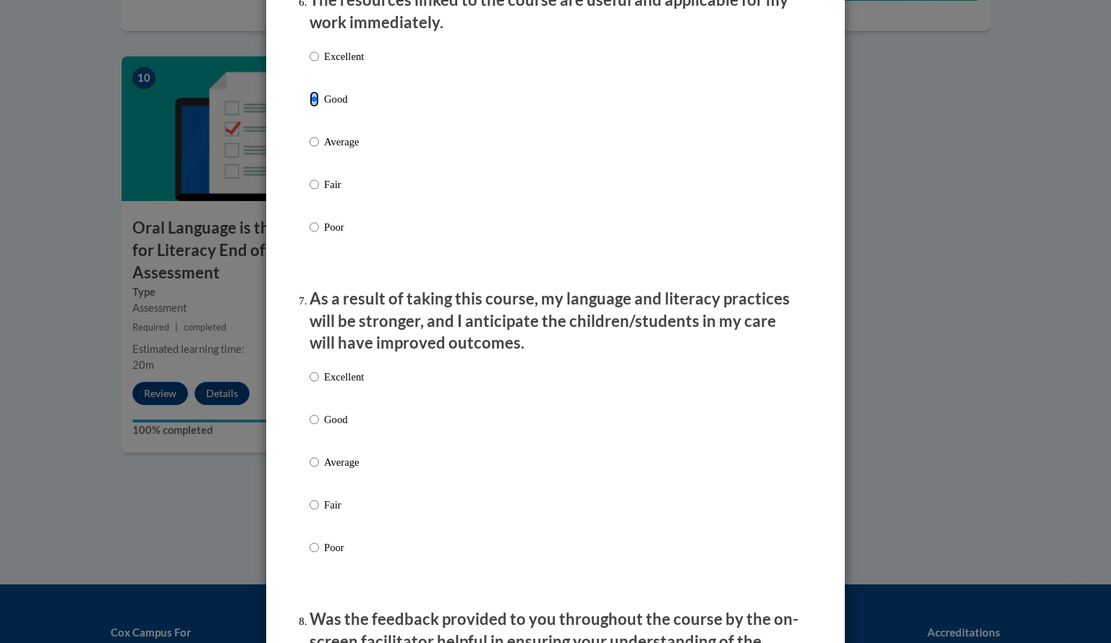
scroll to position [1671, 0]
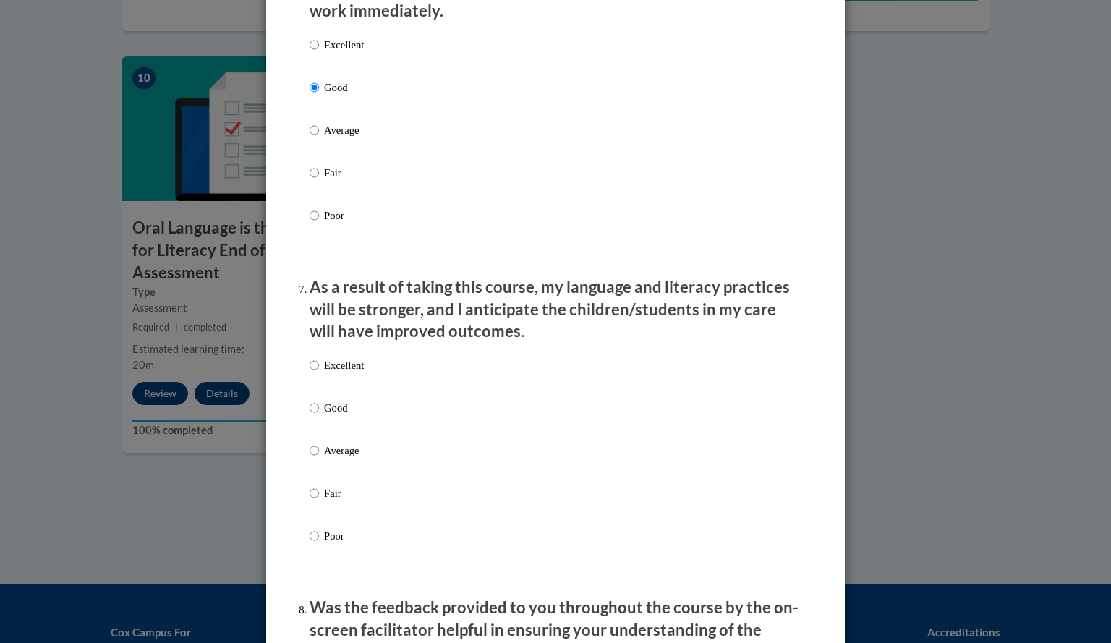
click at [324, 413] on p "Good" at bounding box center [344, 408] width 40 height 16
click at [319, 413] on input "Good" at bounding box center [313, 408] width 9 height 16
radio input "true"
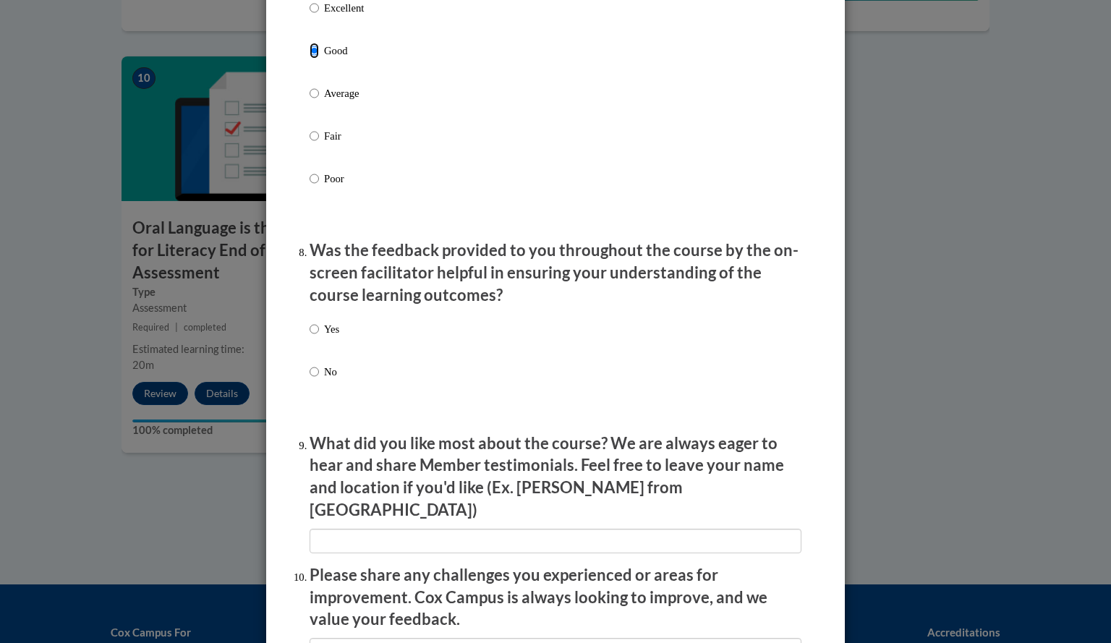
scroll to position [2030, 0]
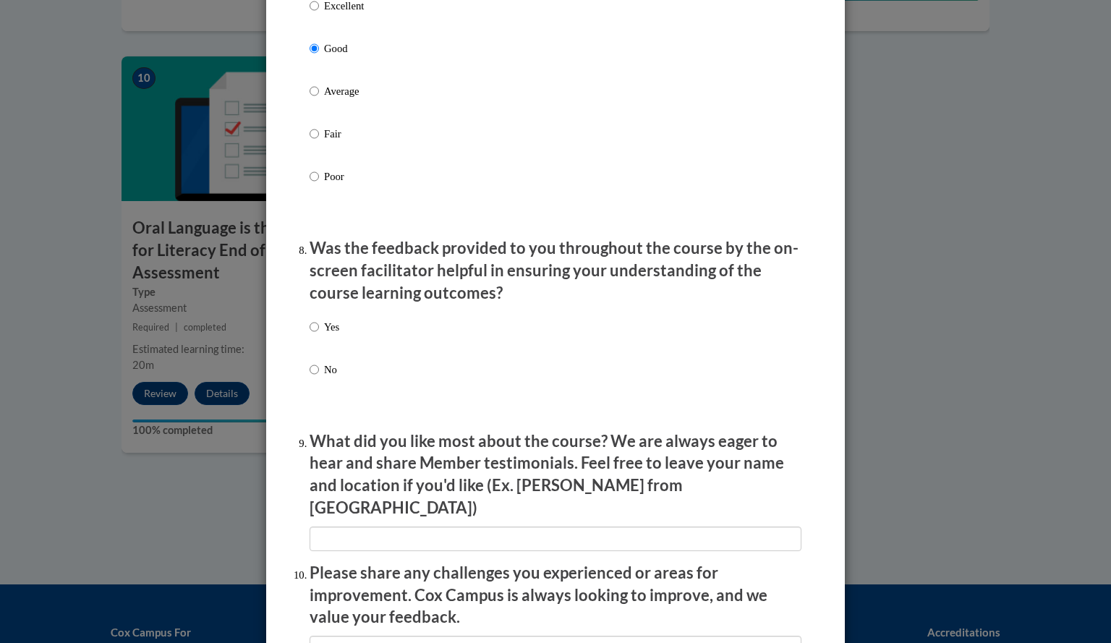
click at [317, 338] on label "Yes" at bounding box center [324, 338] width 30 height 39
click at [317, 335] on input "Yes" at bounding box center [313, 327] width 9 height 16
radio input "true"
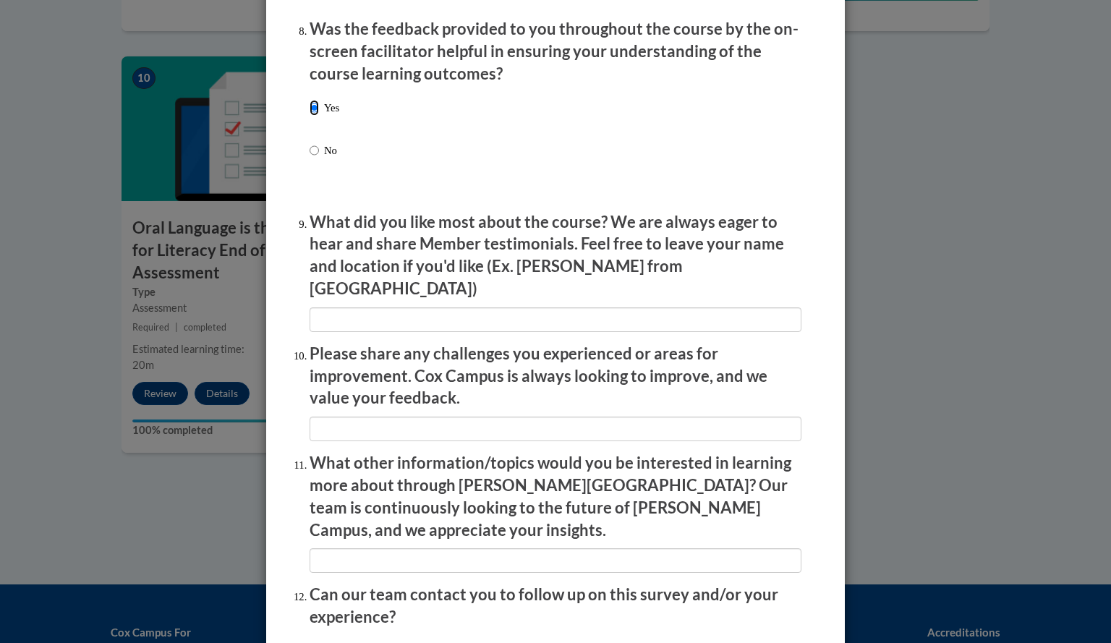
scroll to position [2364, 0]
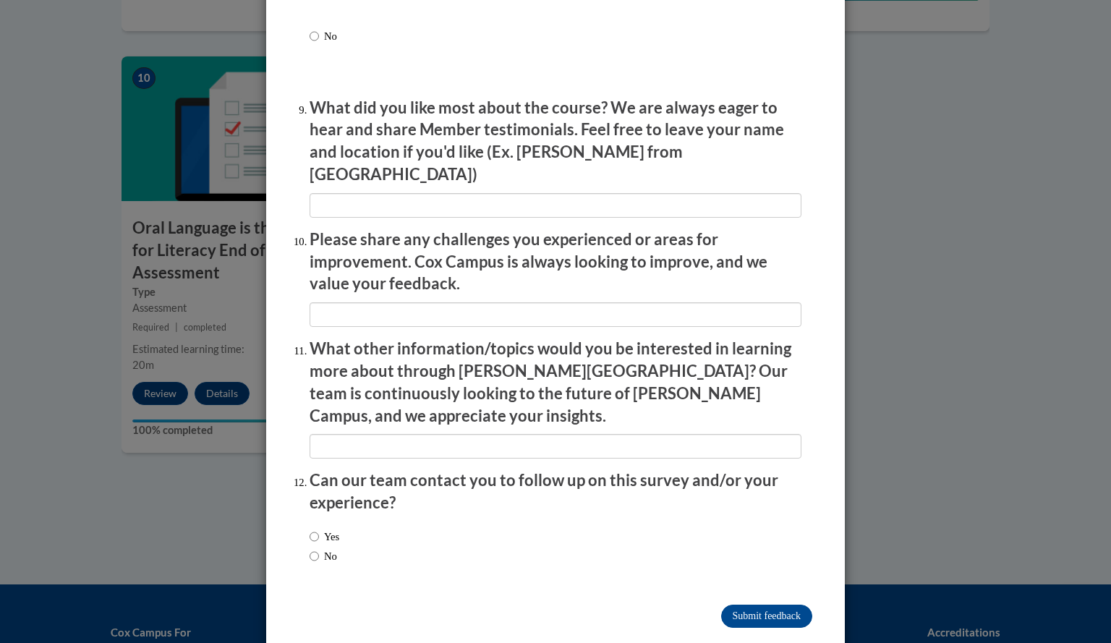
click at [383, 521] on div "Yes No" at bounding box center [555, 548] width 492 height 54
click at [321, 548] on label "No" at bounding box center [322, 556] width 27 height 16
click at [319, 548] on input "No" at bounding box center [313, 556] width 9 height 16
radio input "true"
click at [755, 604] on input "Submit feedback" at bounding box center [766, 615] width 91 height 23
